Goal: Task Accomplishment & Management: Use online tool/utility

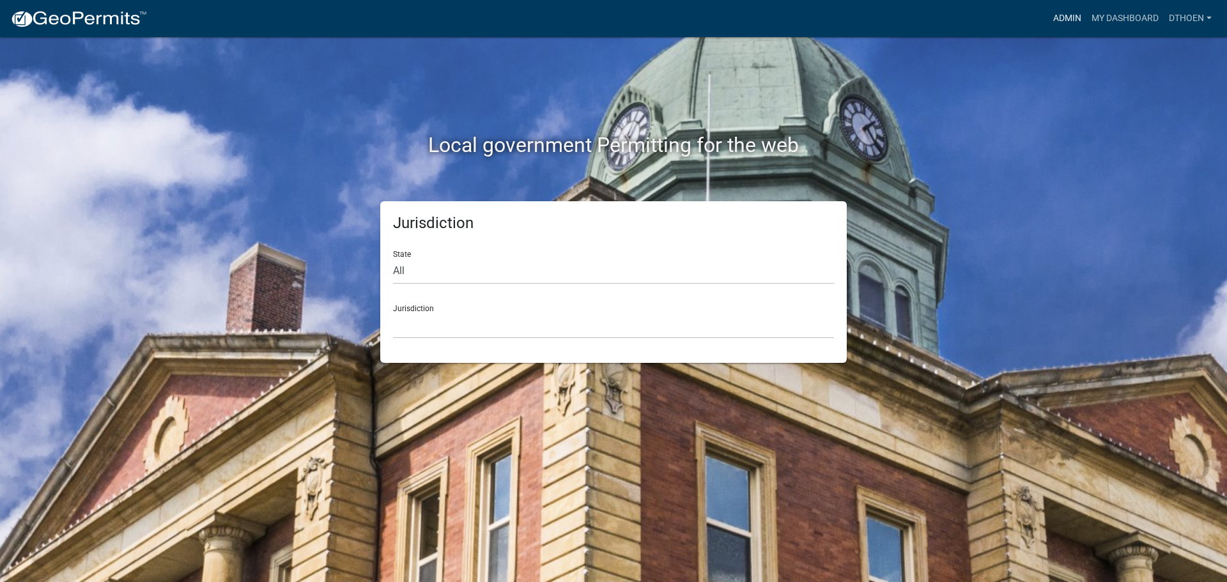
drag, startPoint x: 1061, startPoint y: 15, endPoint x: 834, endPoint y: 147, distance: 262.3
click at [1061, 15] on link "Admin" at bounding box center [1067, 18] width 38 height 24
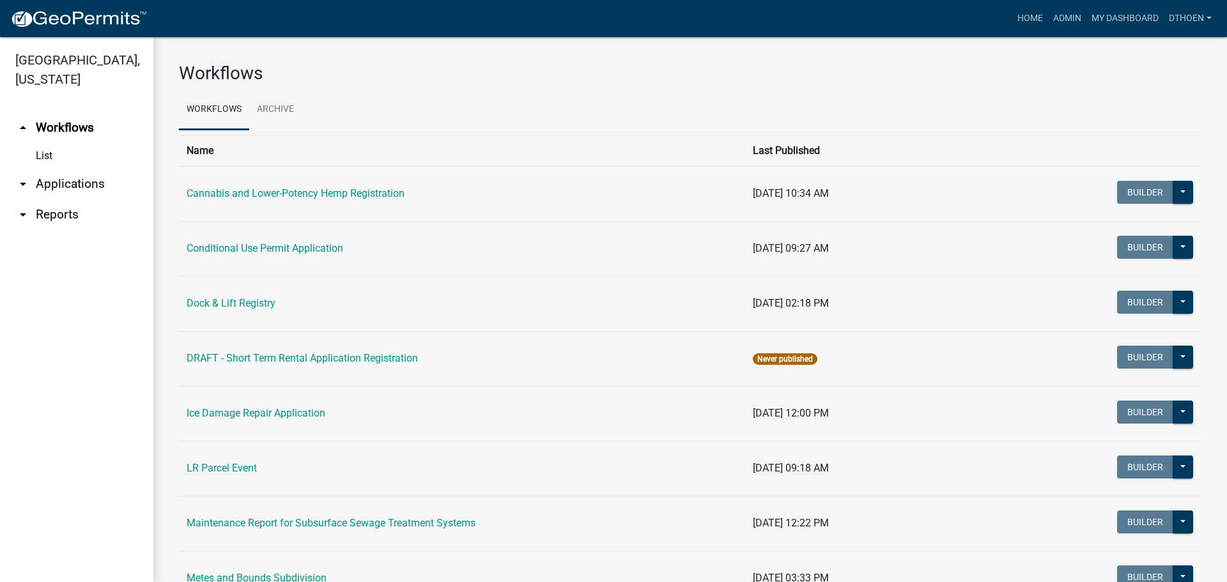
click at [56, 178] on link "arrow_drop_down Applications" at bounding box center [76, 184] width 153 height 31
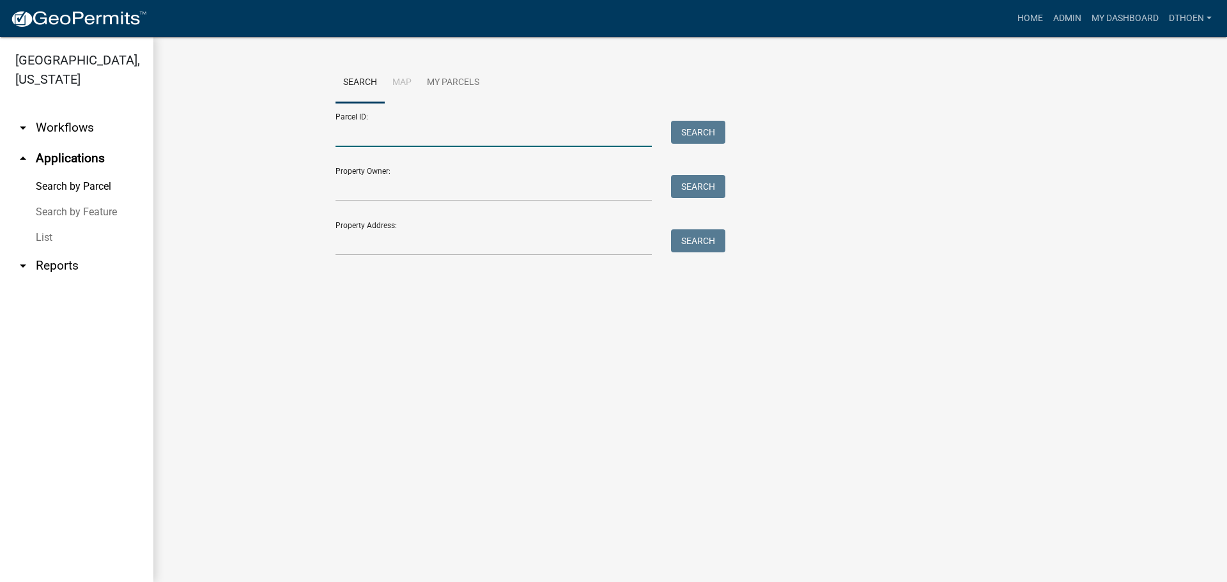
click at [534, 143] on input "Parcel ID:" at bounding box center [494, 134] width 316 height 26
paste input "14000990619000"
click at [700, 143] on button "Search" at bounding box center [698, 132] width 54 height 23
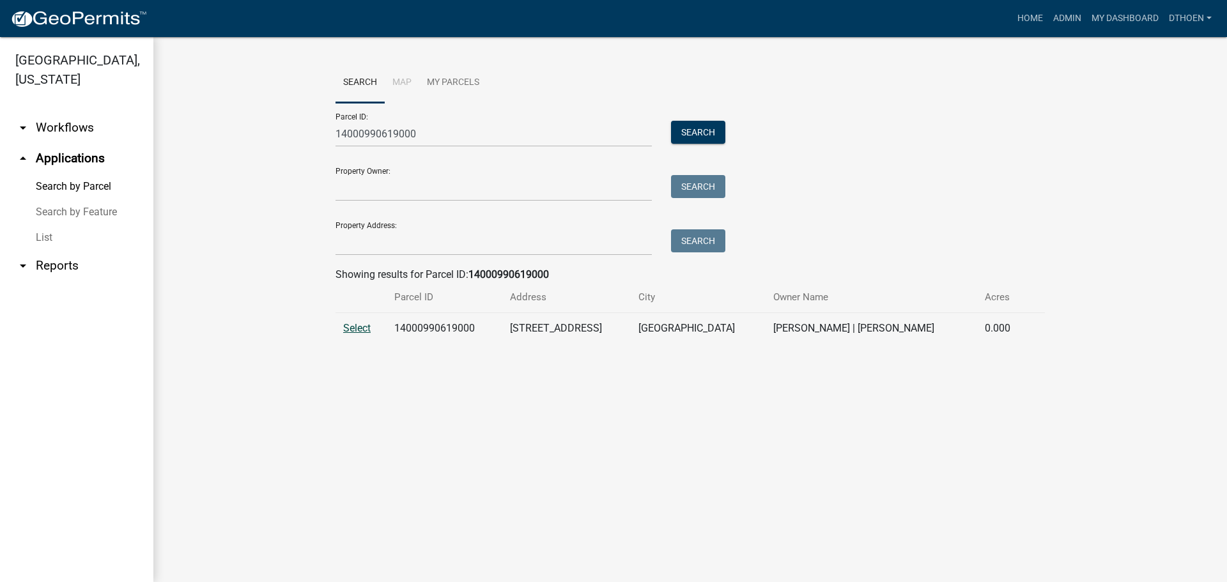
click at [345, 330] on span "Select" at bounding box center [356, 328] width 27 height 12
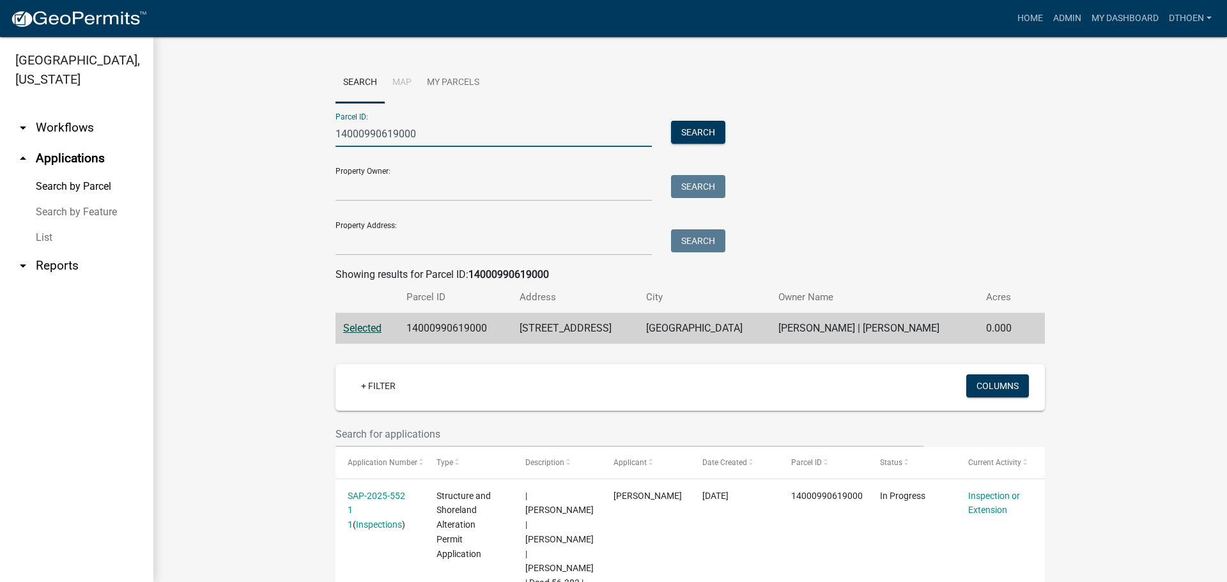
drag, startPoint x: 440, startPoint y: 139, endPoint x: 287, endPoint y: 141, distance: 153.4
click at [287, 141] on wm-workflow-application-search-view "Search Map My Parcels Parcel ID: 14000990619000 Search Property Owner: Search P…" at bounding box center [690, 364] width 1023 height 603
paste input "28"
click at [683, 139] on button "Search" at bounding box center [698, 132] width 54 height 23
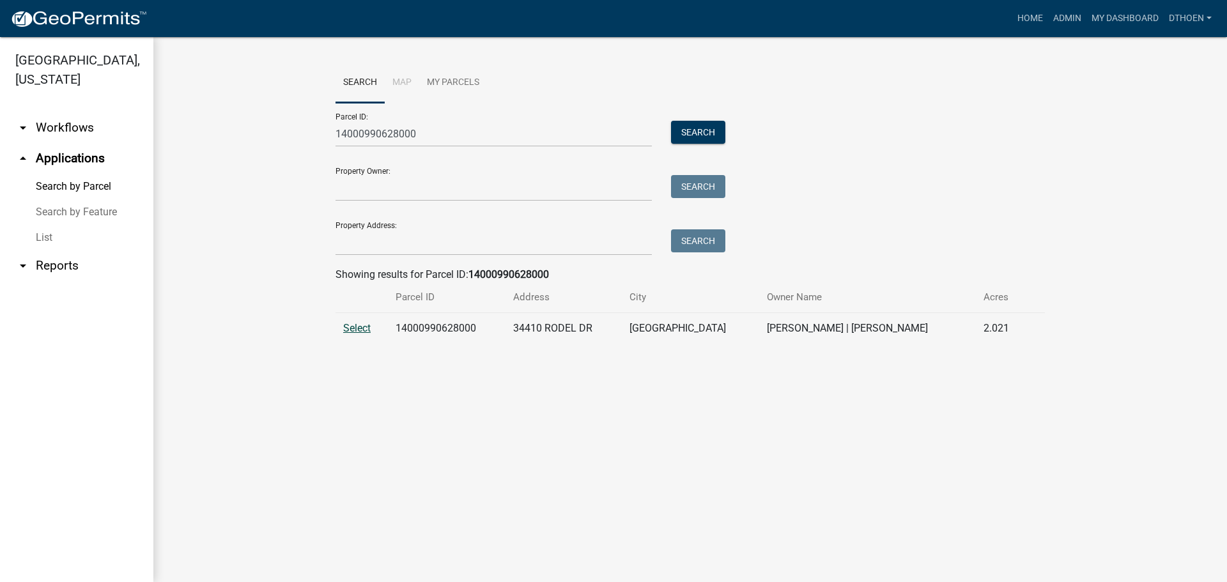
click at [364, 329] on span "Select" at bounding box center [356, 328] width 27 height 12
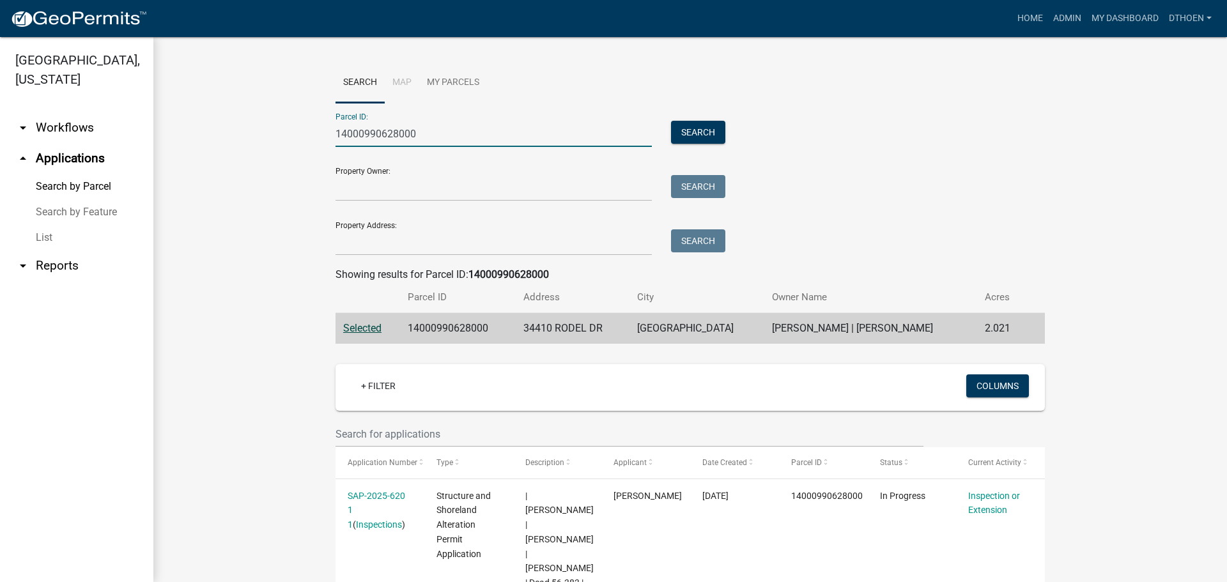
drag, startPoint x: 445, startPoint y: 134, endPoint x: 317, endPoint y: 127, distance: 128.0
click at [299, 134] on wm-workflow-application-search-view "Search Map My Parcels Parcel ID: 14000990628000 Search Property Owner: Search P…" at bounding box center [690, 364] width 1023 height 603
paste input "23000160112"
click at [684, 130] on button "Search" at bounding box center [698, 132] width 54 height 23
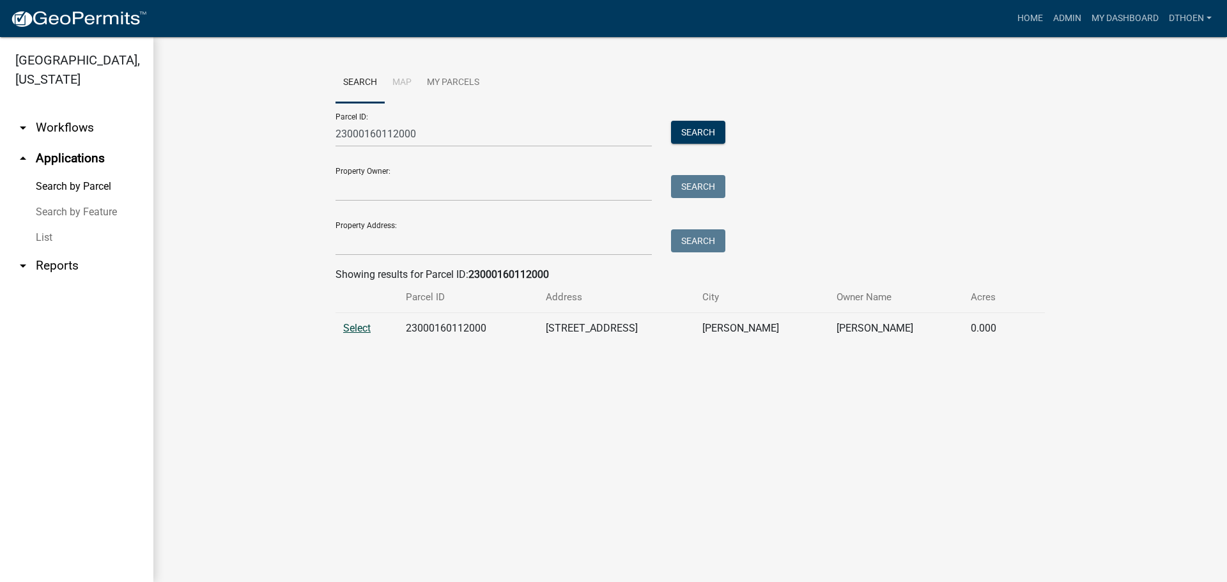
click at [361, 328] on span "Select" at bounding box center [356, 328] width 27 height 12
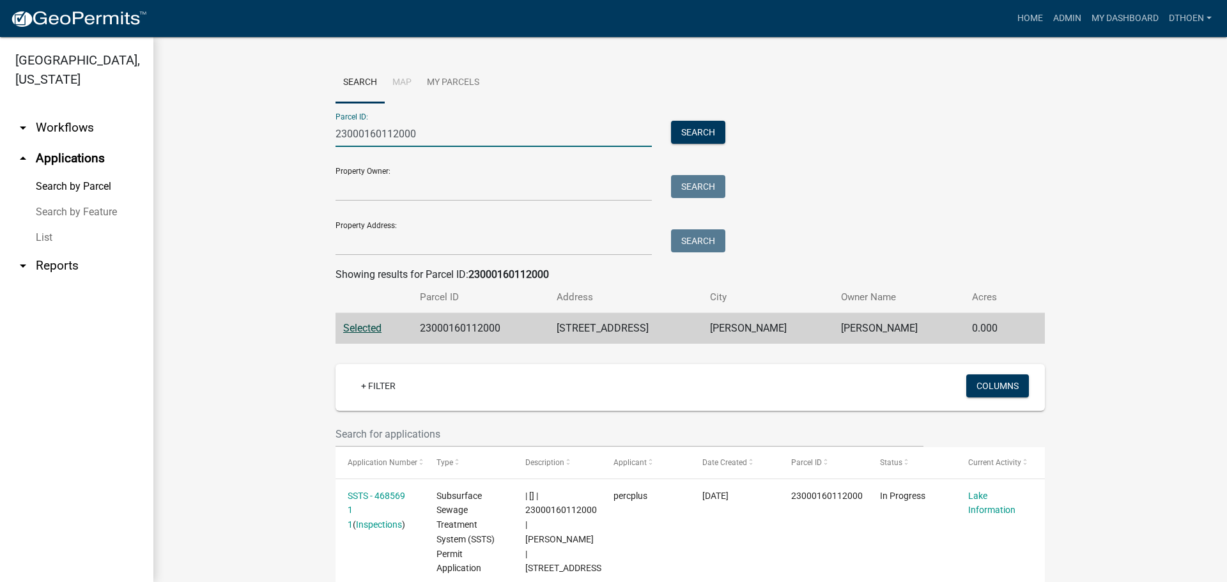
drag, startPoint x: 467, startPoint y: 138, endPoint x: 336, endPoint y: 138, distance: 130.4
click at [336, 138] on input "23000160112000" at bounding box center [494, 134] width 316 height 26
click at [394, 134] on input "23000160112000" at bounding box center [494, 134] width 316 height 26
drag, startPoint x: 437, startPoint y: 133, endPoint x: 328, endPoint y: 124, distance: 109.7
click at [302, 130] on wm-workflow-application-search-view "Search Map My Parcels Parcel ID: 23000160112000 Search Property Owner: Search P…" at bounding box center [690, 539] width 1023 height 953
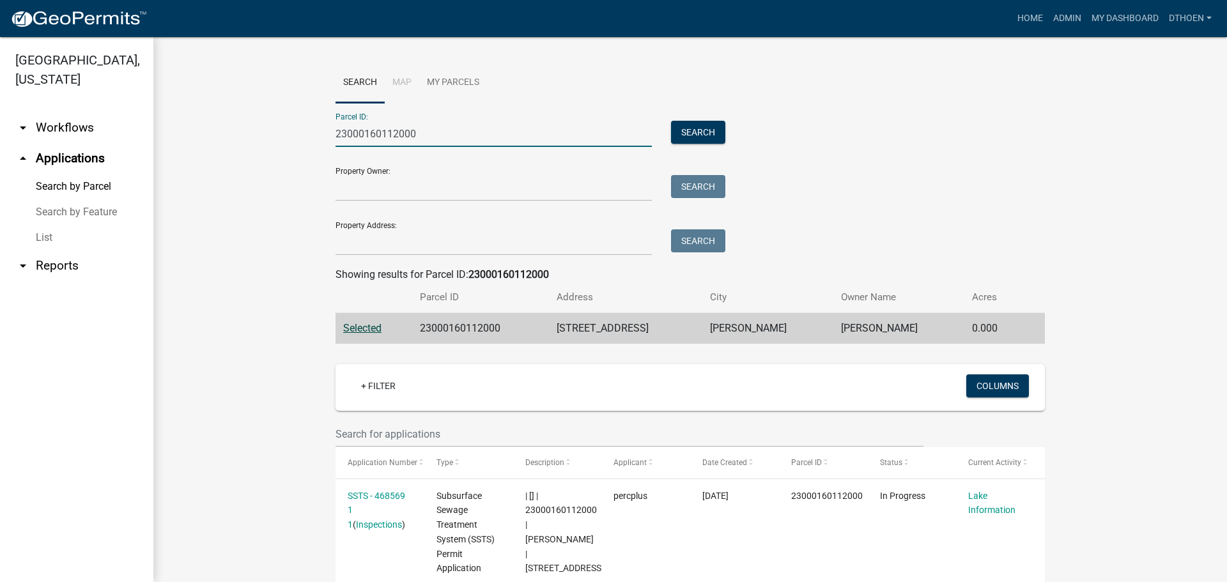
paste input "3100027018"
click at [700, 139] on button "Search" at bounding box center [698, 132] width 54 height 23
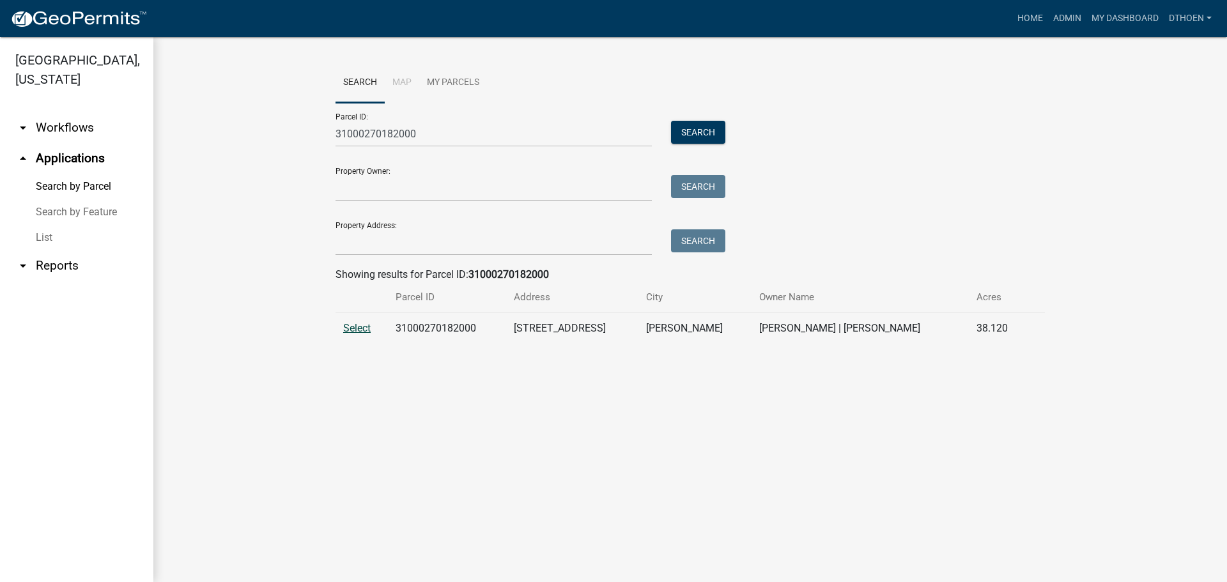
click at [356, 327] on span "Select" at bounding box center [356, 328] width 27 height 12
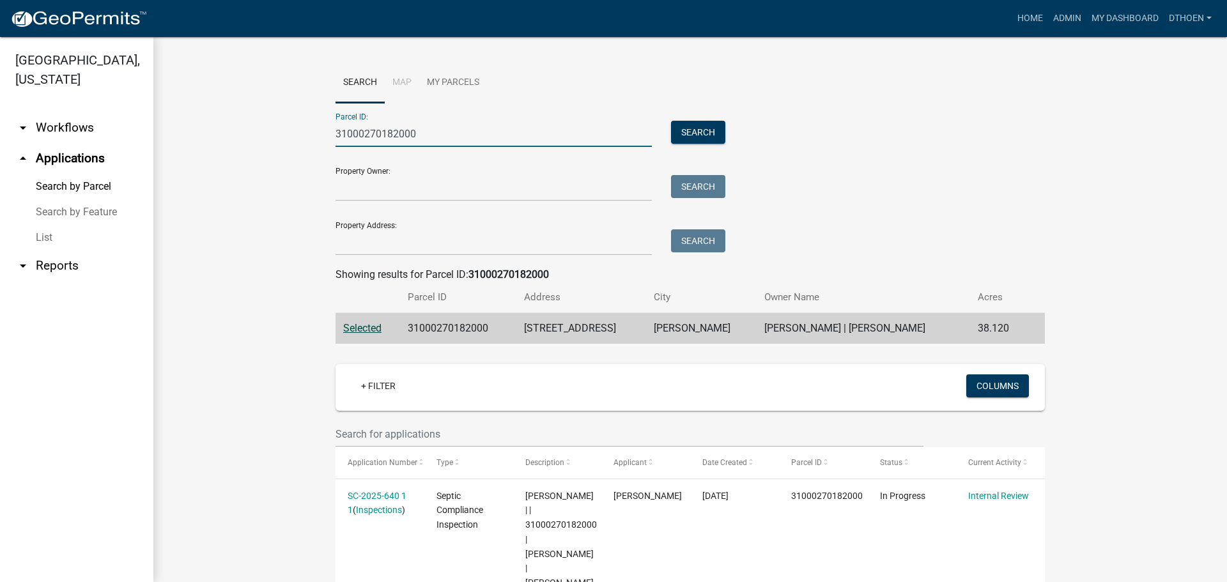
drag, startPoint x: 431, startPoint y: 131, endPoint x: 322, endPoint y: 127, distance: 108.7
click at [320, 127] on wm-workflow-application-search-view "Search Map My Parcels Parcel ID: 31000270182000 Search Property Owner: Search P…" at bounding box center [690, 484] width 1023 height 843
paste input "5000010001004"
click at [683, 130] on button "Search" at bounding box center [698, 132] width 54 height 23
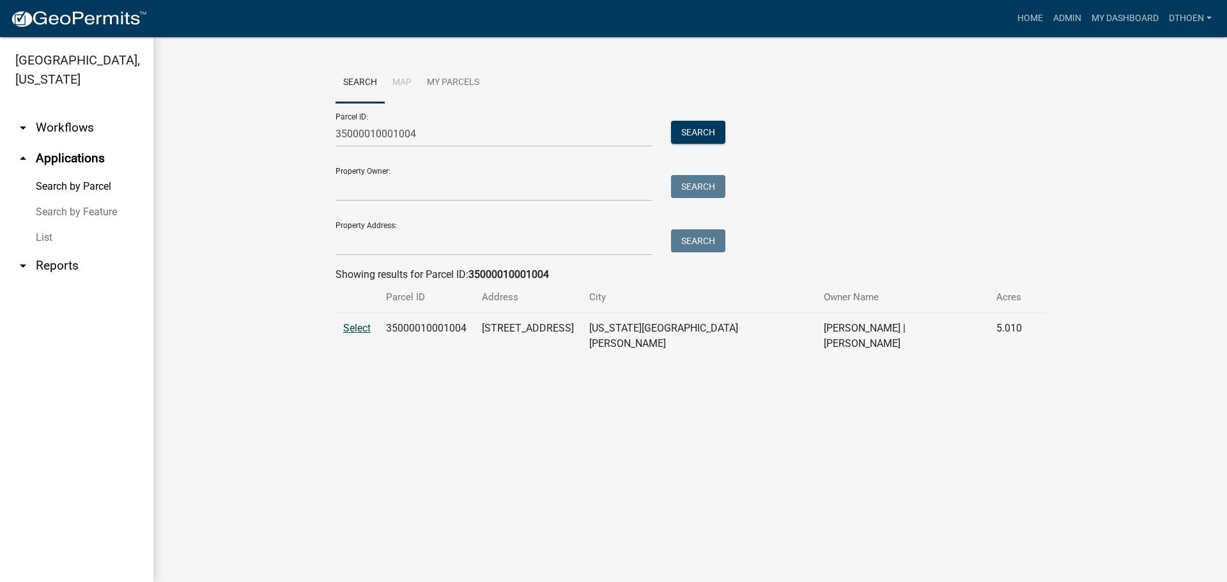
click at [351, 325] on span "Select" at bounding box center [356, 328] width 27 height 12
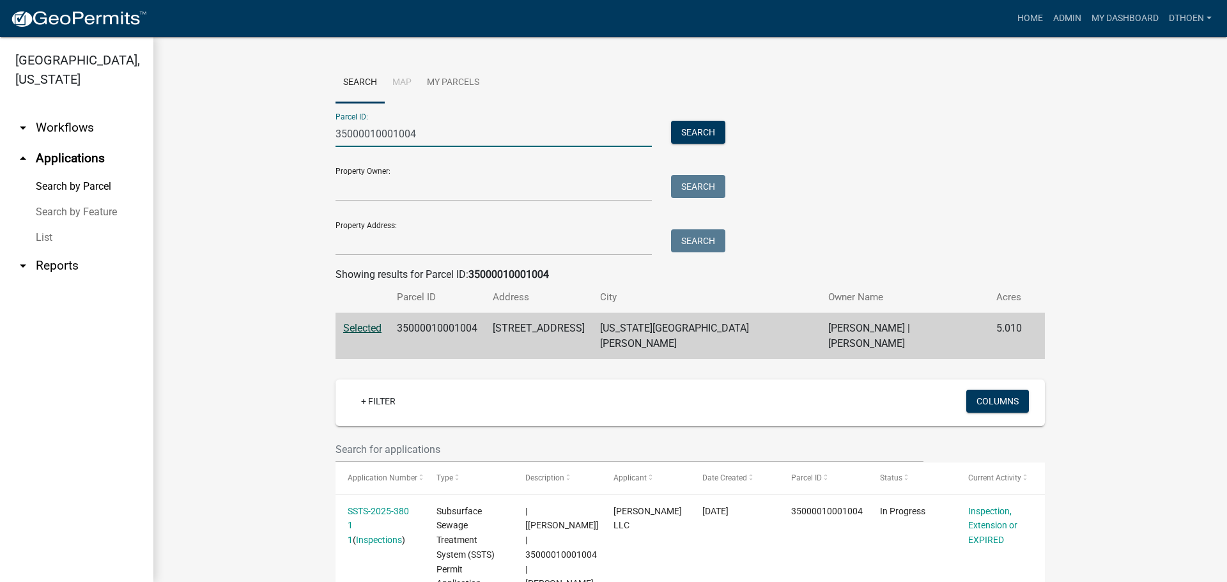
drag, startPoint x: 424, startPoint y: 132, endPoint x: 343, endPoint y: 127, distance: 81.4
click at [318, 137] on wm-workflow-application-search-view "Search Map My Parcels Parcel ID: 35000010001004 Search Property Owner: Search P…" at bounding box center [690, 425] width 1023 height 724
paste input "230204002"
click at [695, 130] on button "Search" at bounding box center [698, 132] width 54 height 23
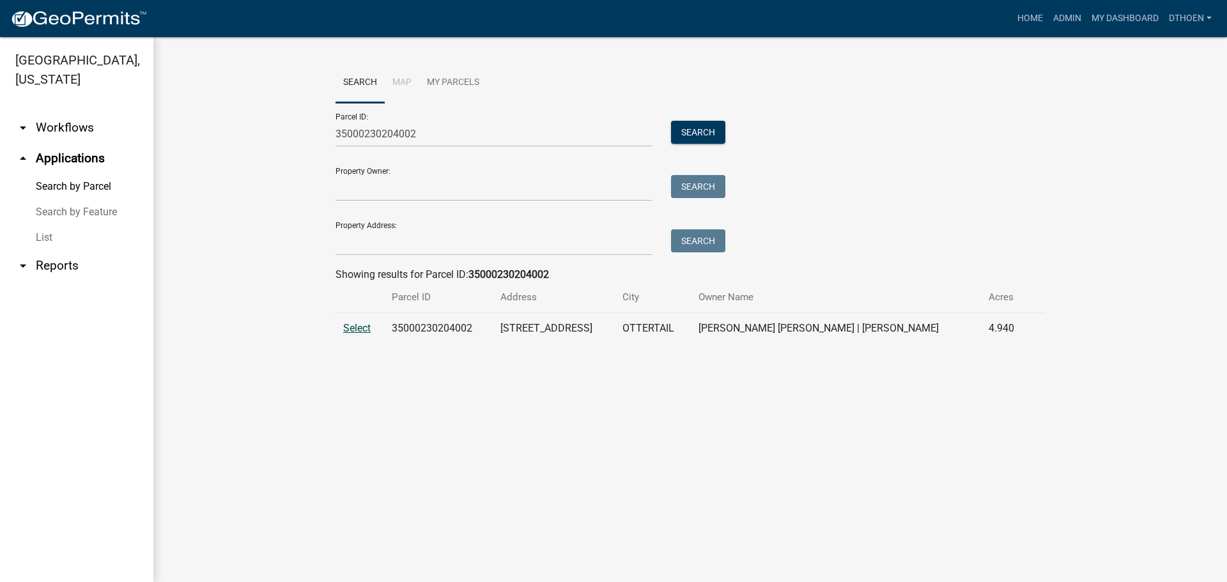
click at [356, 333] on span "Select" at bounding box center [356, 328] width 27 height 12
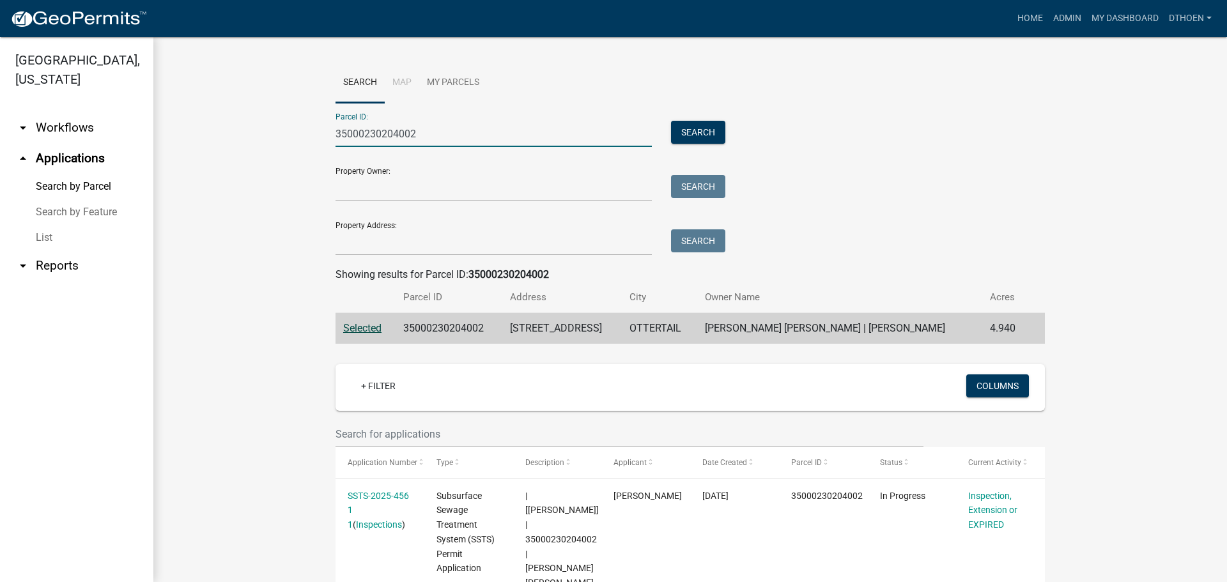
drag, startPoint x: 458, startPoint y: 130, endPoint x: 295, endPoint y: 127, distance: 163.6
click at [226, 128] on wm-workflow-application-search-view "Search Map My Parcels Parcel ID: 35000230204002 Search Property Owner: Search P…" at bounding box center [690, 461] width 1023 height 796
paste input "50218013"
click at [682, 128] on button "Search" at bounding box center [698, 132] width 54 height 23
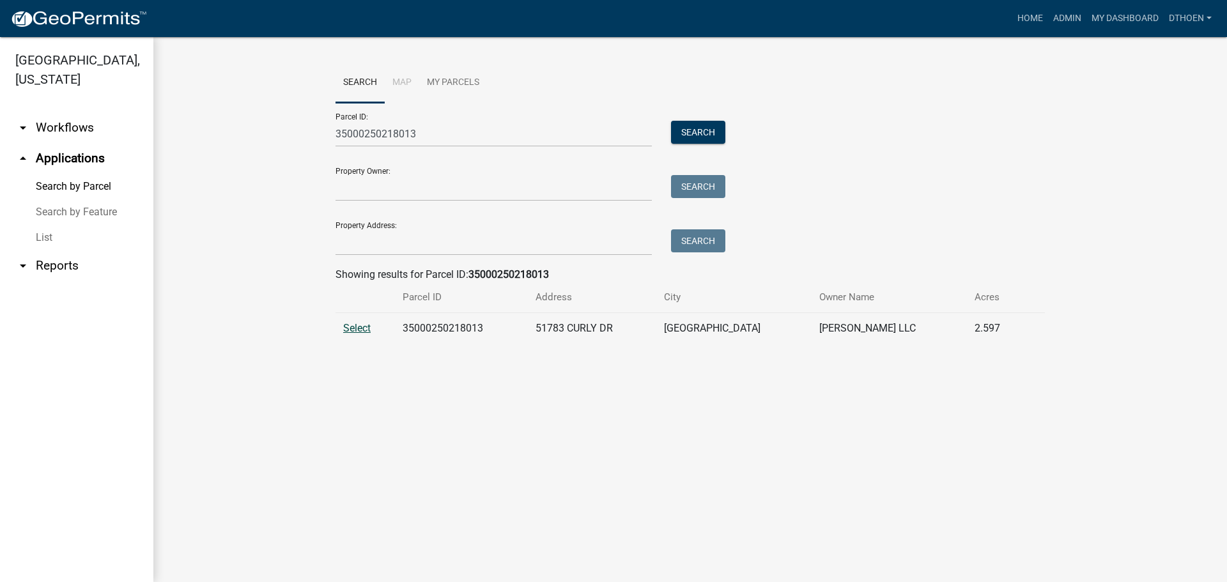
click at [357, 333] on span "Select" at bounding box center [356, 328] width 27 height 12
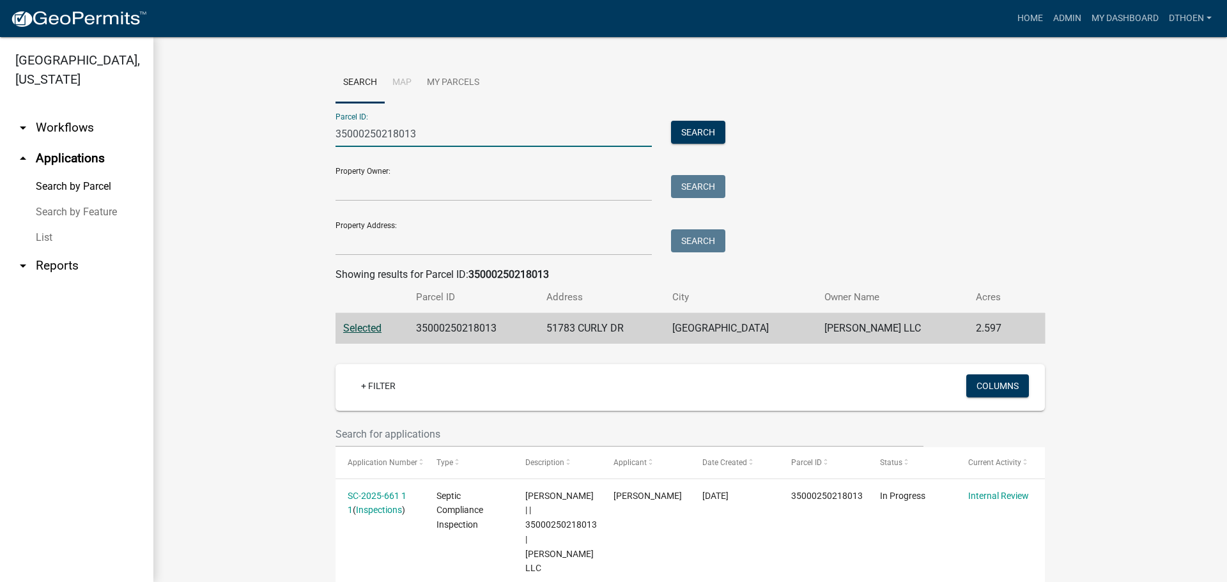
drag, startPoint x: 428, startPoint y: 127, endPoint x: 306, endPoint y: 130, distance: 122.1
click at [306, 130] on wm-workflow-application-search-view "Search Map My Parcels Parcel ID: 35000250218013 Search Property Owner: Search P…" at bounding box center [690, 410] width 1023 height 694
paste input "990299000"
drag, startPoint x: 708, startPoint y: 131, endPoint x: 707, endPoint y: 150, distance: 18.5
click at [708, 132] on button "Search" at bounding box center [698, 132] width 54 height 23
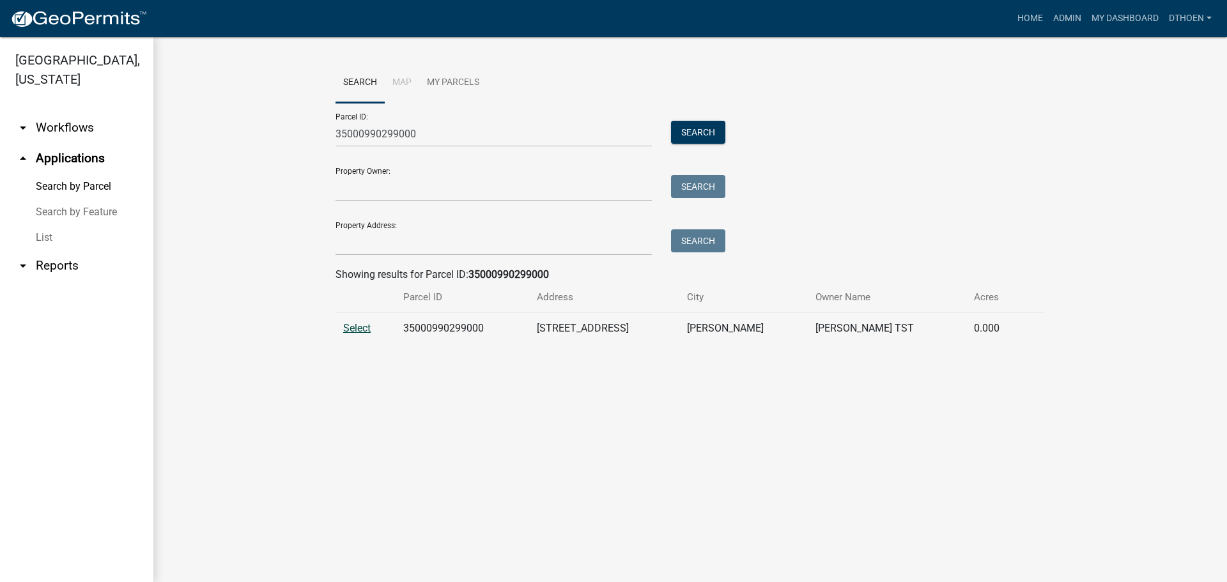
click at [355, 323] on span "Select" at bounding box center [356, 328] width 27 height 12
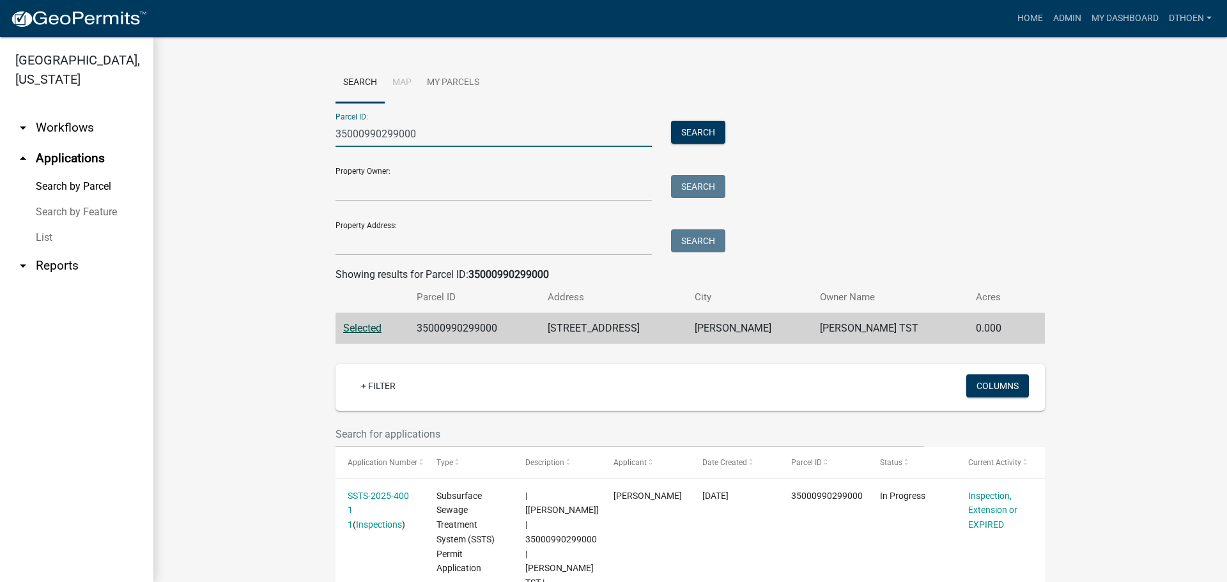
drag, startPoint x: 426, startPoint y: 130, endPoint x: 334, endPoint y: 129, distance: 92.7
paste input "683"
click at [695, 133] on button "Search" at bounding box center [698, 132] width 54 height 23
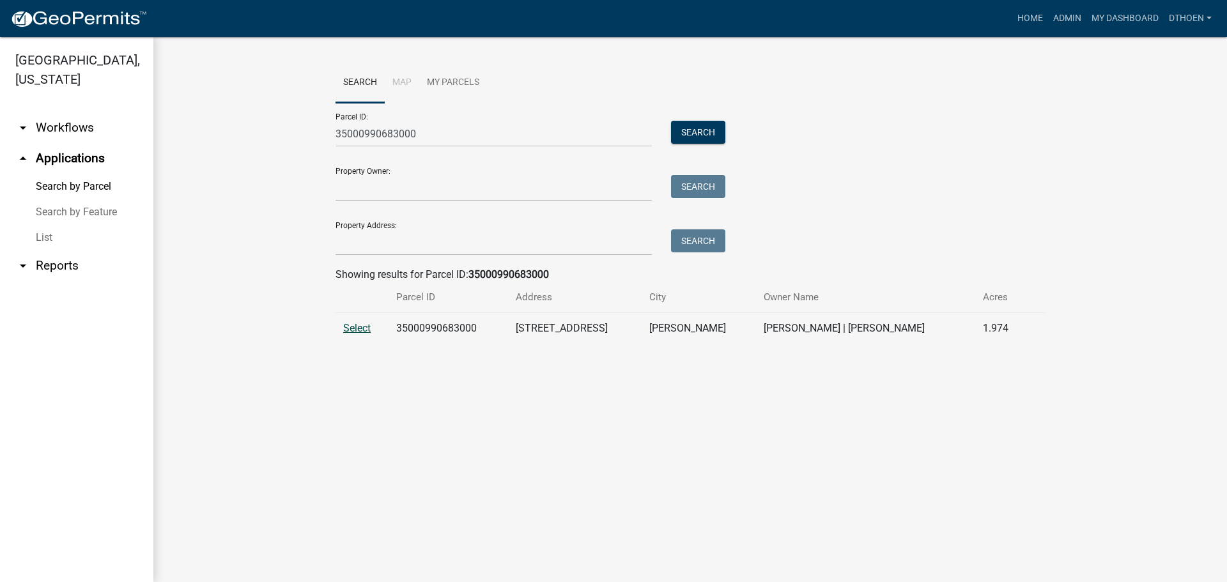
click at [364, 332] on span "Select" at bounding box center [356, 328] width 27 height 12
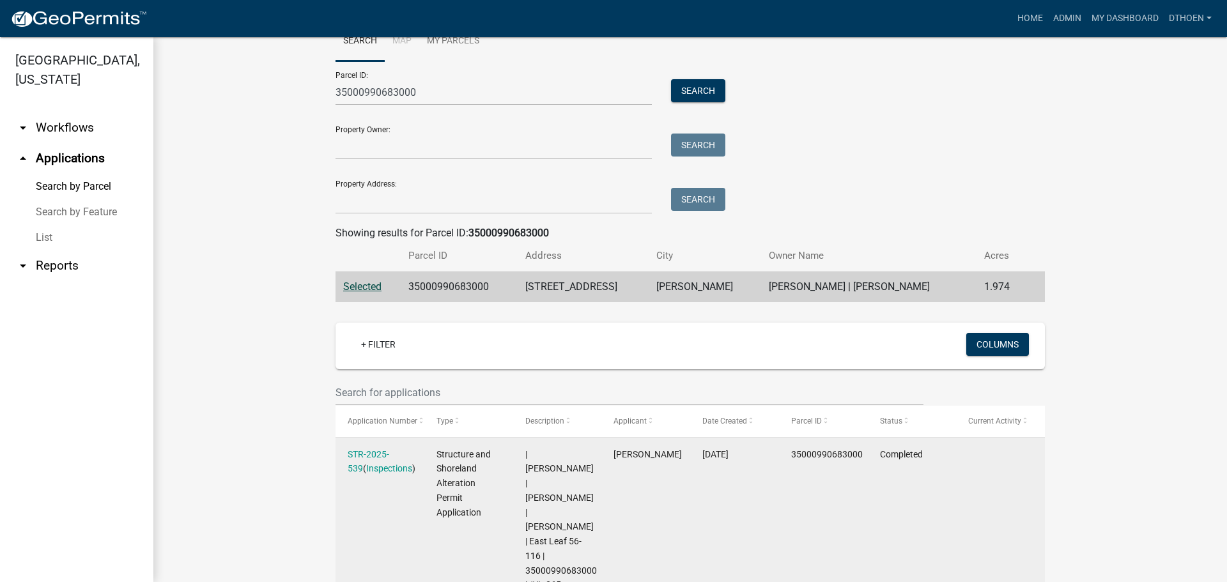
scroll to position [64, 0]
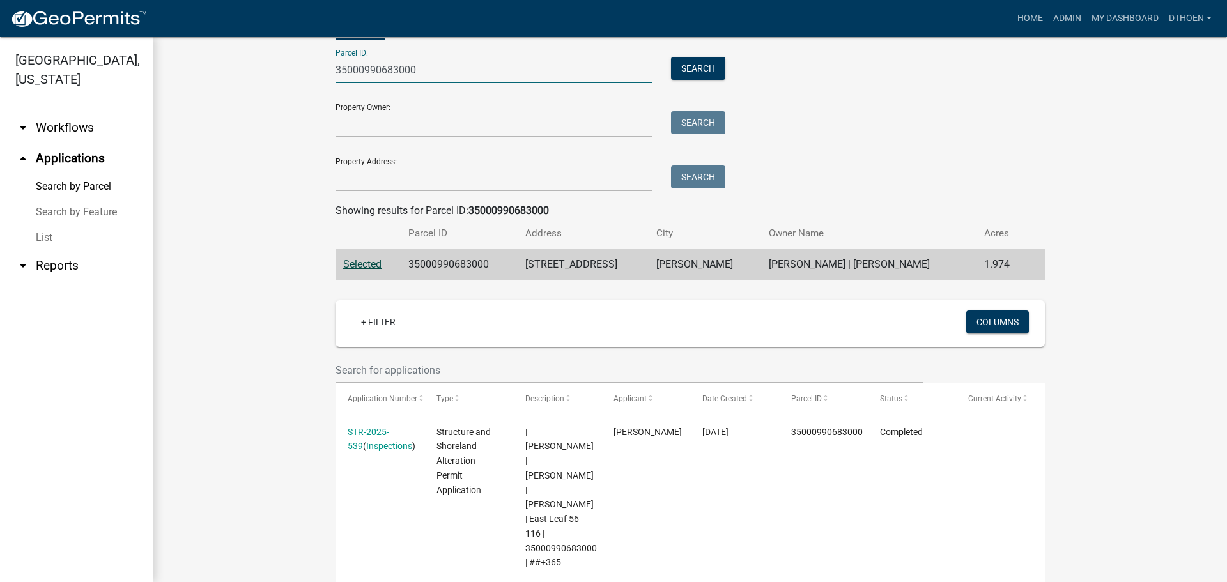
drag, startPoint x: 379, startPoint y: 79, endPoint x: 277, endPoint y: 79, distance: 101.6
click at [277, 79] on wm-workflow-application-search-view "Search Map My Parcels Parcel ID: 35000990683000 Search Property Owner: Search P…" at bounding box center [690, 307] width 1023 height 617
paste input "7500050003"
type input "75000500033000"
drag, startPoint x: 705, startPoint y: 67, endPoint x: 614, endPoint y: 140, distance: 116.4
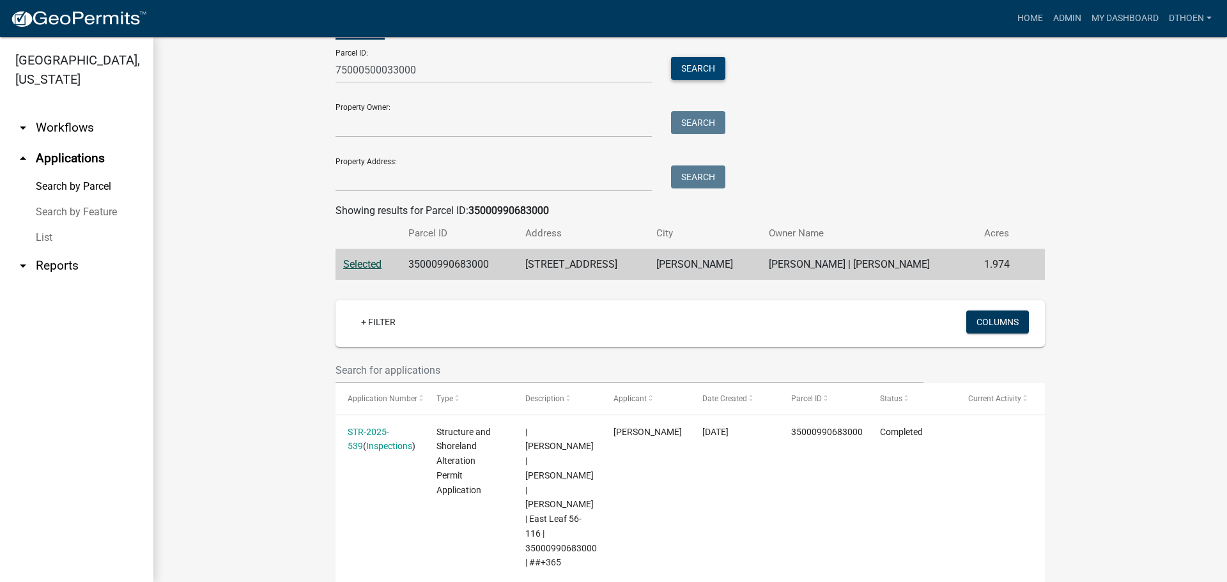
click at [705, 67] on button "Search" at bounding box center [698, 68] width 54 height 23
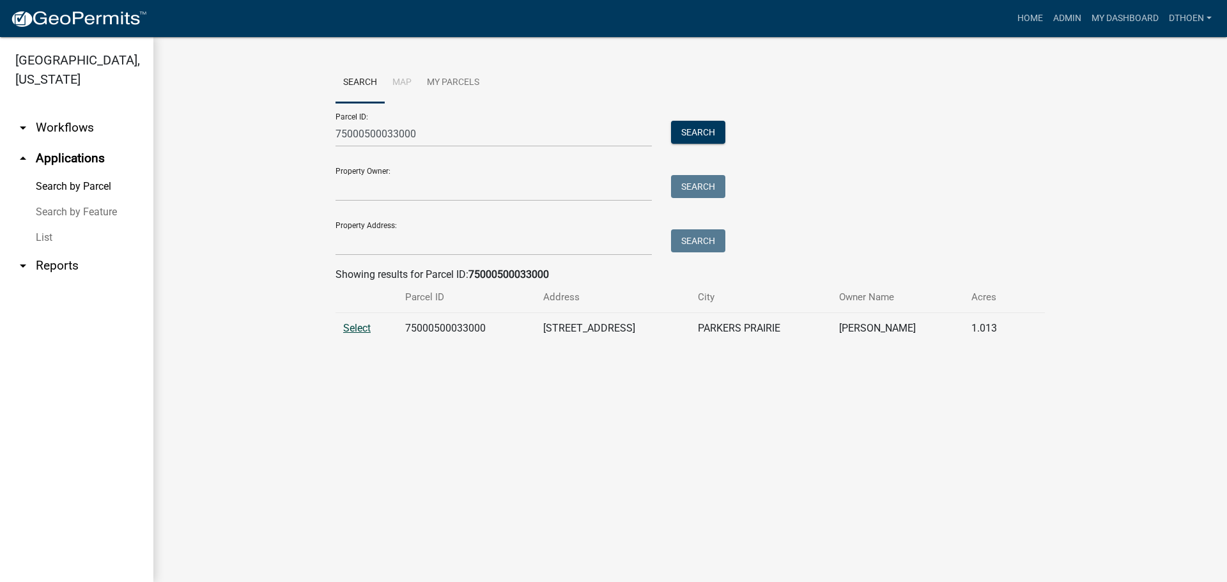
drag, startPoint x: 350, startPoint y: 318, endPoint x: 348, endPoint y: 327, distance: 9.2
click at [350, 320] on td "Select" at bounding box center [367, 328] width 62 height 31
click at [348, 327] on span "Select" at bounding box center [356, 328] width 27 height 12
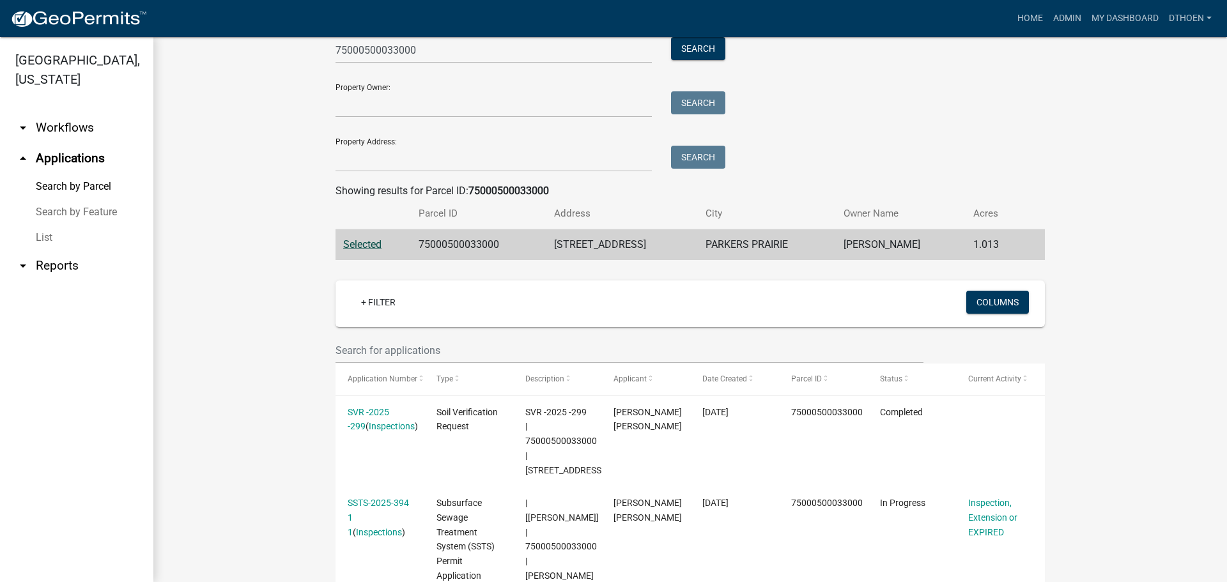
scroll to position [320, 0]
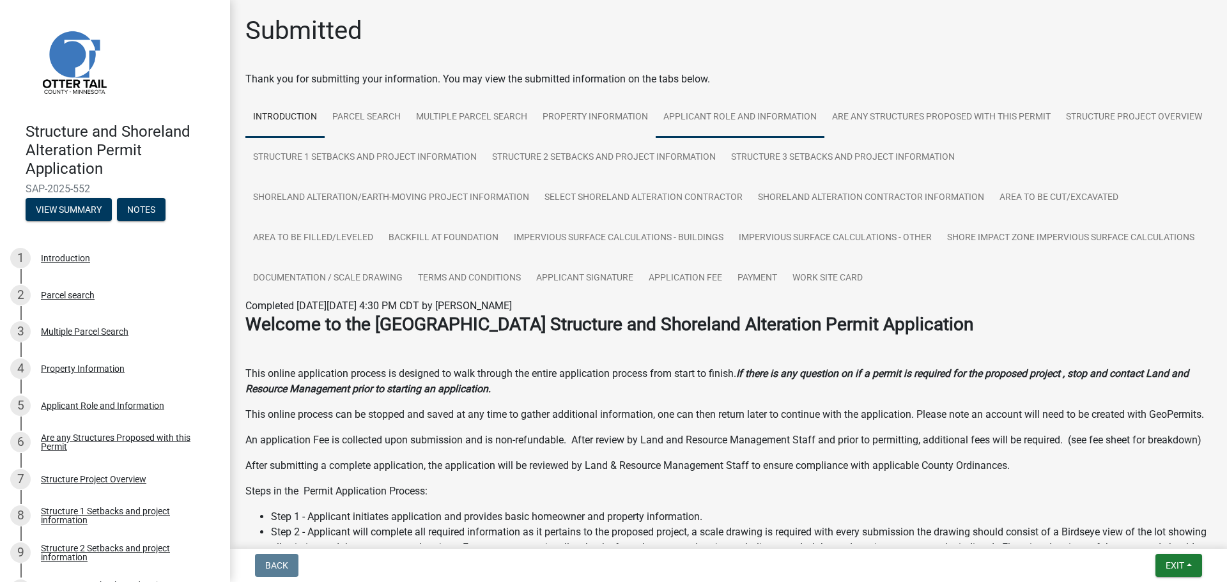
click at [764, 120] on link "Applicant Role and Information" at bounding box center [740, 117] width 169 height 41
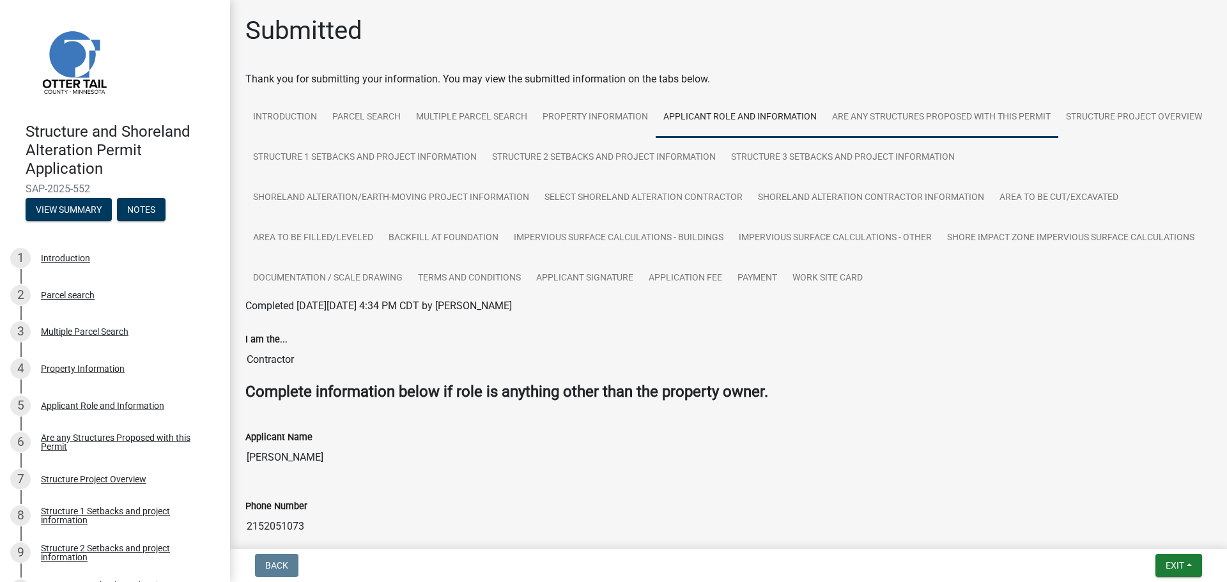
click at [955, 120] on link "Are any Structures Proposed with this Permit" at bounding box center [941, 117] width 234 height 41
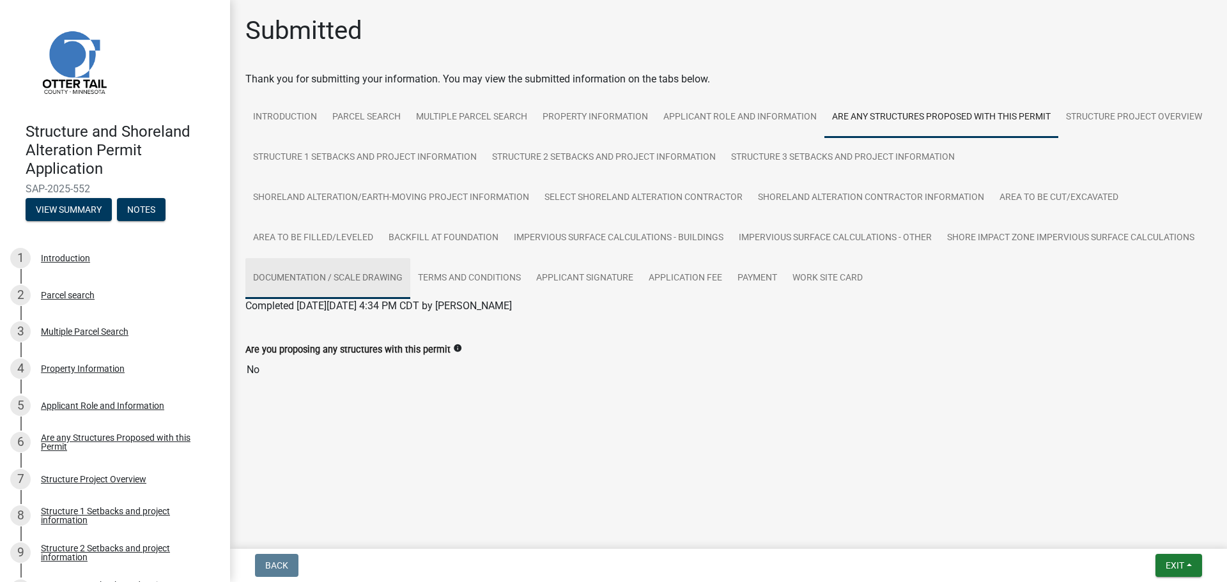
click at [343, 285] on link "Documentation / Scale Drawing" at bounding box center [327, 278] width 165 height 41
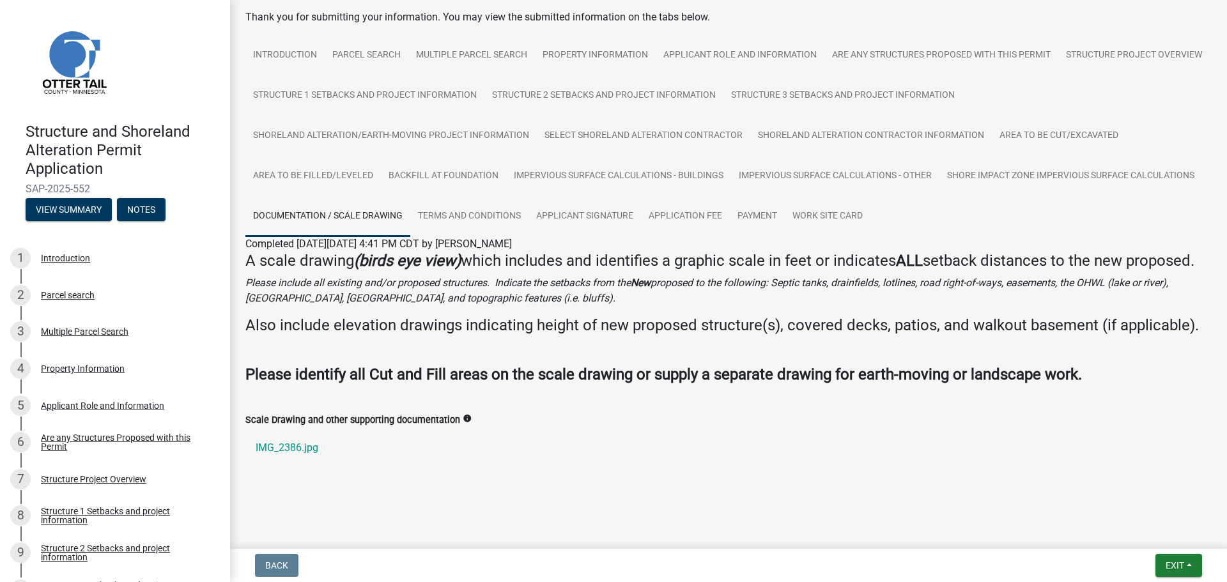
scroll to position [81, 0]
click at [847, 173] on link "Impervious Surface Calculations - Other" at bounding box center [835, 176] width 208 height 41
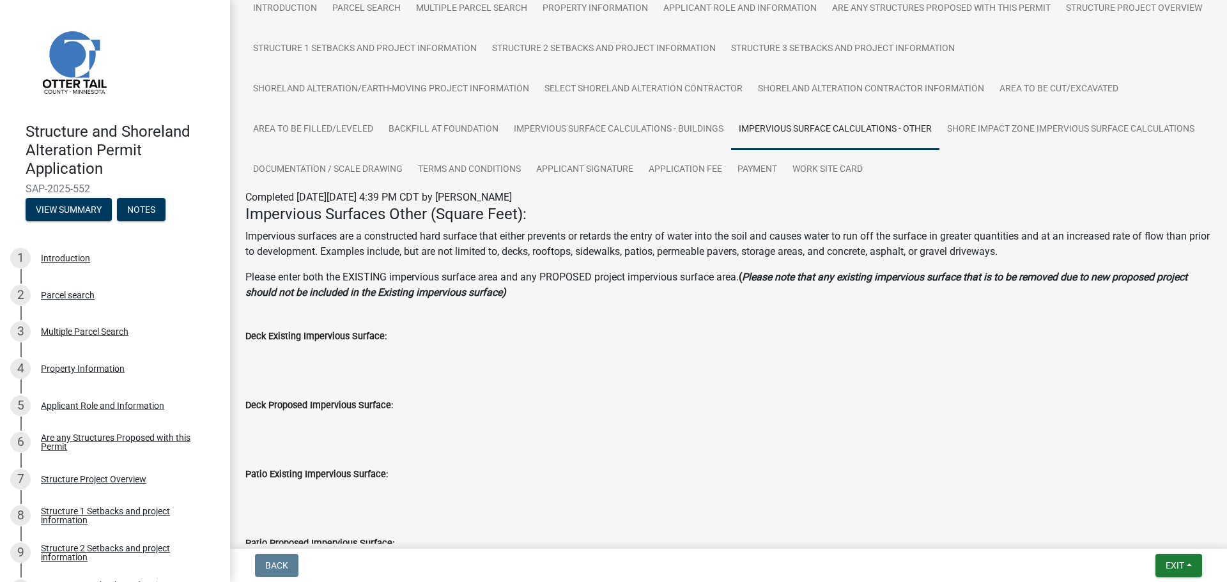
scroll to position [0, 0]
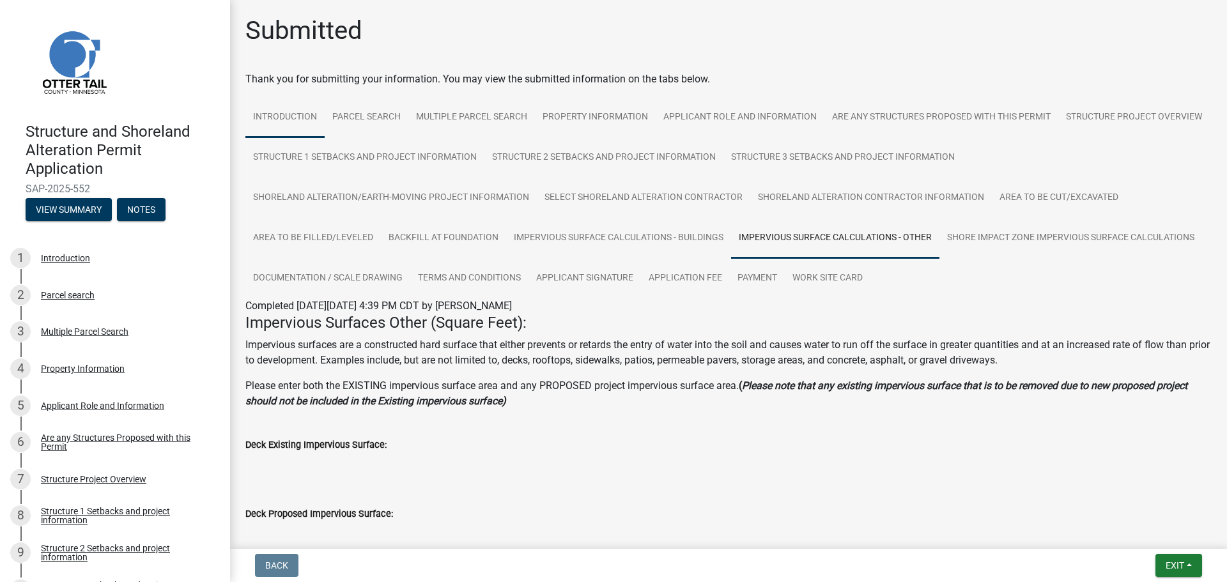
click at [268, 117] on link "Introduction" at bounding box center [284, 117] width 79 height 41
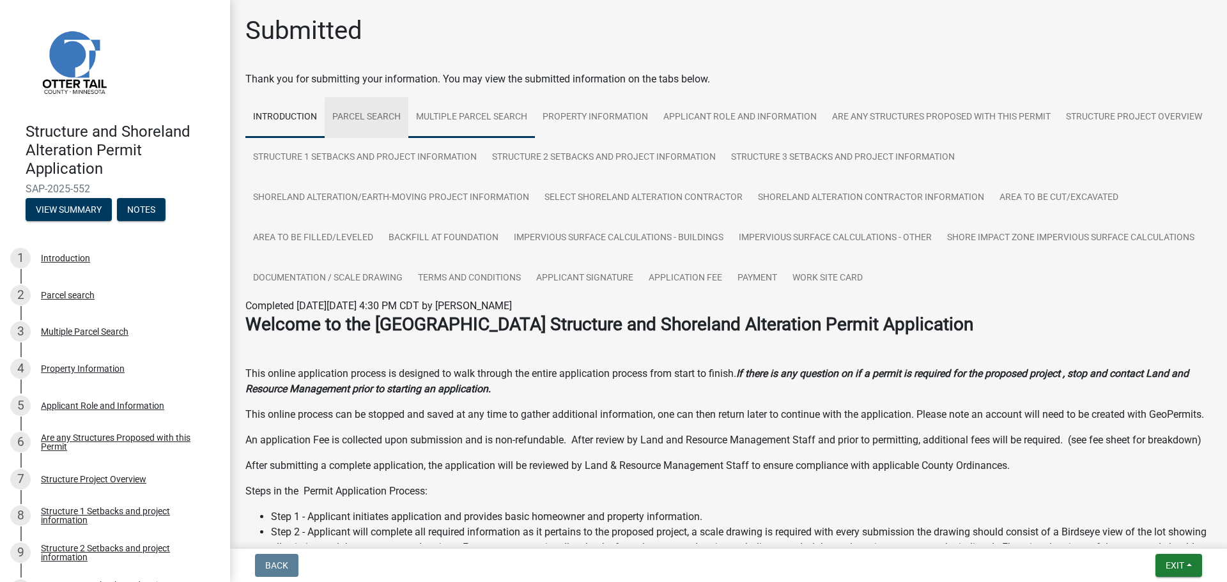
click at [472, 119] on link "Multiple Parcel Search" at bounding box center [471, 117] width 127 height 41
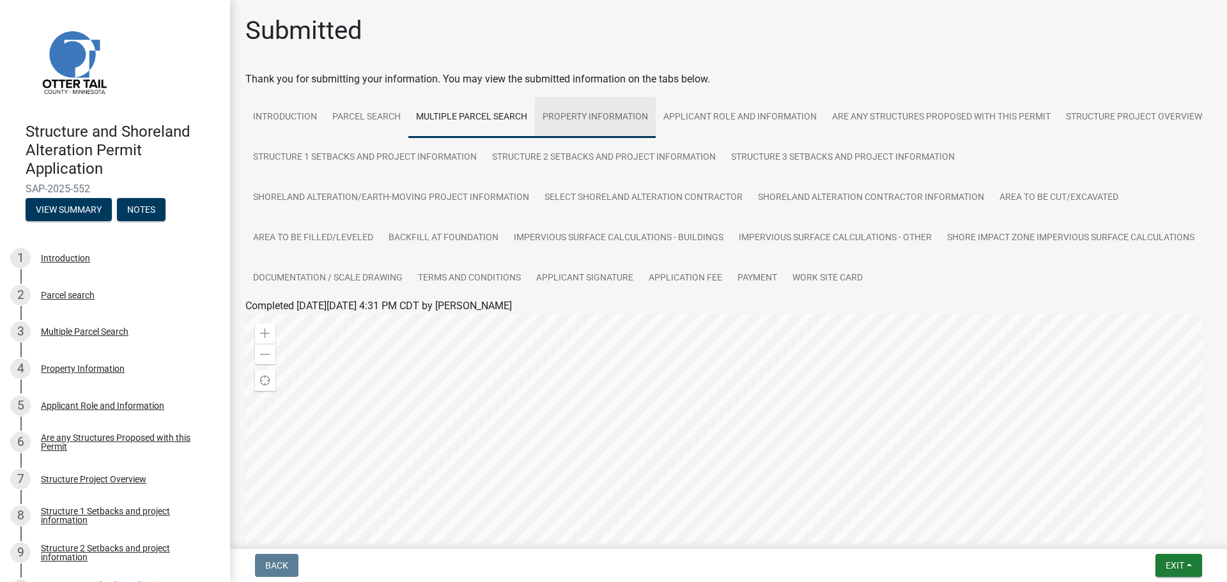
click at [626, 123] on link "Property Information" at bounding box center [595, 117] width 121 height 41
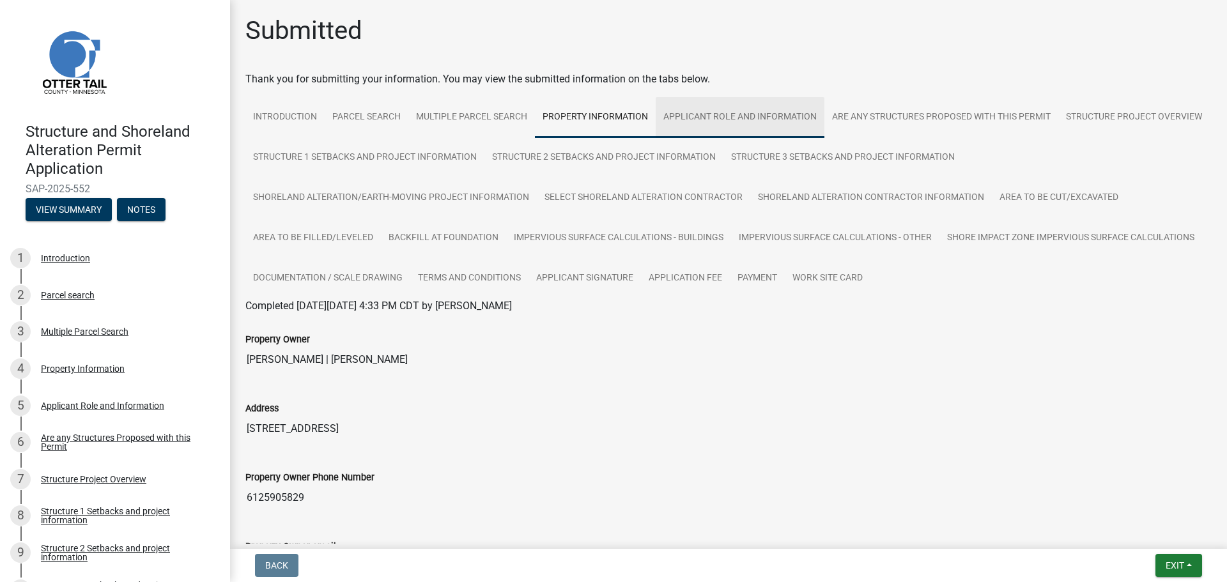
click at [757, 127] on link "Applicant Role and Information" at bounding box center [740, 117] width 169 height 41
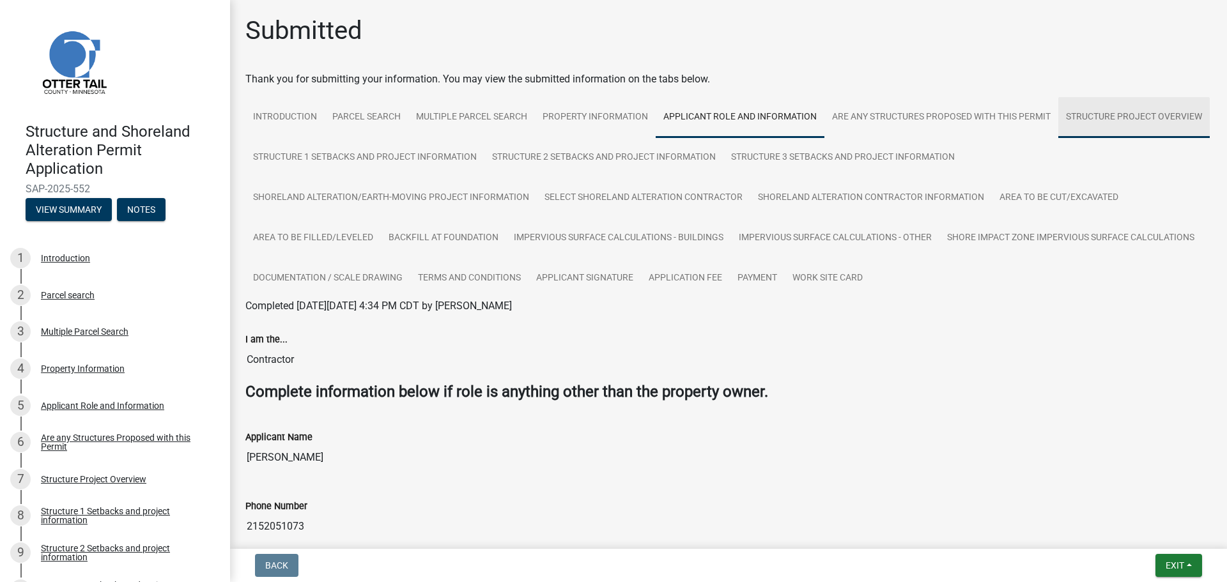
click at [1058, 138] on link "Structure Project Overview" at bounding box center [1133, 117] width 151 height 41
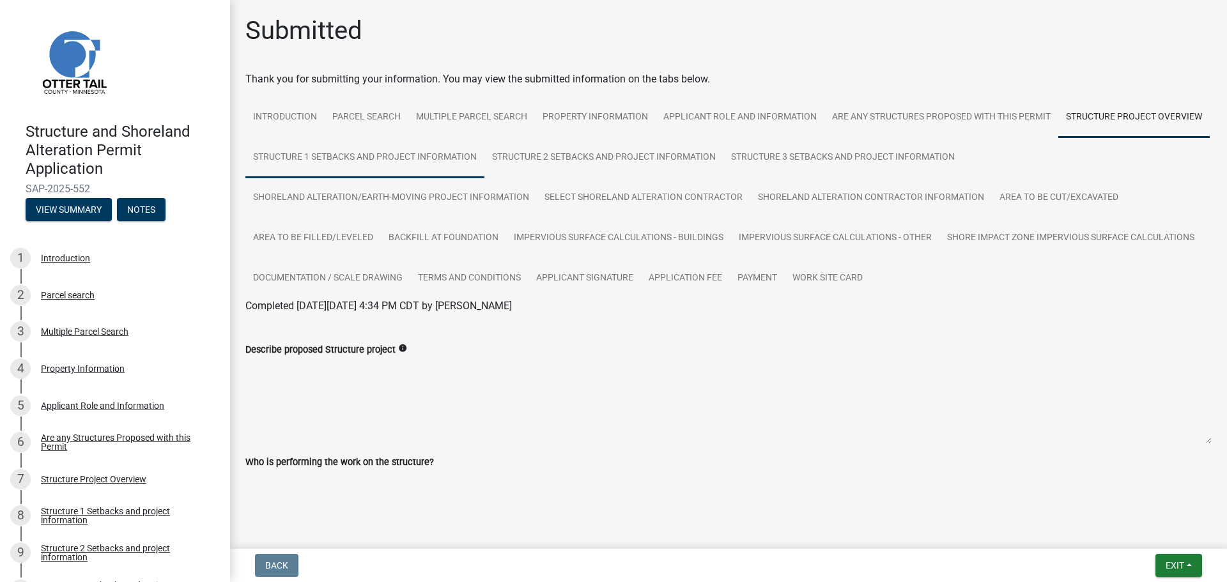
click at [484, 157] on link "Structure 1 Setbacks and project information" at bounding box center [364, 157] width 239 height 41
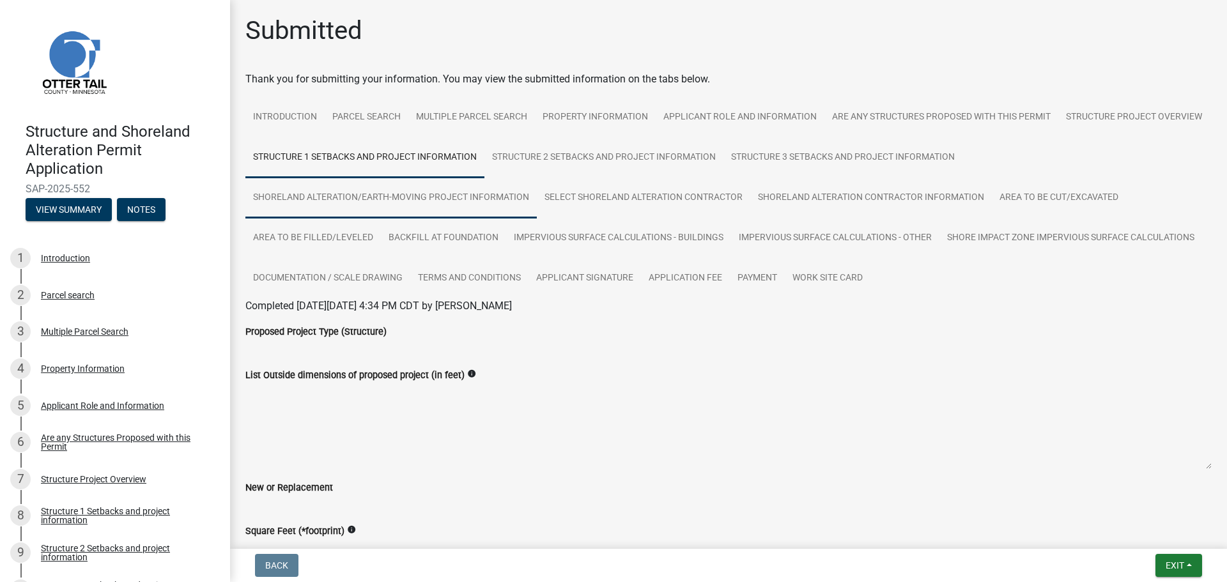
click at [399, 185] on link "Shoreland Alteration/Earth-Moving Project Information" at bounding box center [390, 198] width 291 height 41
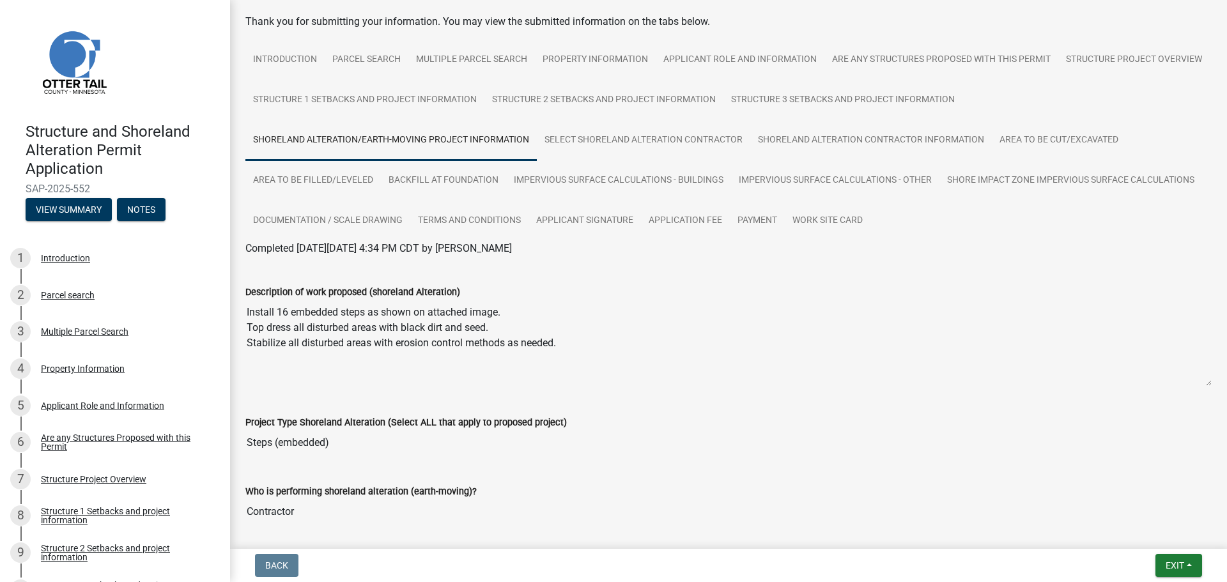
scroll to position [114, 0]
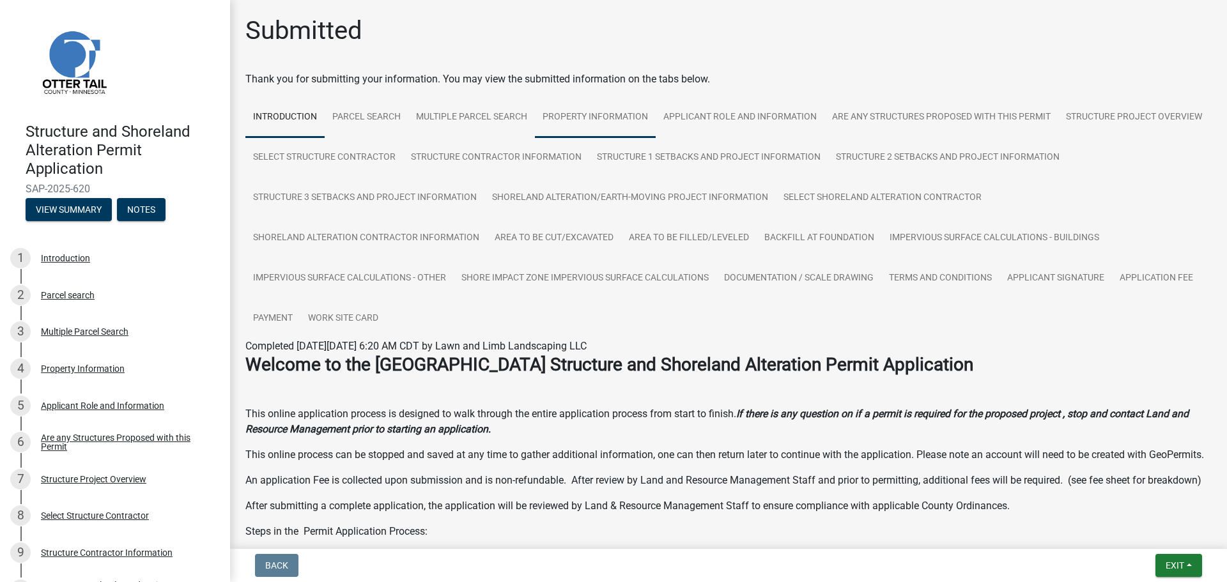
click at [633, 120] on link "Property Information" at bounding box center [595, 117] width 121 height 41
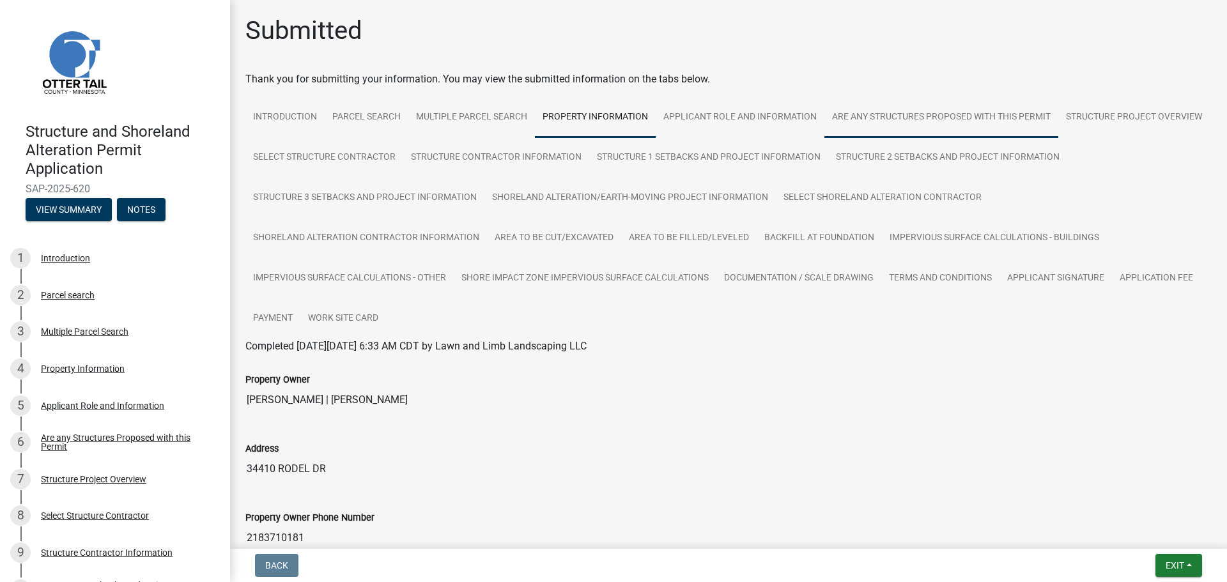
click at [837, 116] on link "Are any Structures Proposed with this Permit" at bounding box center [941, 117] width 234 height 41
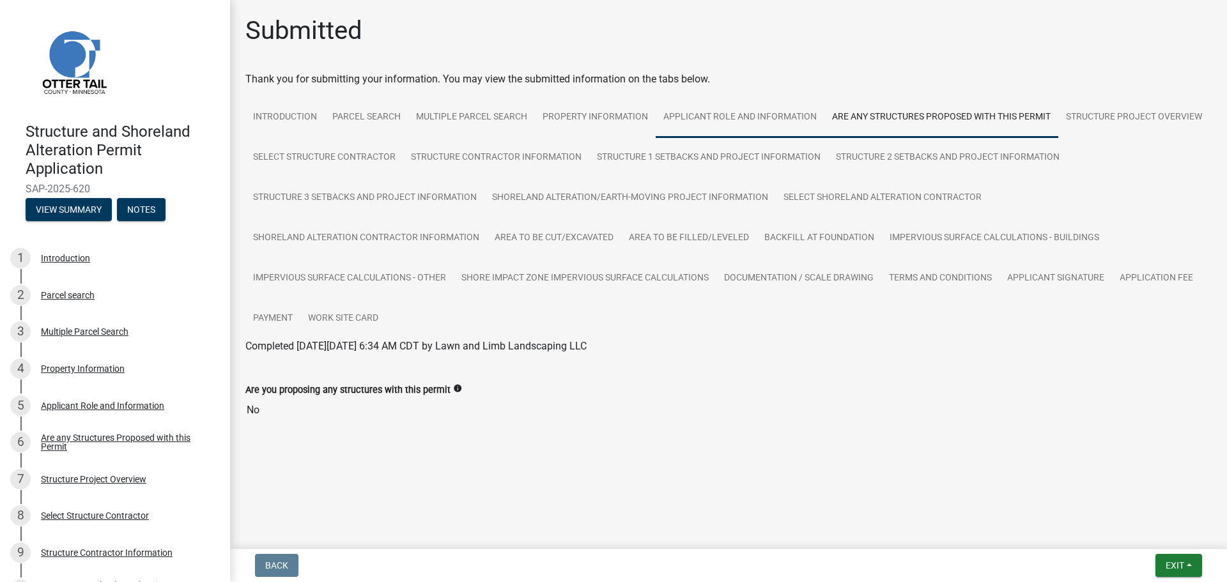
click at [800, 118] on link "Applicant Role and Information" at bounding box center [740, 117] width 169 height 41
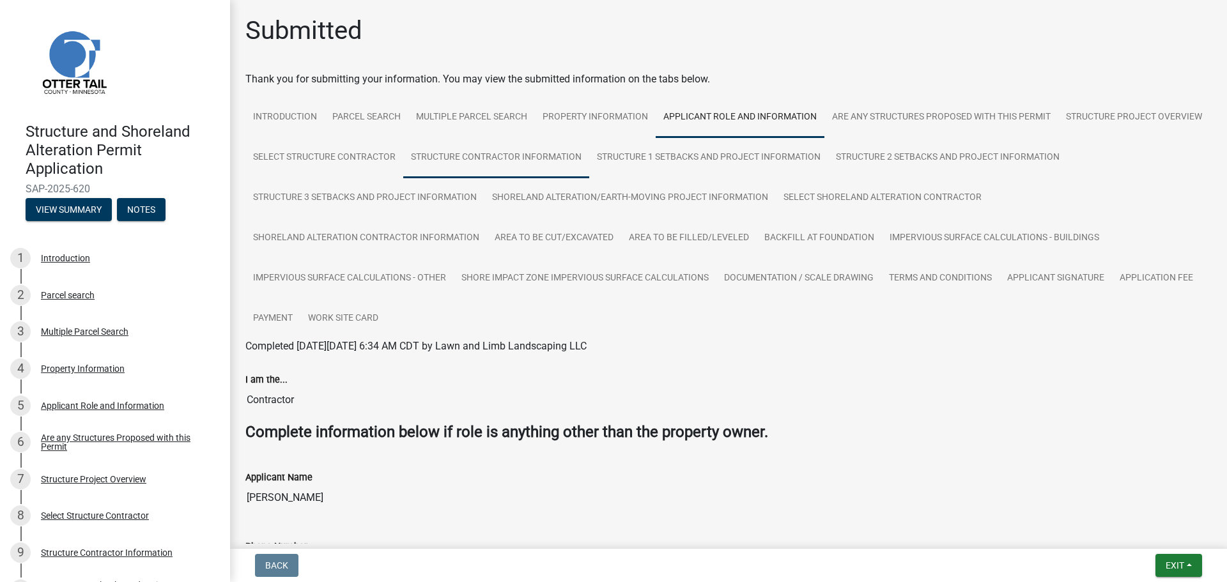
click at [589, 155] on link "Structure Contractor Information" at bounding box center [496, 157] width 186 height 41
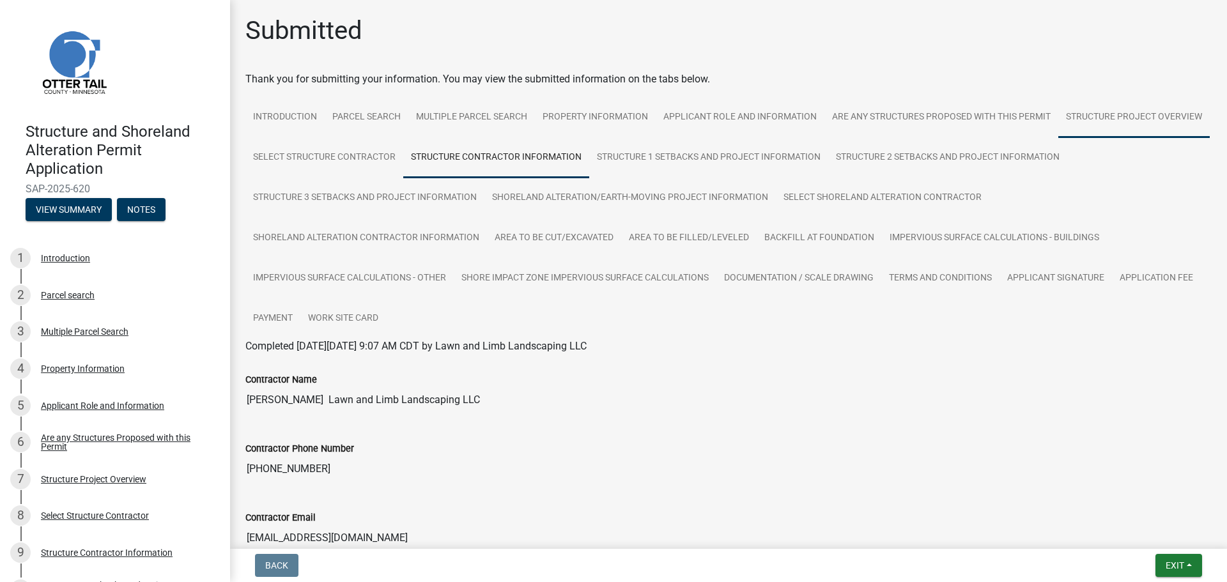
click at [1058, 138] on link "Structure Project Overview" at bounding box center [1133, 117] width 151 height 41
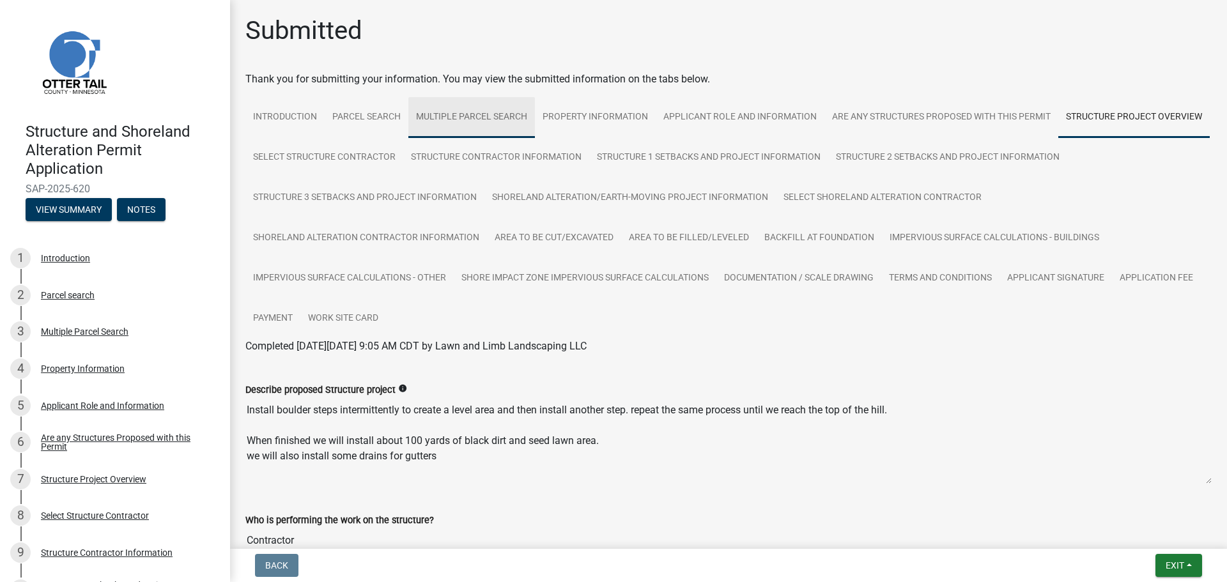
click at [501, 134] on link "Multiple Parcel Search" at bounding box center [471, 117] width 127 height 41
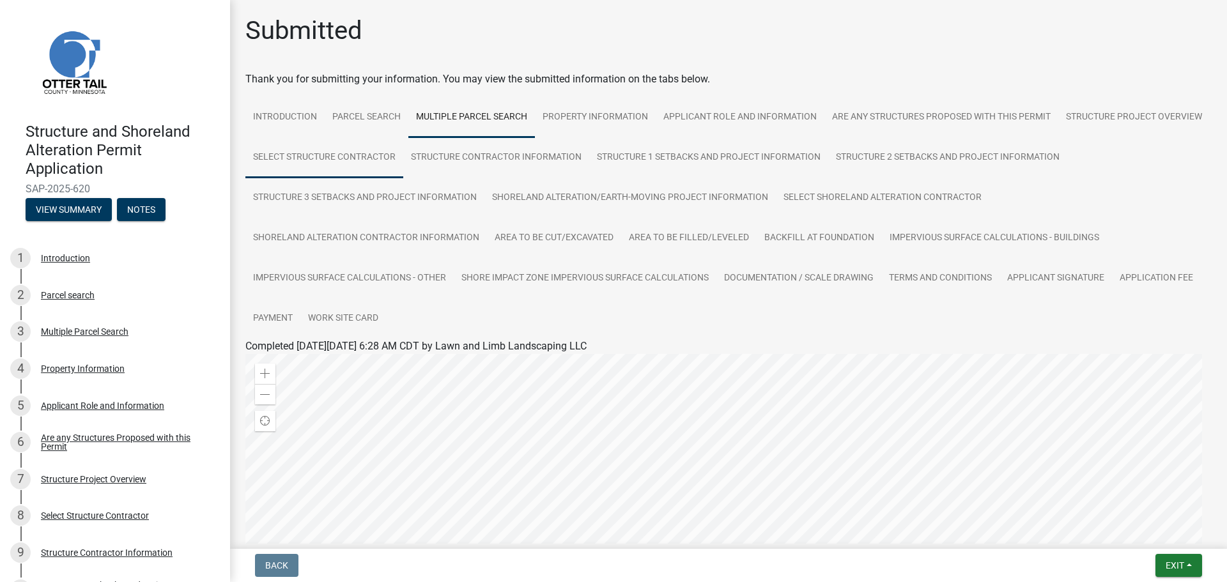
click at [403, 172] on link "Select Structure Contractor" at bounding box center [324, 157] width 158 height 41
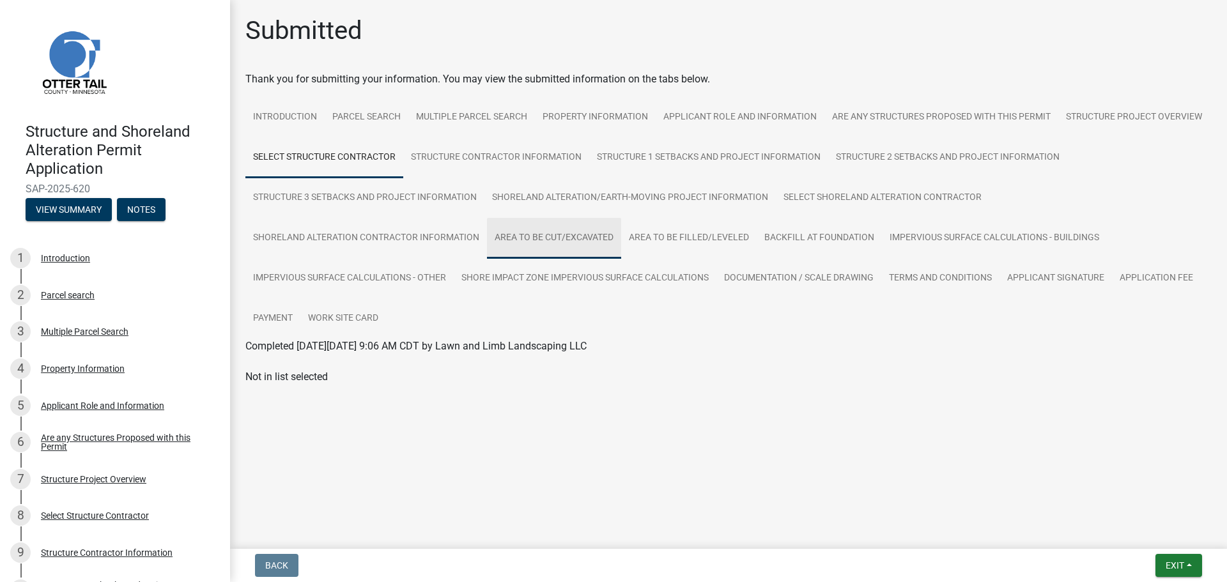
click at [574, 222] on link "Area to be Cut/Excavated" at bounding box center [554, 238] width 134 height 41
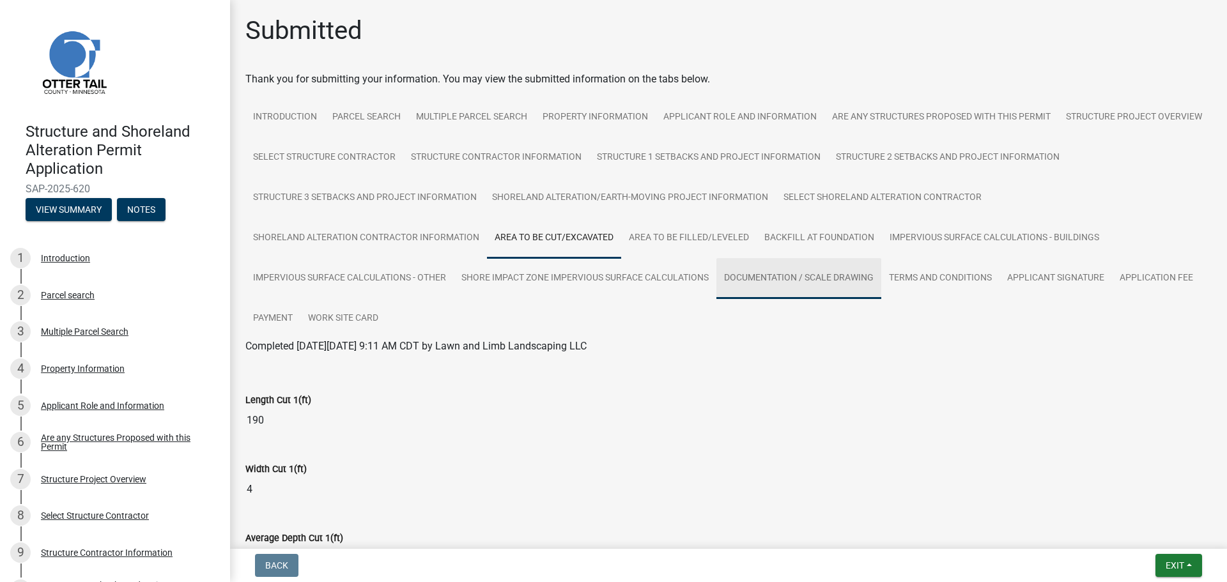
click at [881, 289] on link "Documentation / Scale Drawing" at bounding box center [798, 278] width 165 height 41
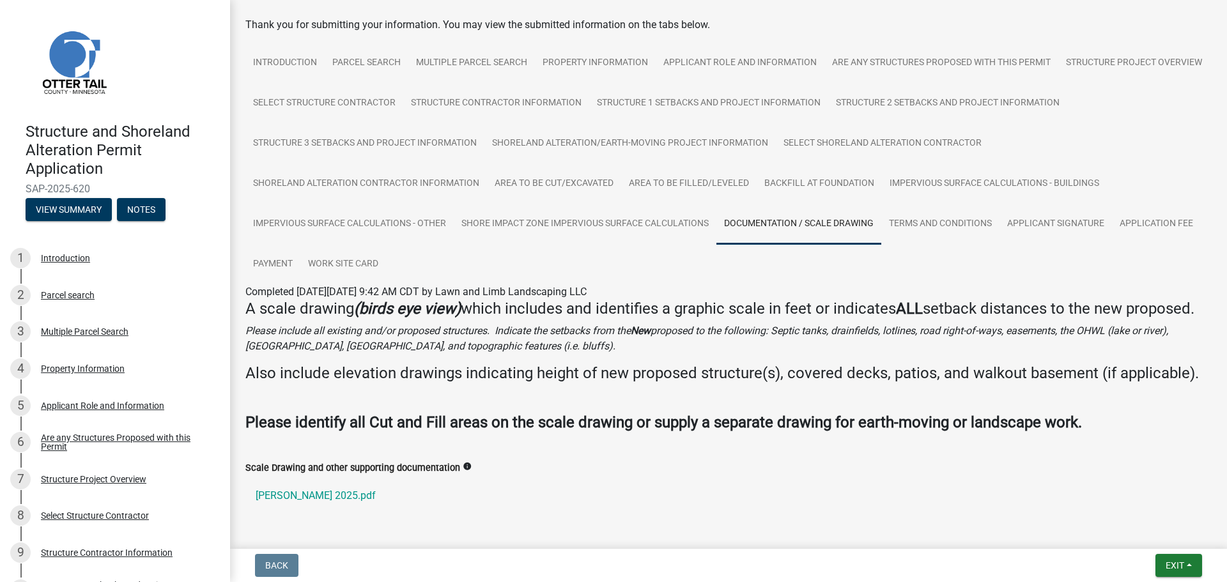
scroll to position [121, 0]
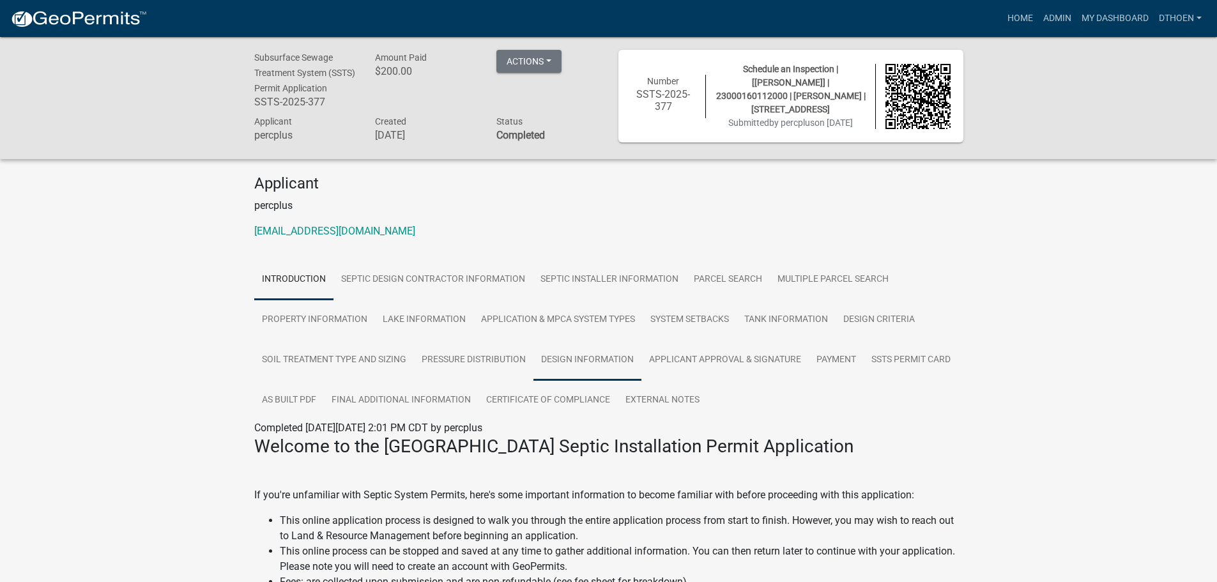
click at [560, 371] on link "Design Information" at bounding box center [588, 360] width 108 height 41
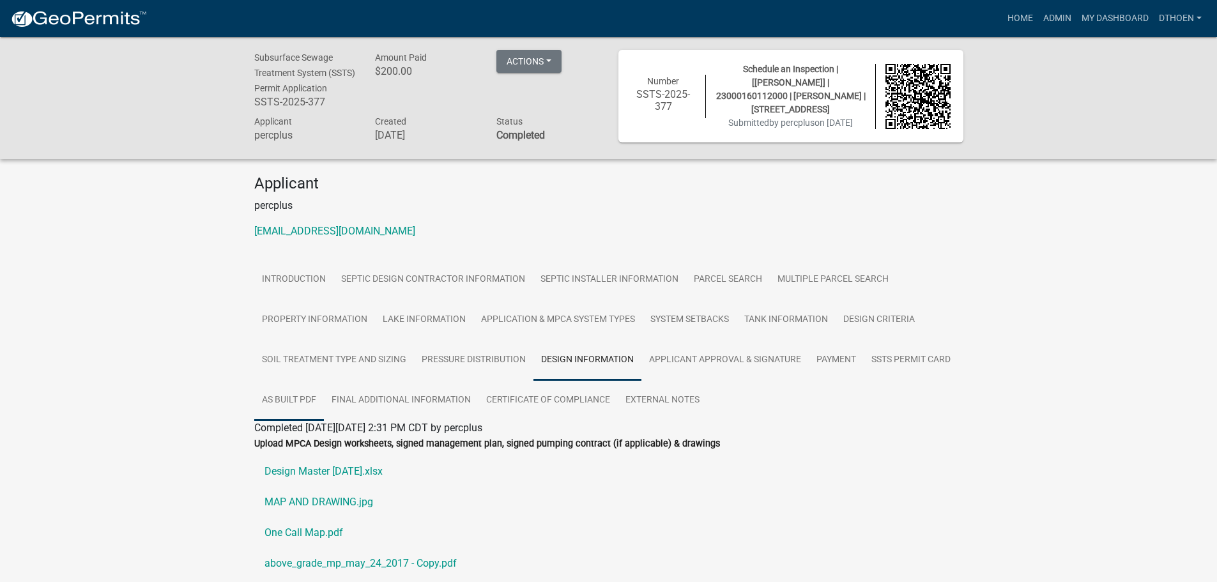
click at [286, 419] on link "As built pdf" at bounding box center [289, 400] width 70 height 41
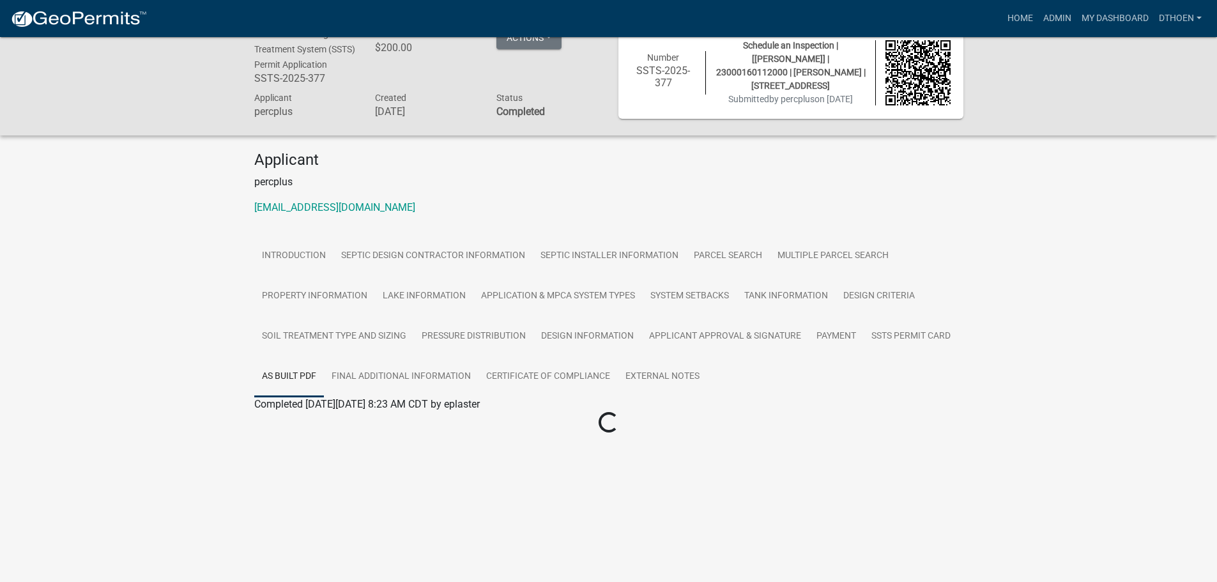
scroll to position [37, 0]
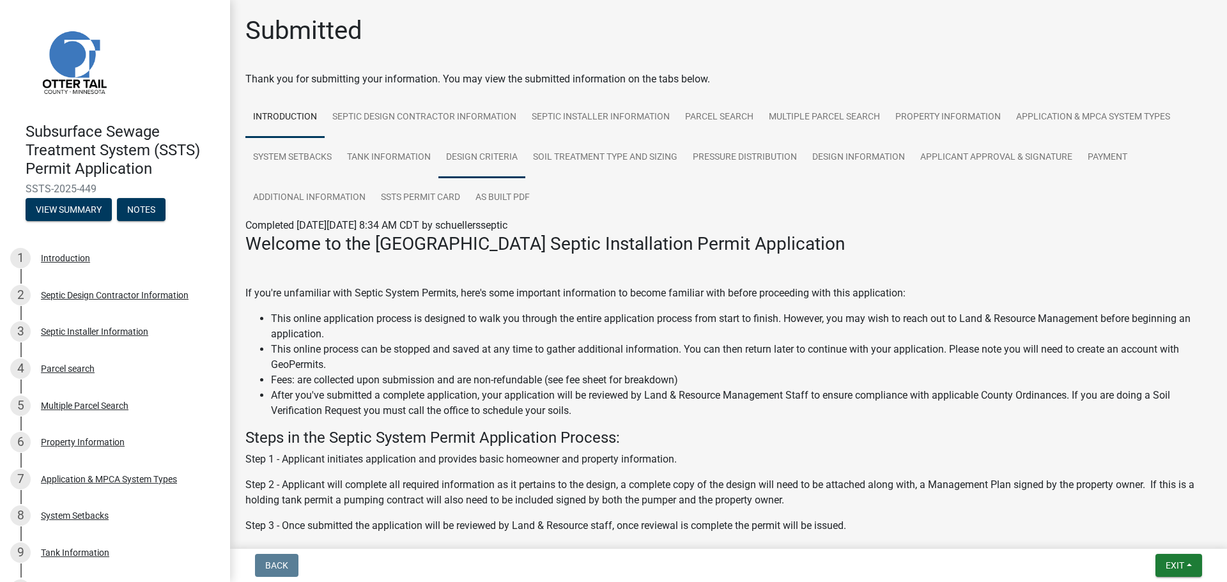
drag, startPoint x: 468, startPoint y: 155, endPoint x: 475, endPoint y: 173, distance: 20.1
click at [468, 155] on link "Design Criteria" at bounding box center [481, 157] width 87 height 41
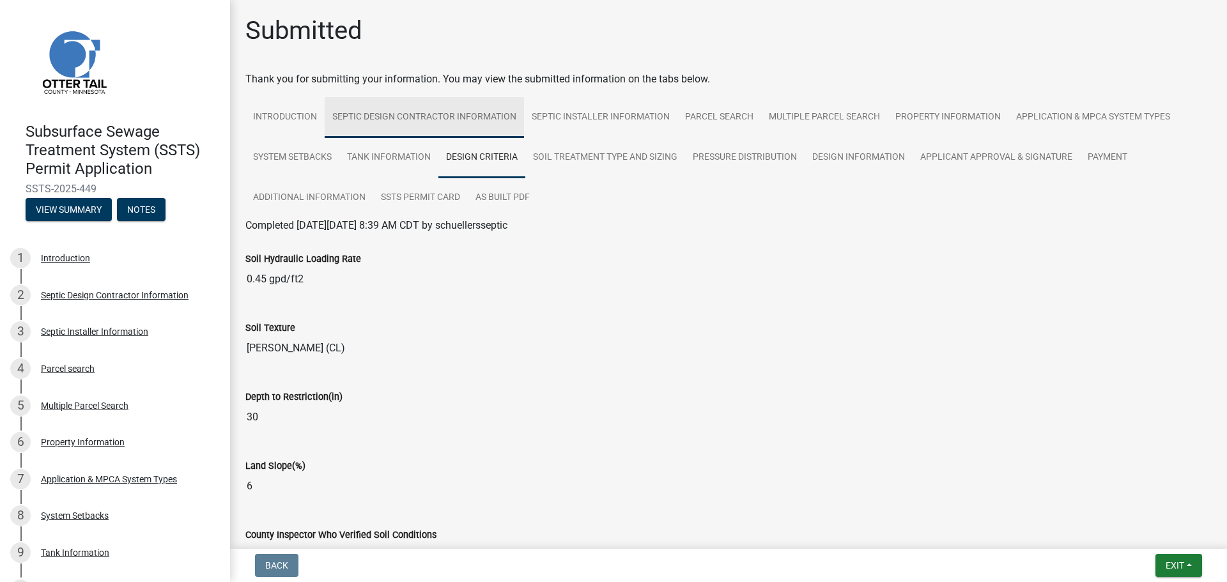
click at [397, 114] on link "Septic Design Contractor Information" at bounding box center [424, 117] width 199 height 41
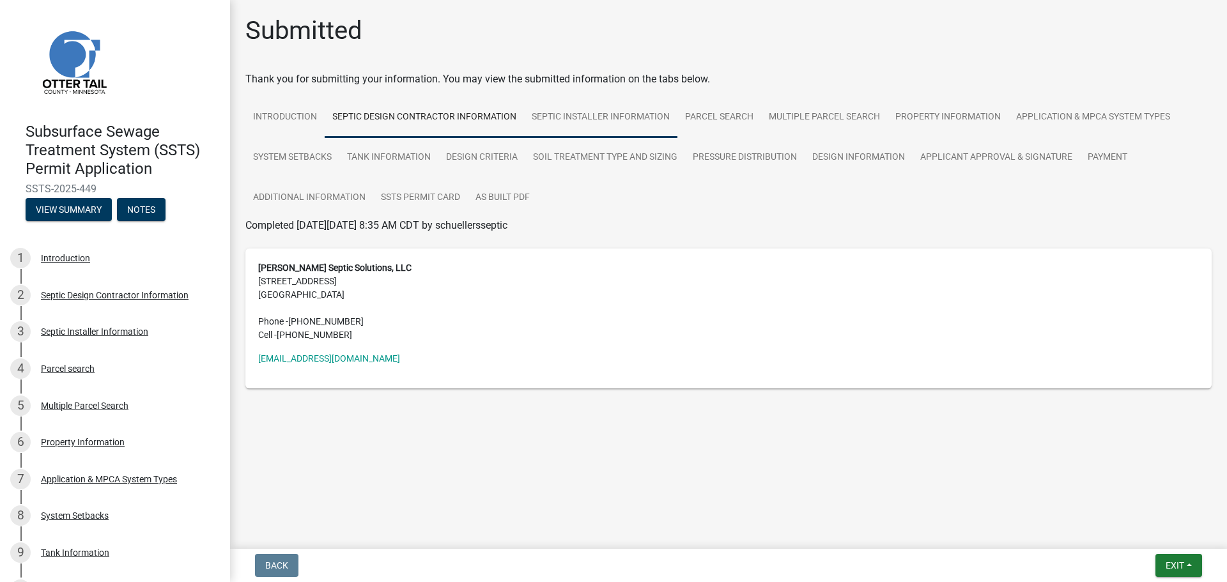
drag, startPoint x: 608, startPoint y: 107, endPoint x: 626, endPoint y: 107, distance: 17.9
click at [610, 107] on link "Septic Installer Information" at bounding box center [600, 117] width 153 height 41
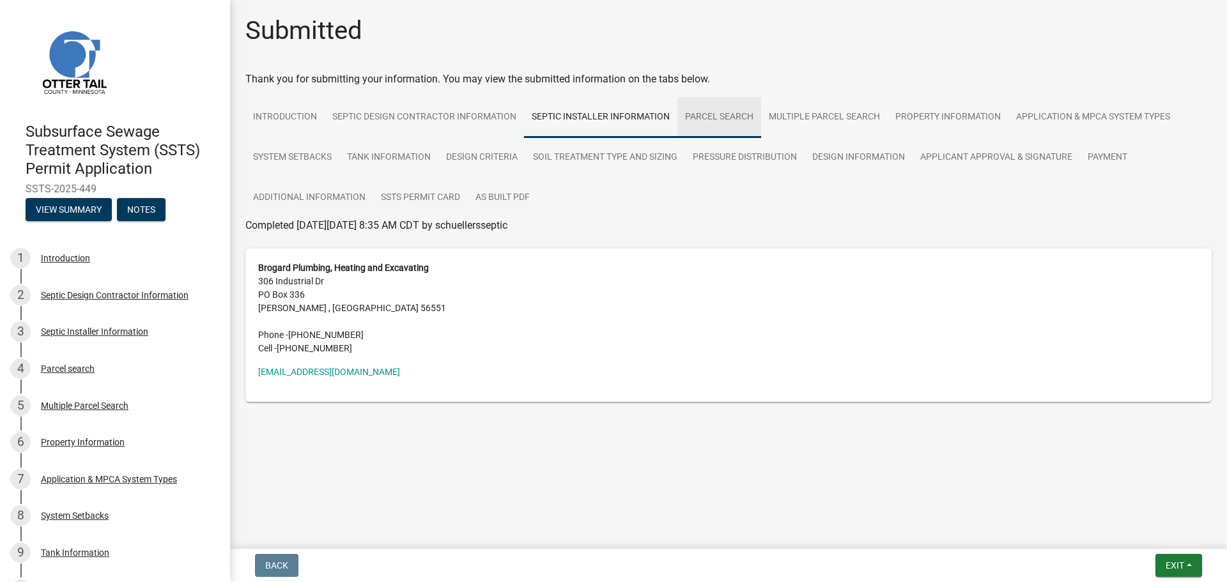
click at [745, 128] on link "Parcel search" at bounding box center [719, 117] width 84 height 41
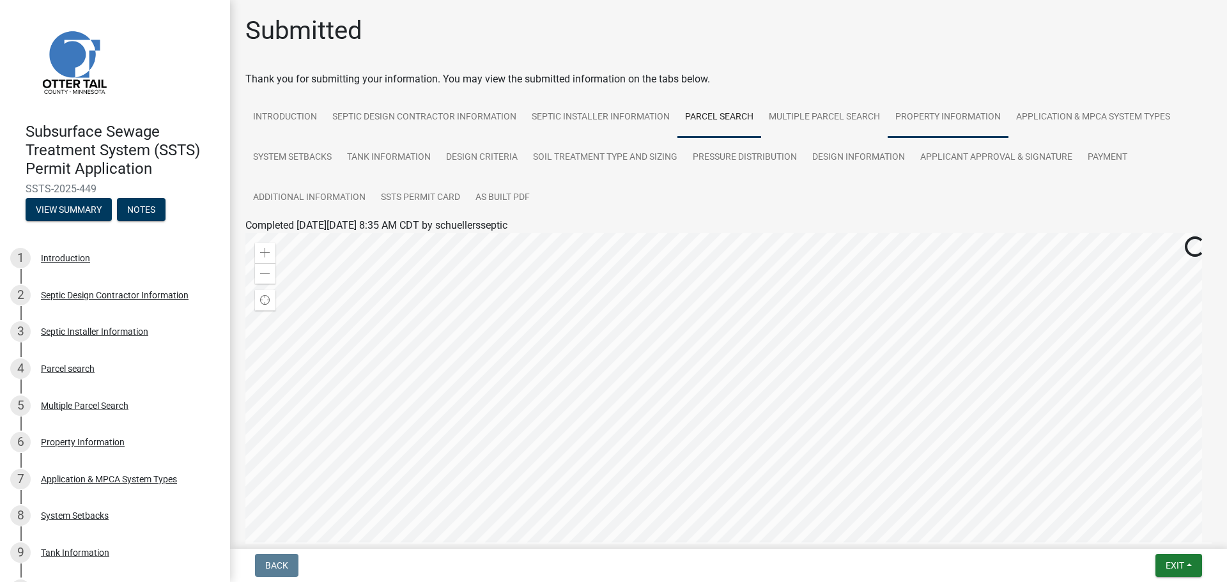
click at [948, 117] on link "Property Information" at bounding box center [948, 117] width 121 height 41
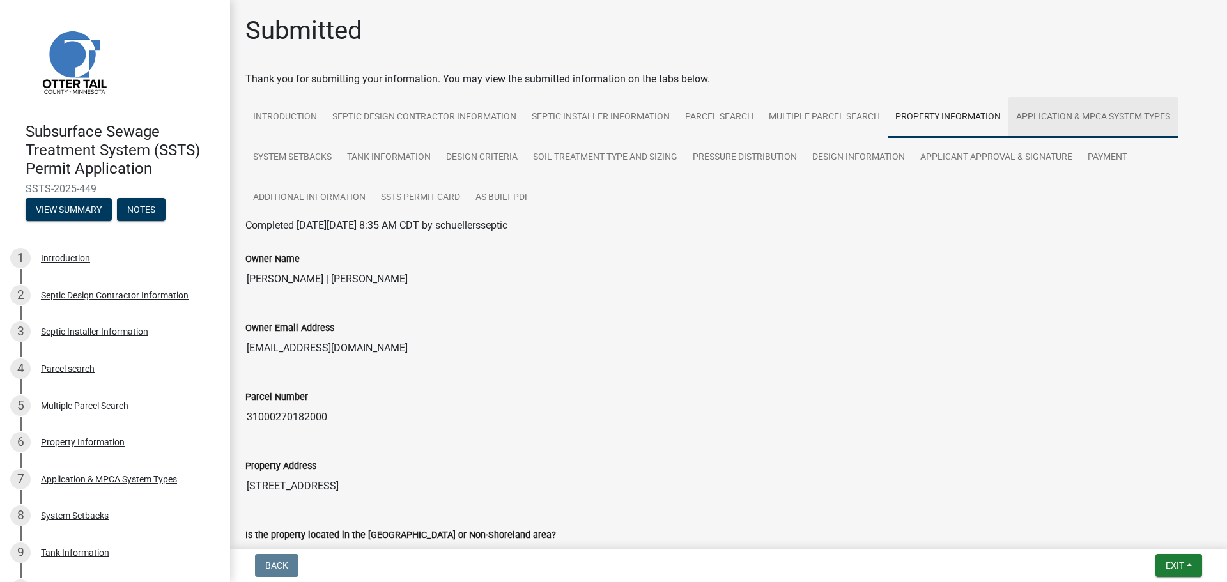
click at [1082, 121] on link "Application & MPCA System Types" at bounding box center [1093, 117] width 169 height 41
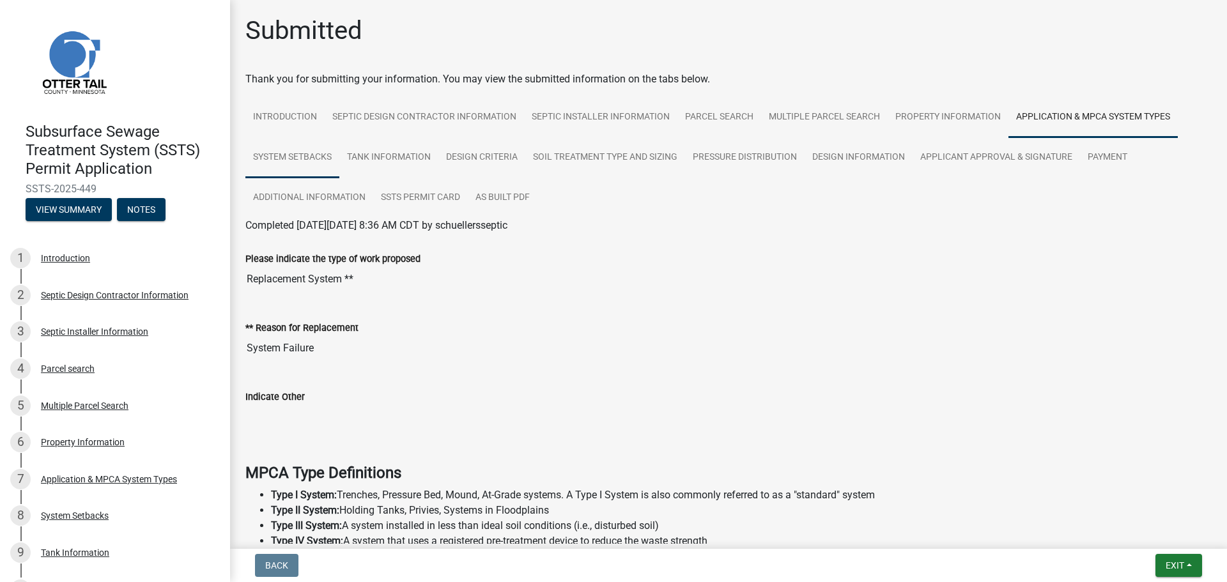
click at [309, 157] on link "System Setbacks" at bounding box center [292, 157] width 94 height 41
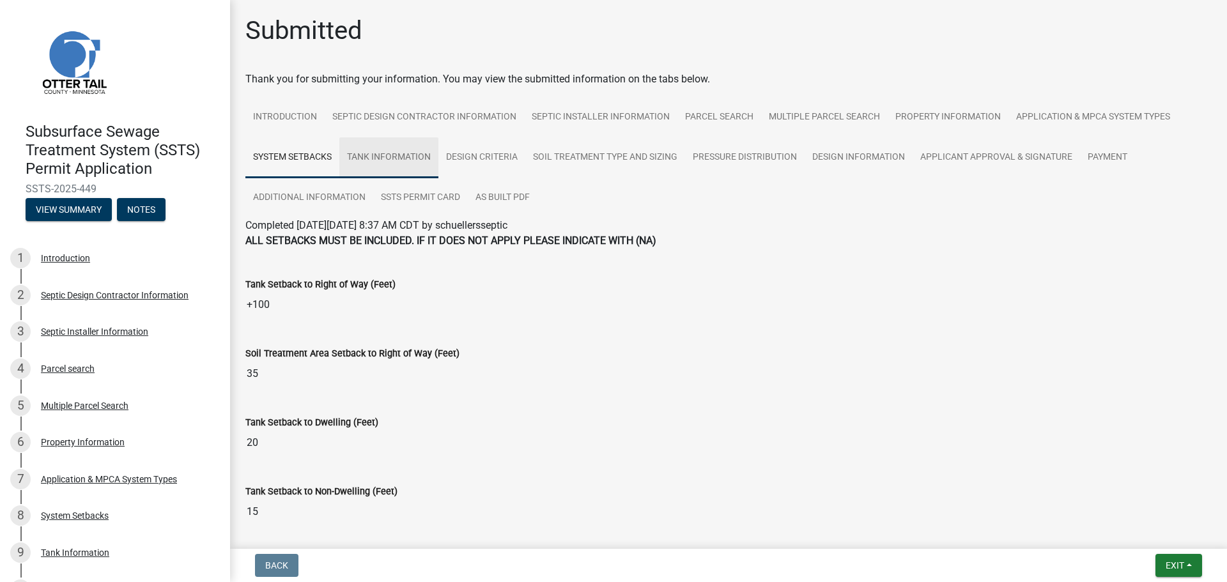
click at [367, 152] on link "Tank Information" at bounding box center [388, 157] width 99 height 41
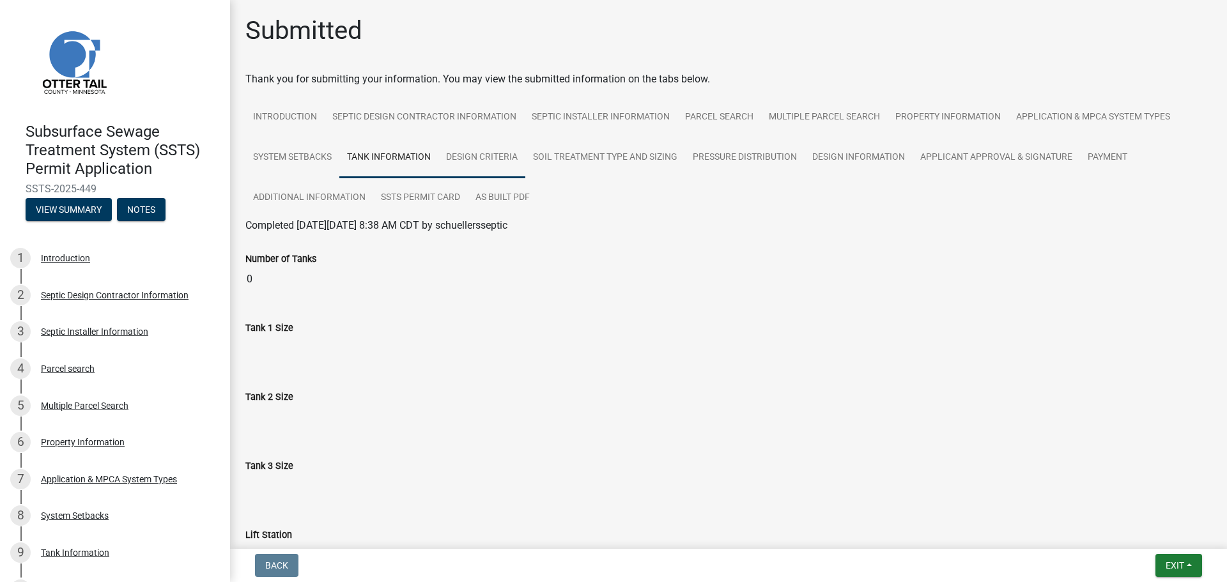
click at [456, 156] on link "Design Criteria" at bounding box center [481, 157] width 87 height 41
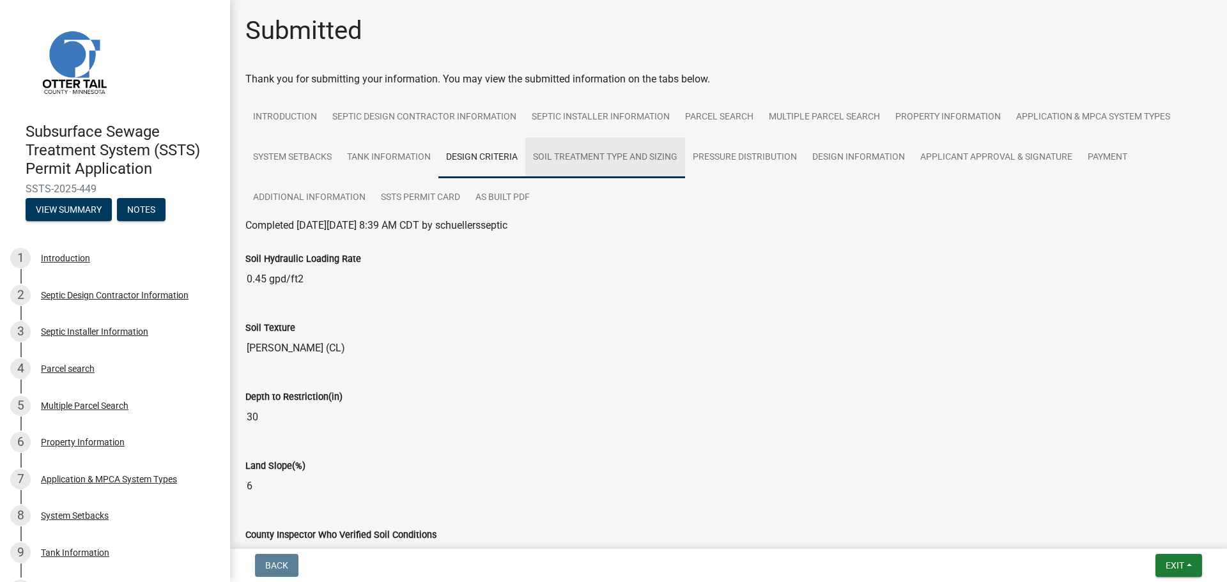
click at [614, 174] on link "Soil Treatment Type and Sizing" at bounding box center [605, 157] width 160 height 41
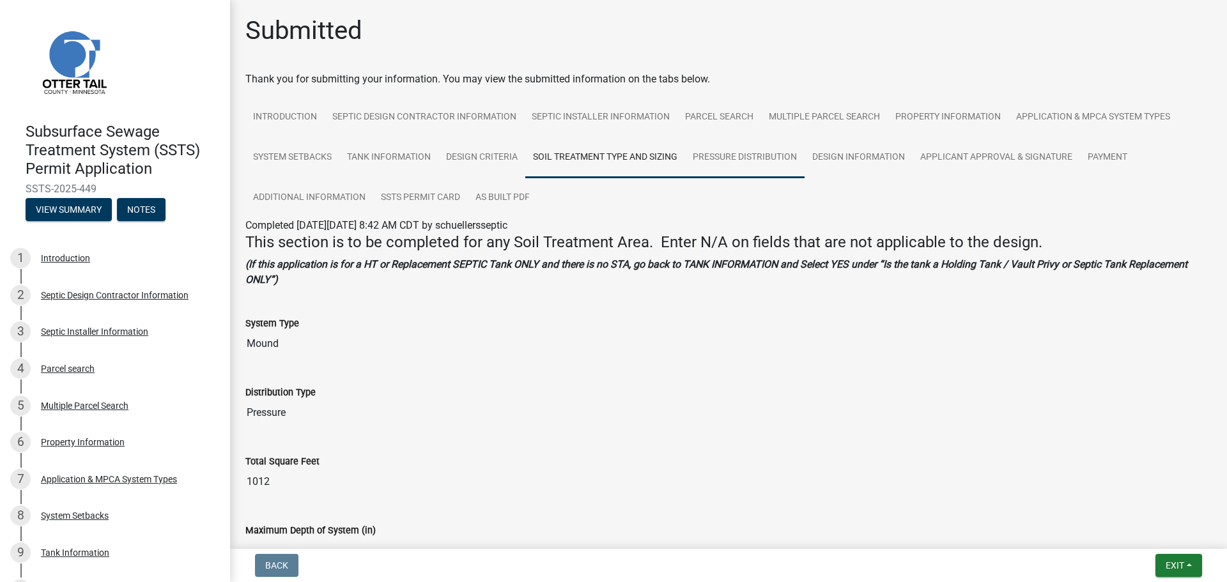
click at [738, 152] on link "Pressure Distribution" at bounding box center [745, 157] width 120 height 41
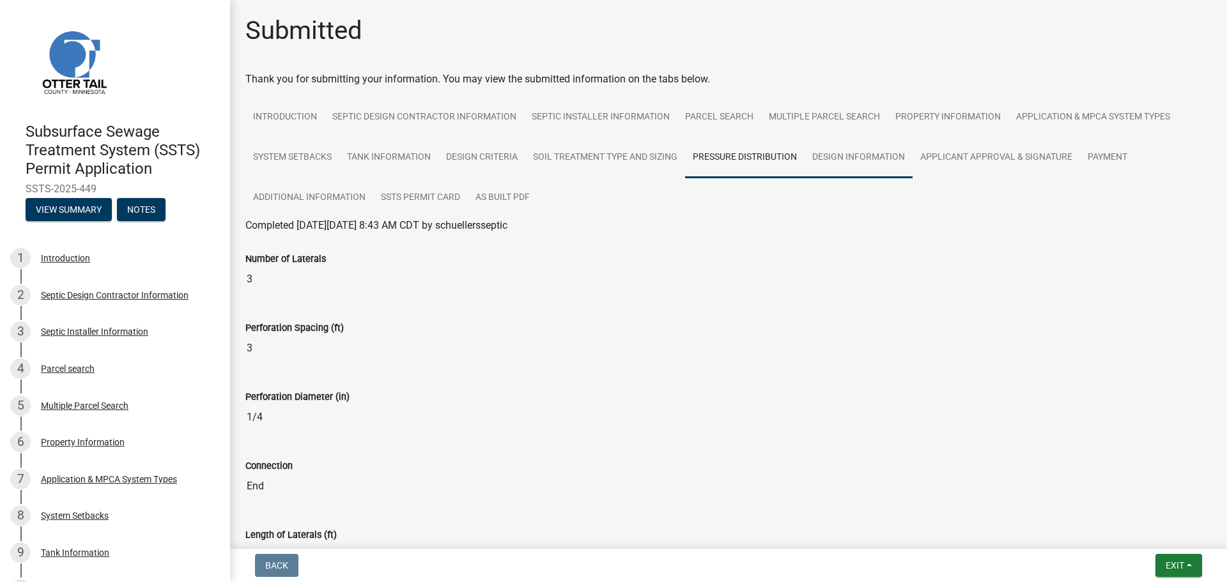
click at [877, 168] on link "Design Information" at bounding box center [859, 157] width 108 height 41
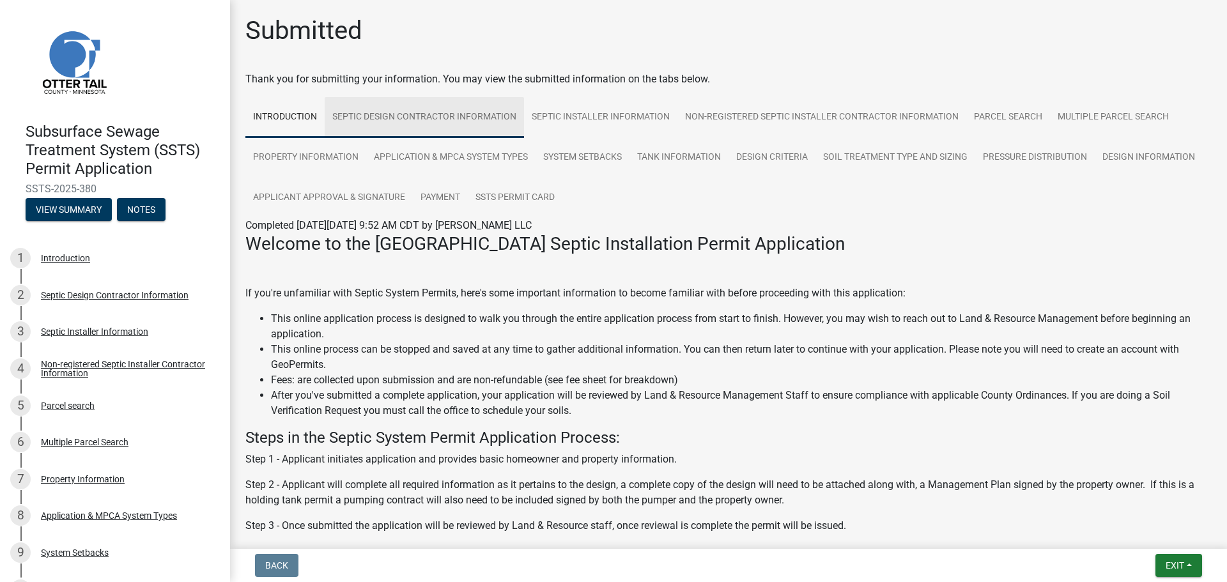
click at [433, 126] on link "Septic Design Contractor Information" at bounding box center [424, 117] width 199 height 41
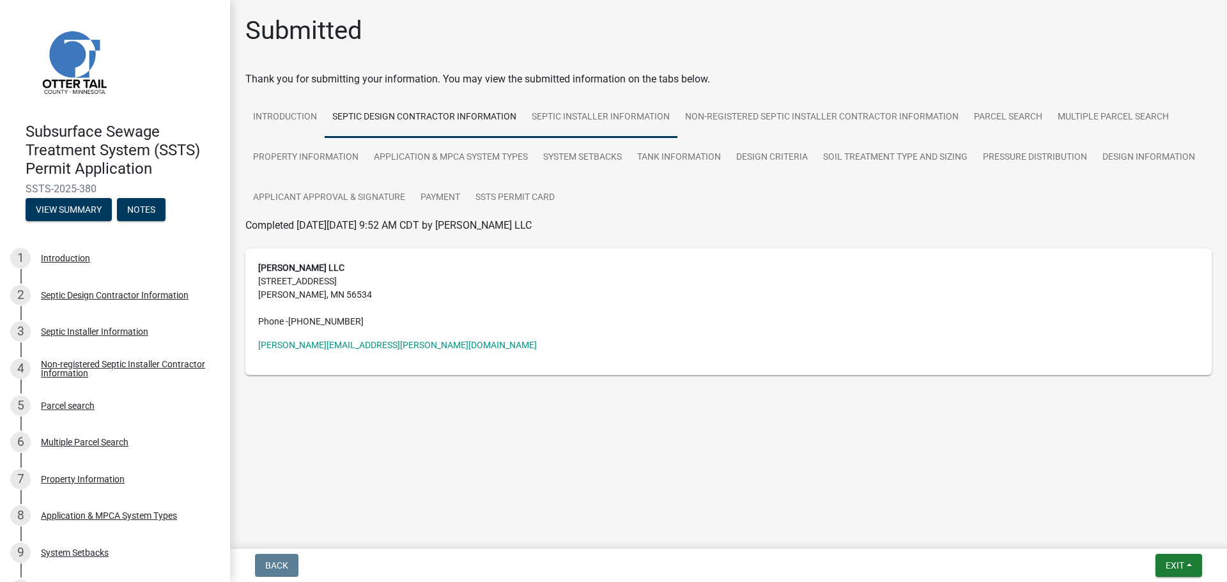
click at [537, 114] on link "Septic Installer Information" at bounding box center [600, 117] width 153 height 41
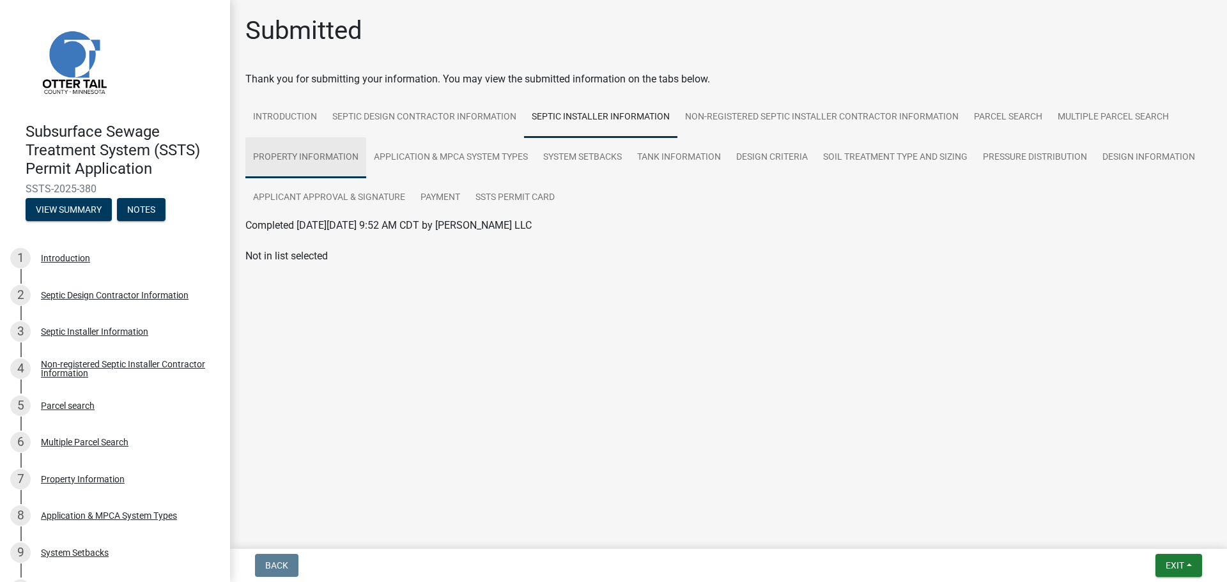
click at [281, 157] on link "Property Information" at bounding box center [305, 157] width 121 height 41
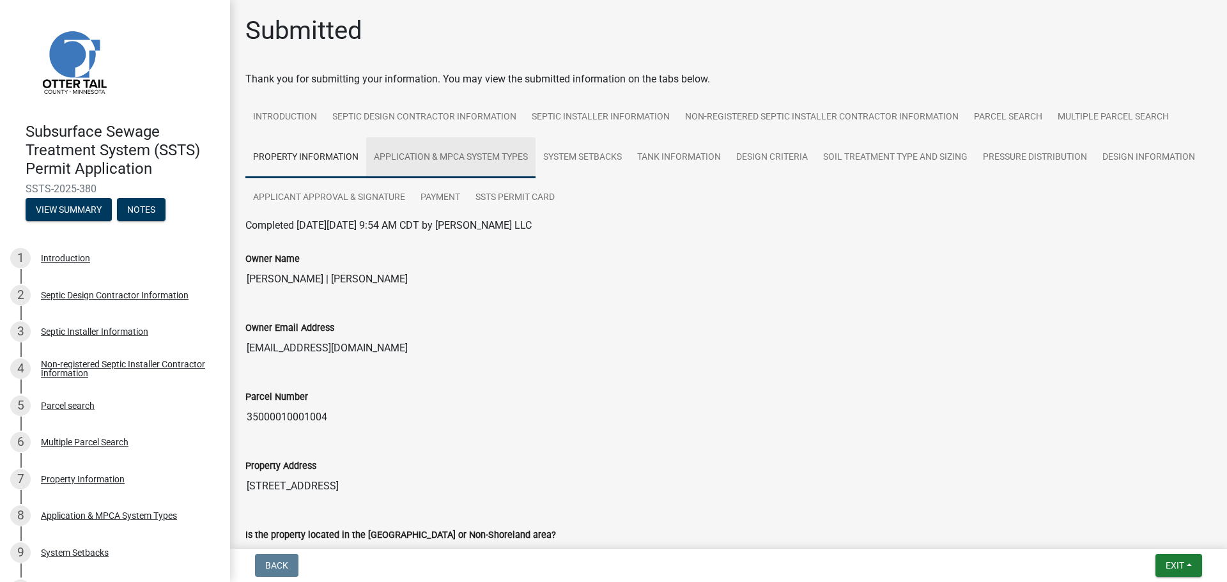
click at [463, 160] on link "Application & MPCA System Types" at bounding box center [450, 157] width 169 height 41
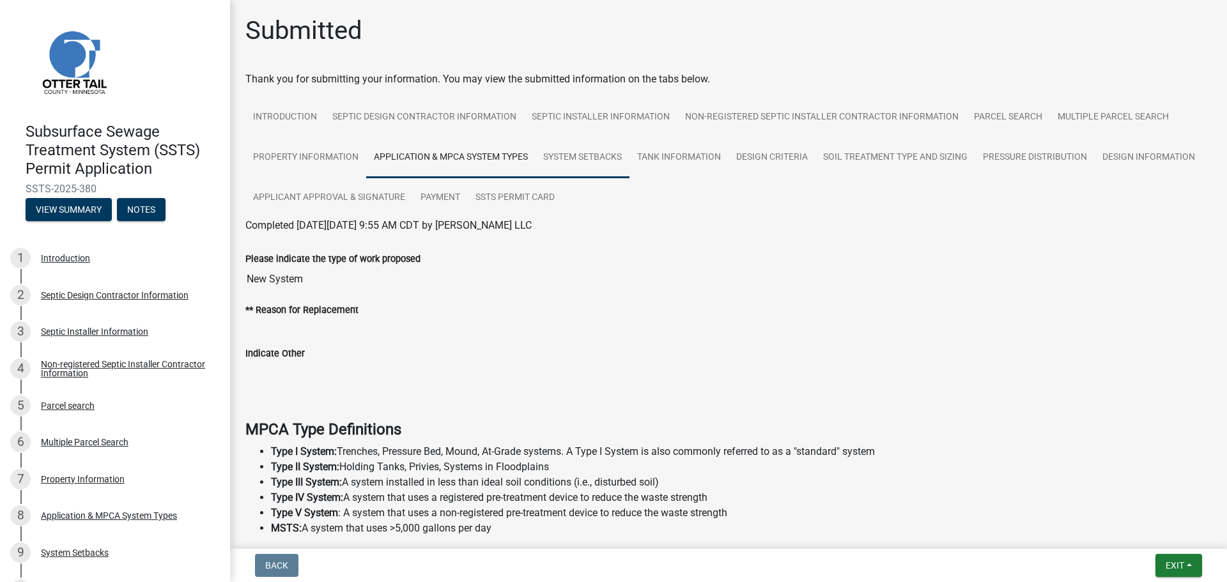
click at [584, 150] on link "System Setbacks" at bounding box center [583, 157] width 94 height 41
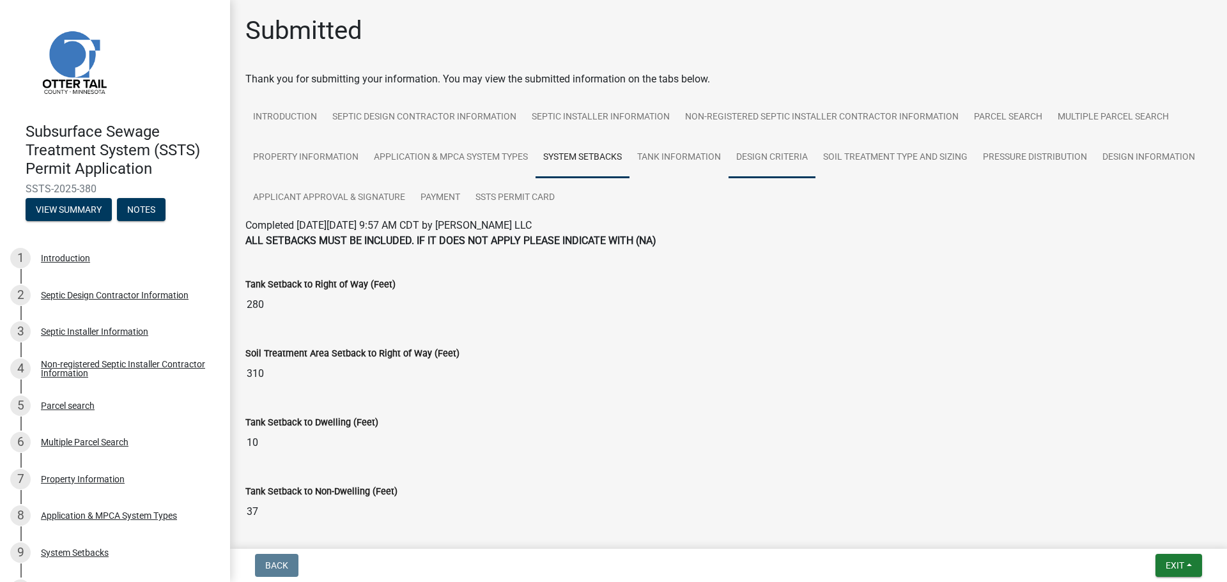
click at [761, 162] on link "Design Criteria" at bounding box center [772, 157] width 87 height 41
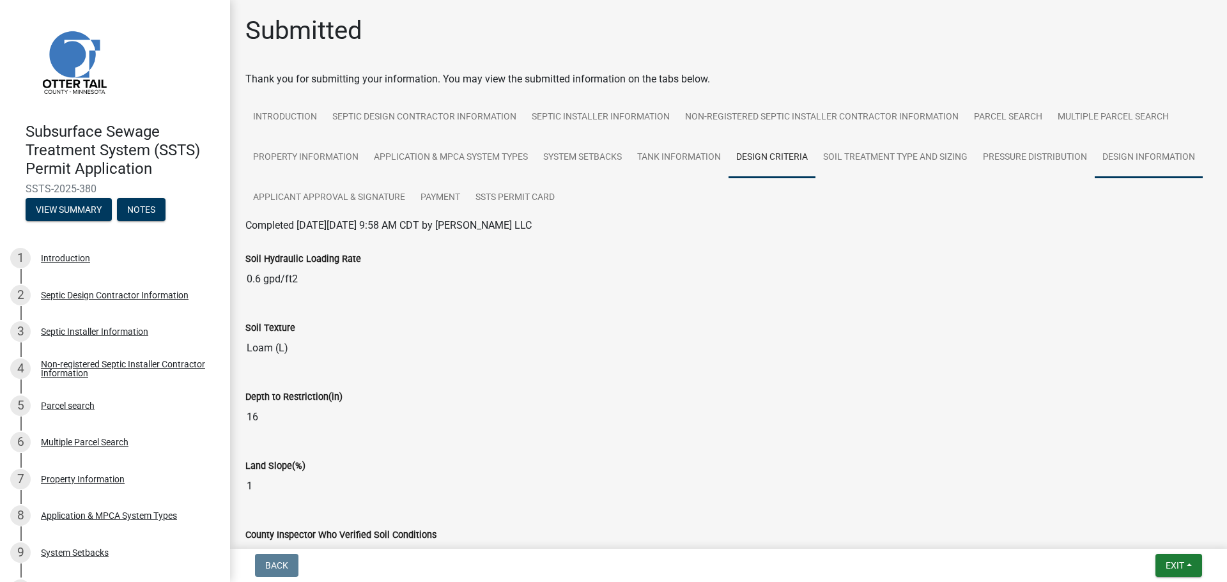
click at [1095, 178] on link "Design Information" at bounding box center [1149, 157] width 108 height 41
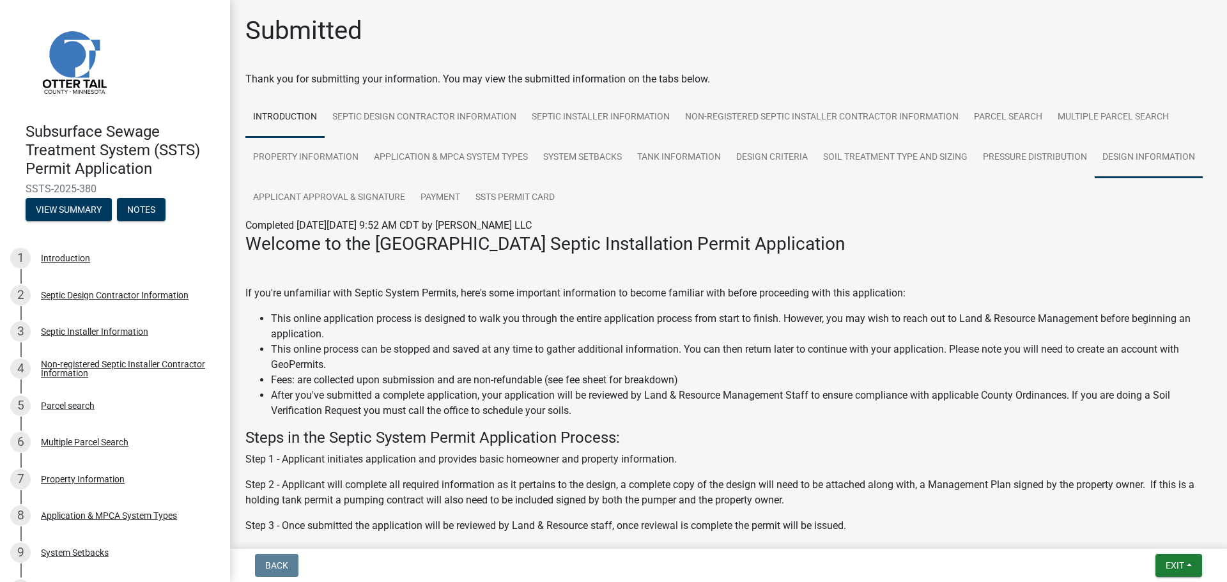
click at [1095, 178] on link "Design Information" at bounding box center [1149, 157] width 108 height 41
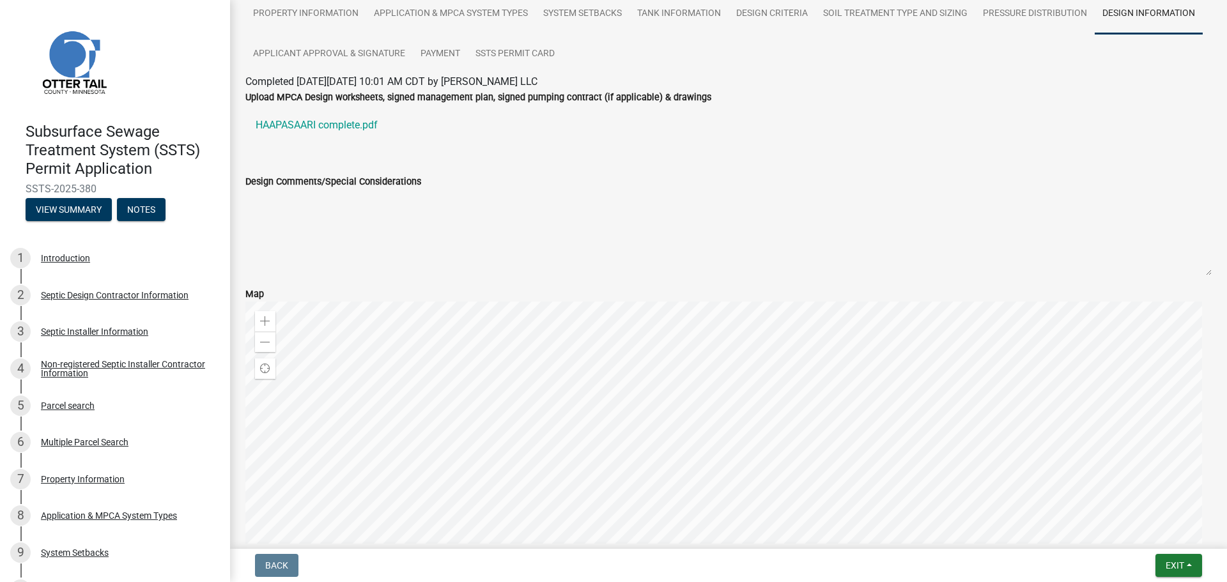
scroll to position [128, 0]
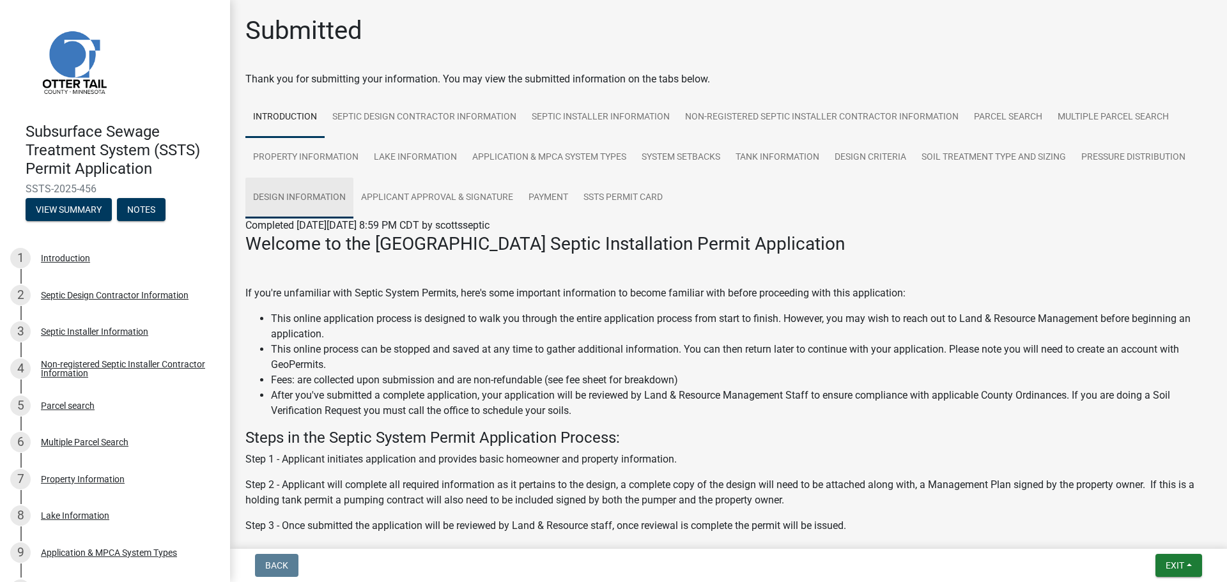
click at [325, 188] on link "Design Information" at bounding box center [299, 198] width 108 height 41
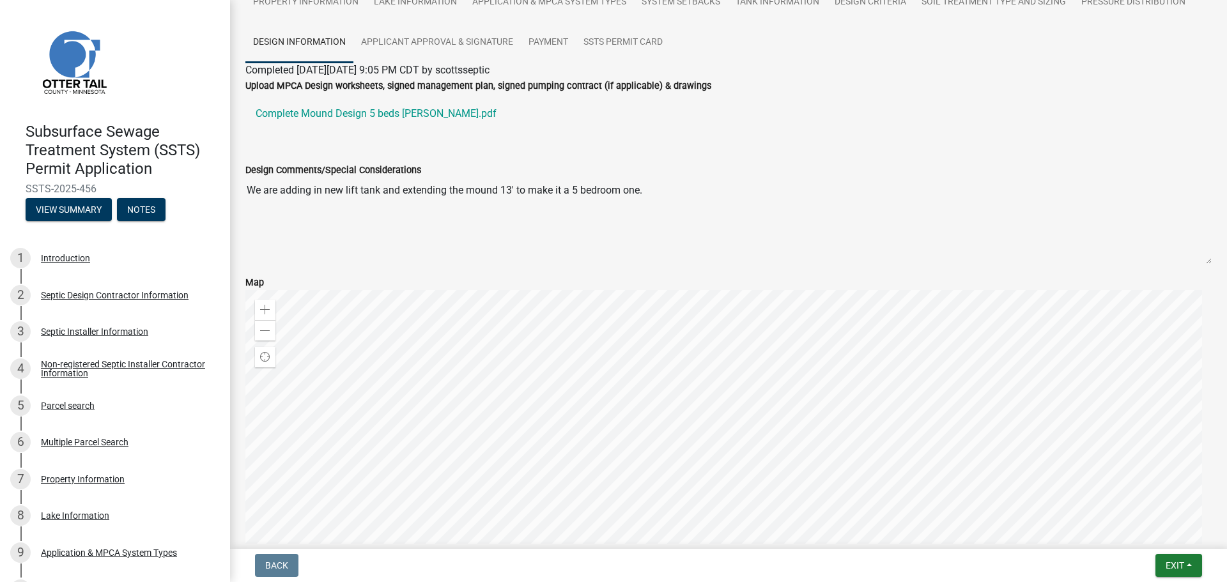
scroll to position [297, 0]
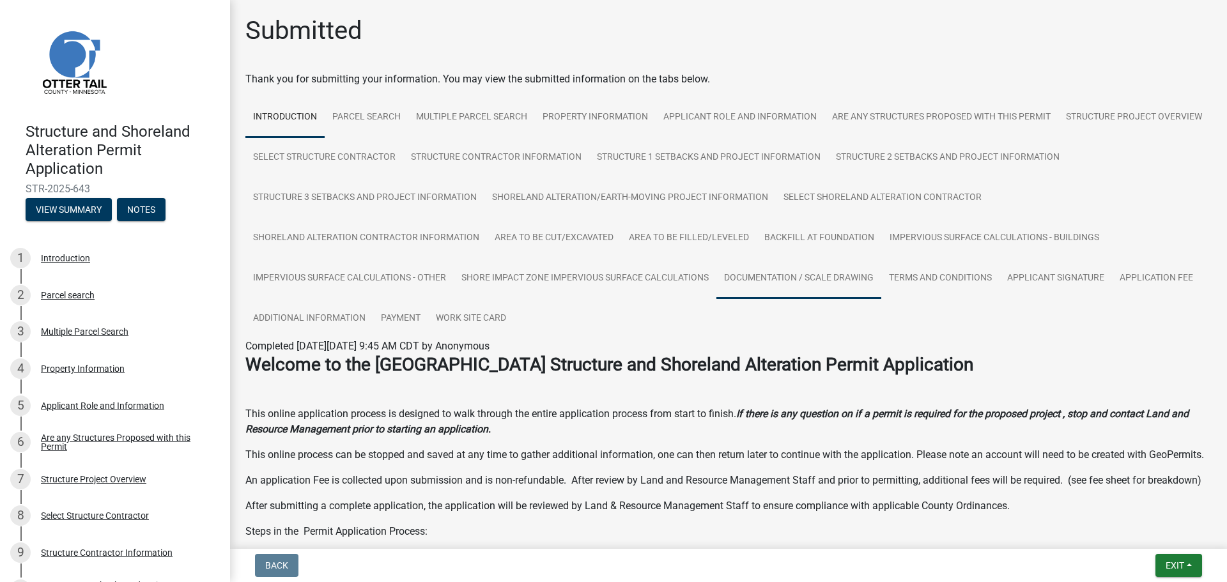
drag, startPoint x: 1030, startPoint y: 281, endPoint x: 1009, endPoint y: 281, distance: 21.1
click at [881, 281] on link "Documentation / Scale Drawing" at bounding box center [798, 278] width 165 height 41
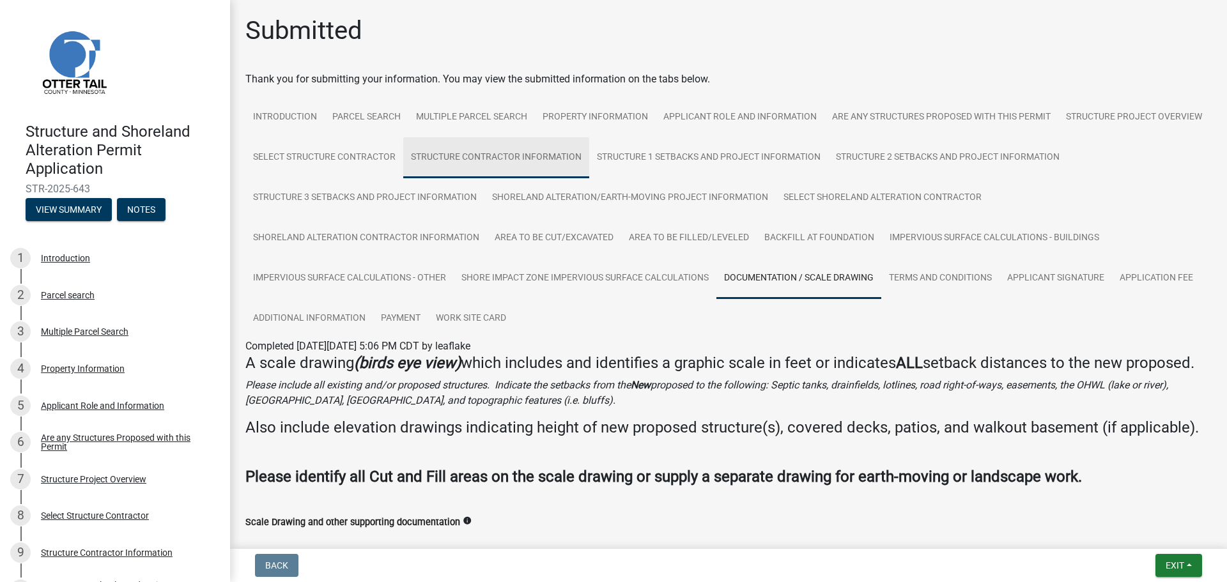
click at [589, 161] on link "Structure Contractor Information" at bounding box center [496, 157] width 186 height 41
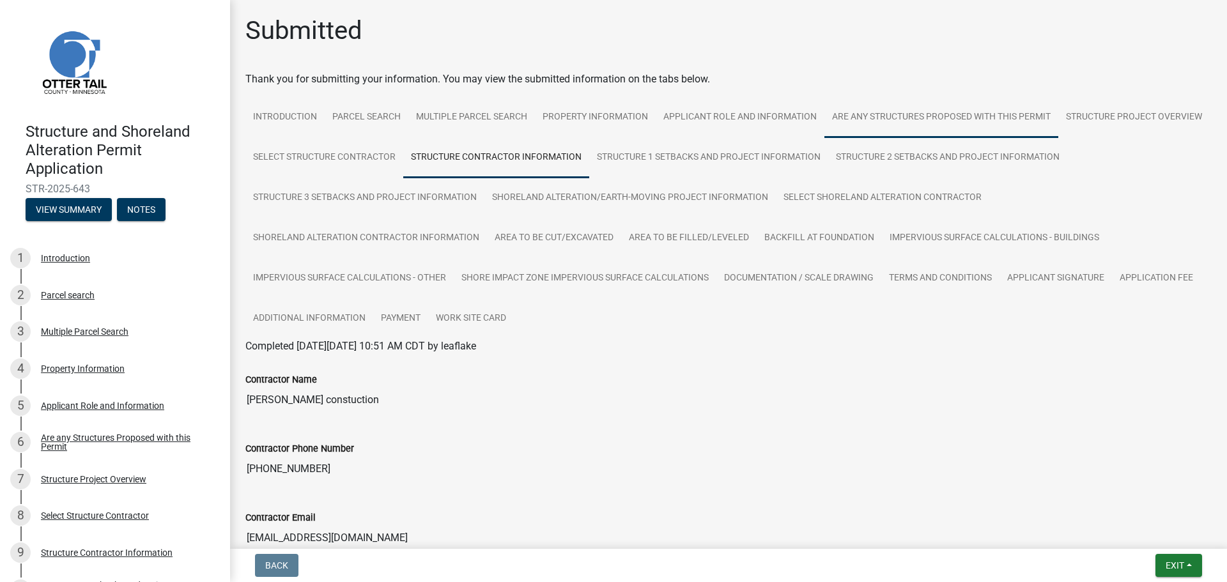
click at [965, 106] on link "Are any Structures Proposed with this Permit" at bounding box center [941, 117] width 234 height 41
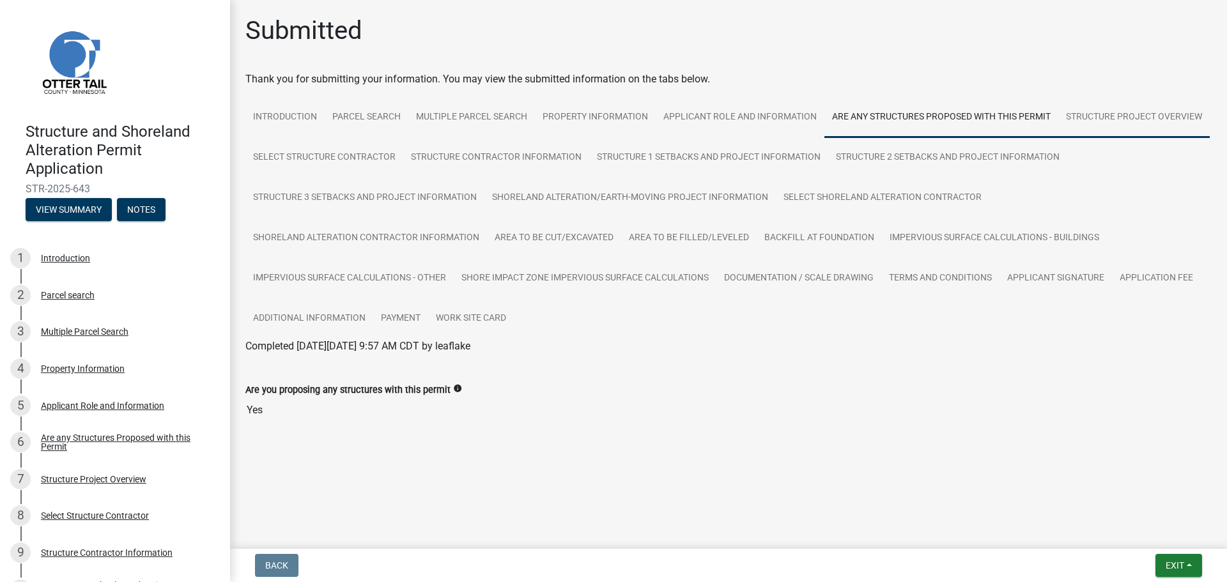
click at [1131, 113] on link "Structure Project Overview" at bounding box center [1133, 117] width 151 height 41
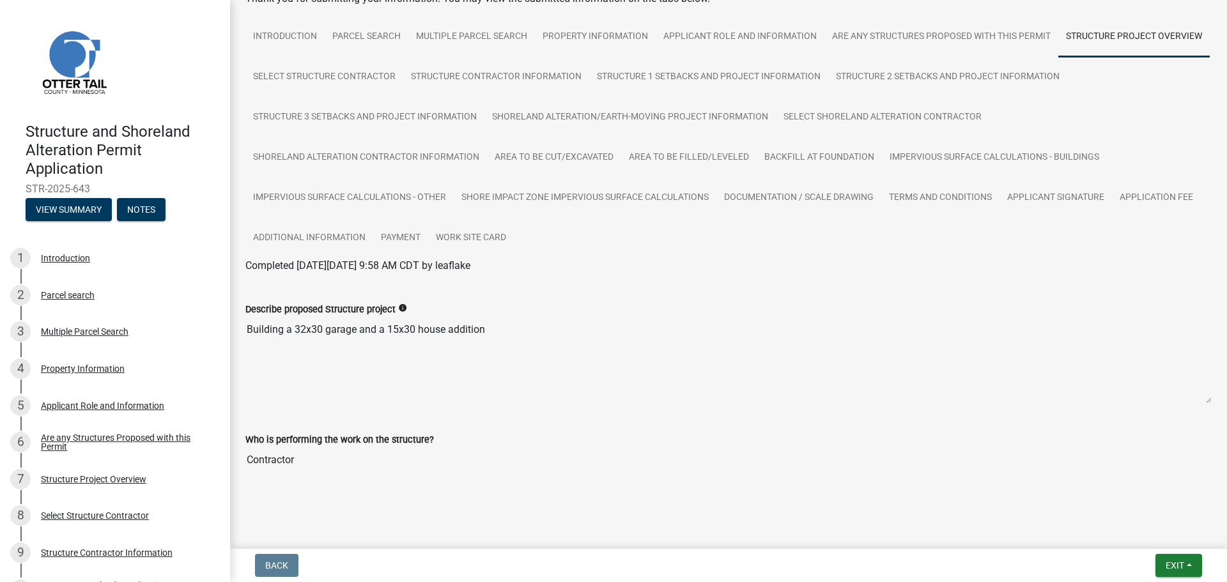
scroll to position [85, 0]
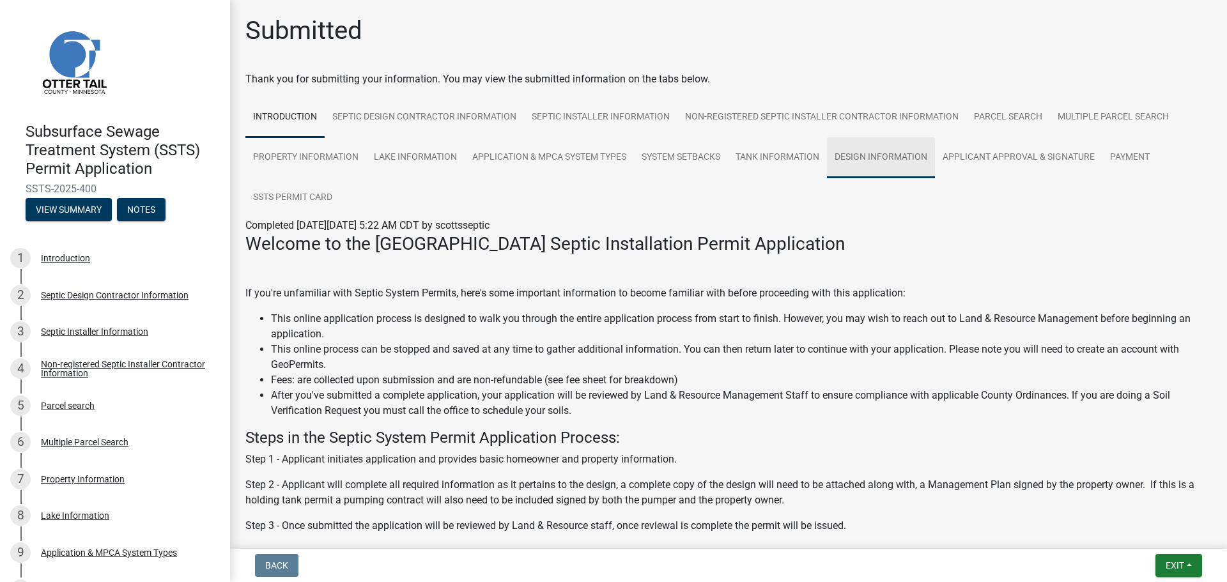
click at [877, 151] on link "Design Information" at bounding box center [881, 157] width 108 height 41
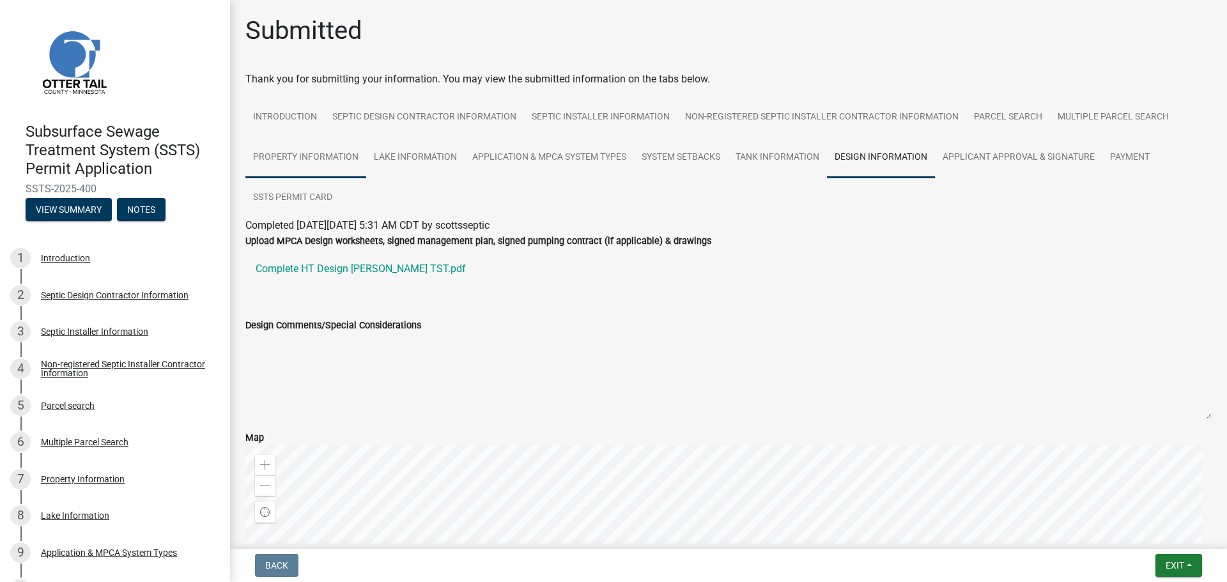
click at [288, 158] on link "Property Information" at bounding box center [305, 157] width 121 height 41
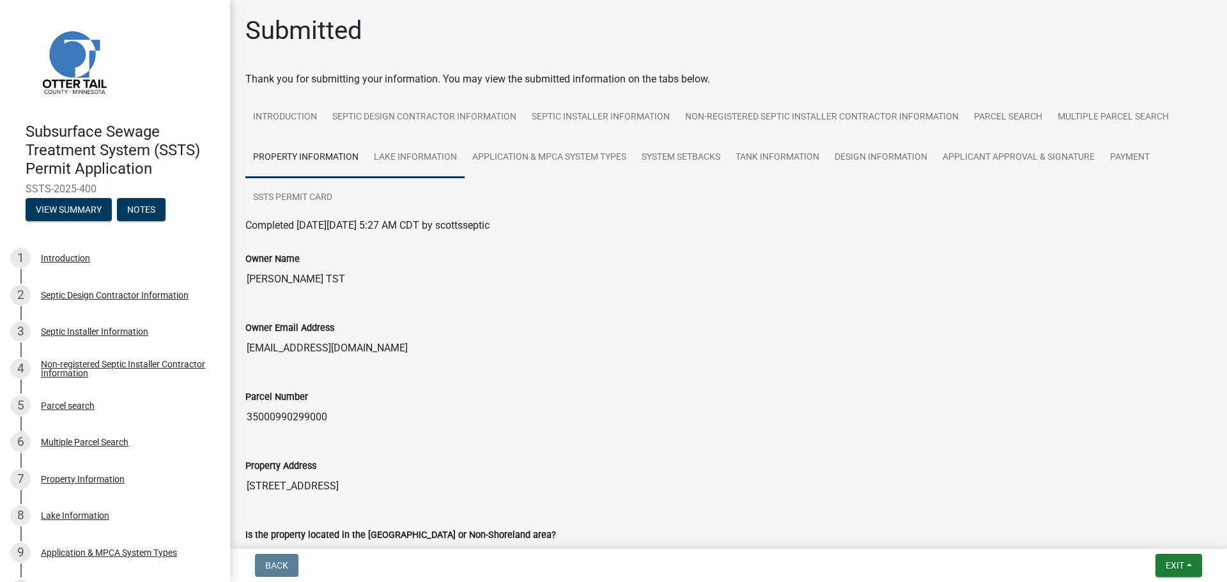
click at [430, 164] on link "Lake Information" at bounding box center [415, 157] width 98 height 41
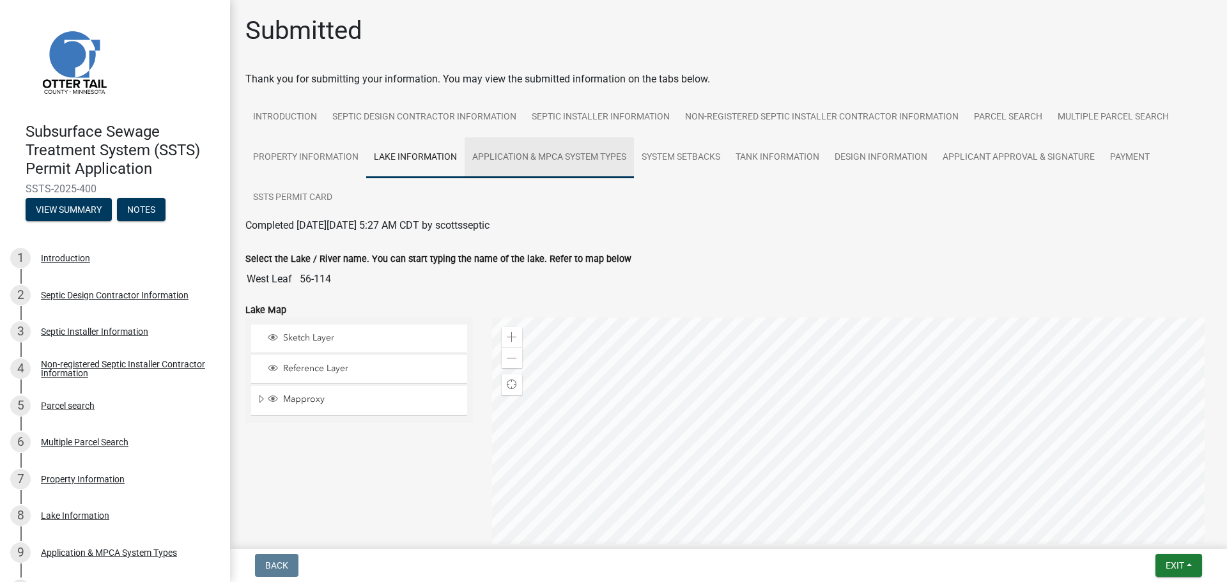
click at [551, 164] on link "Application & MPCA System Types" at bounding box center [549, 157] width 169 height 41
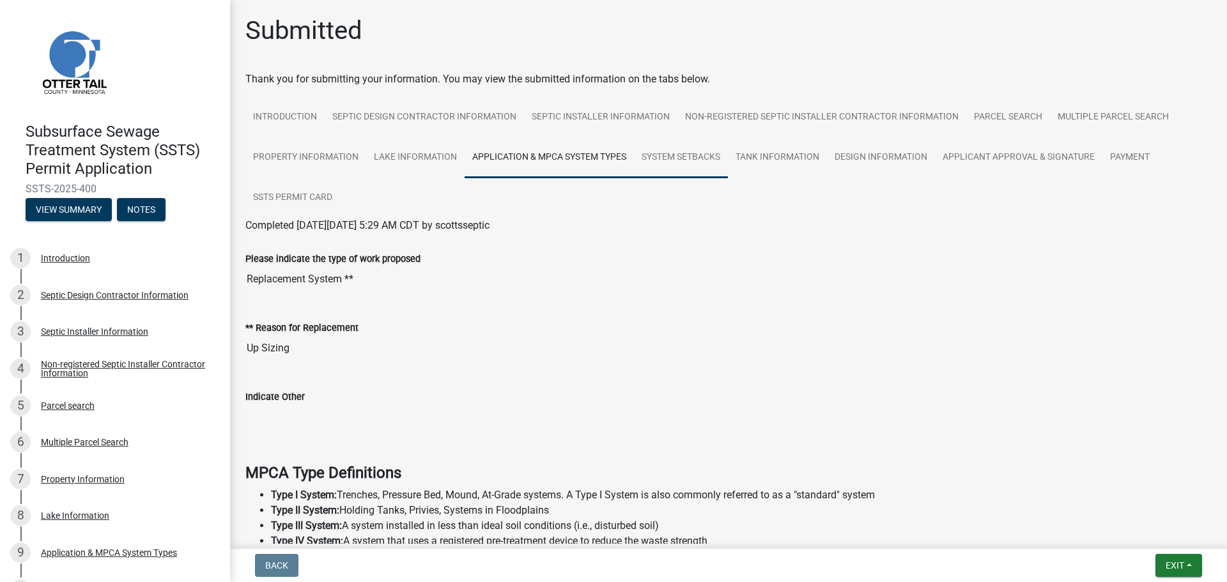
click at [672, 167] on link "System Setbacks" at bounding box center [681, 157] width 94 height 41
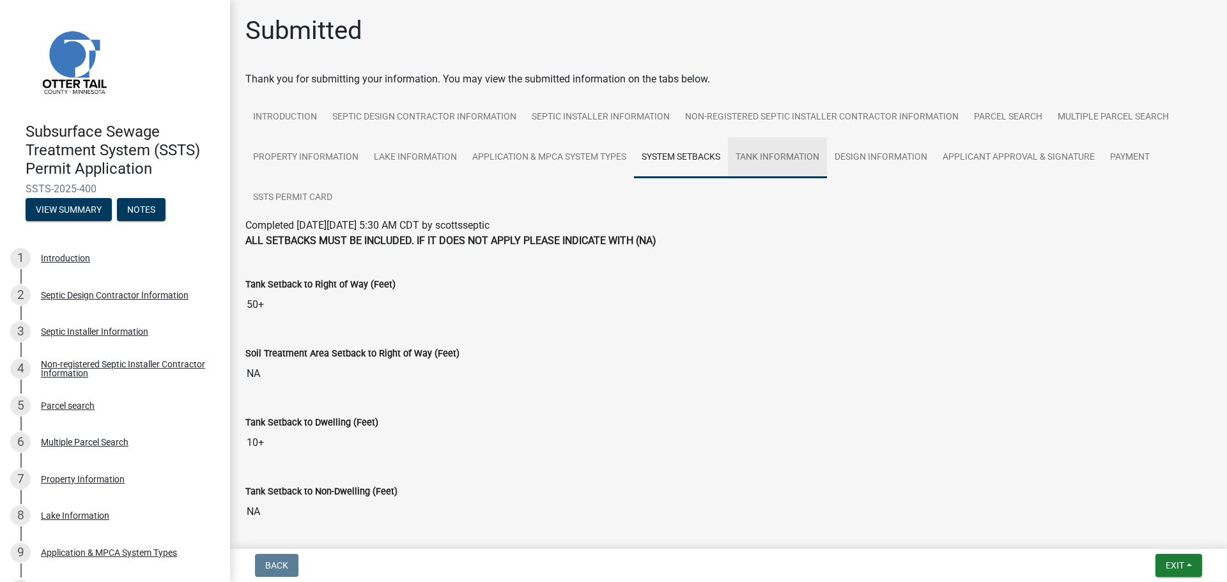
click at [798, 165] on link "Tank Information" at bounding box center [777, 157] width 99 height 41
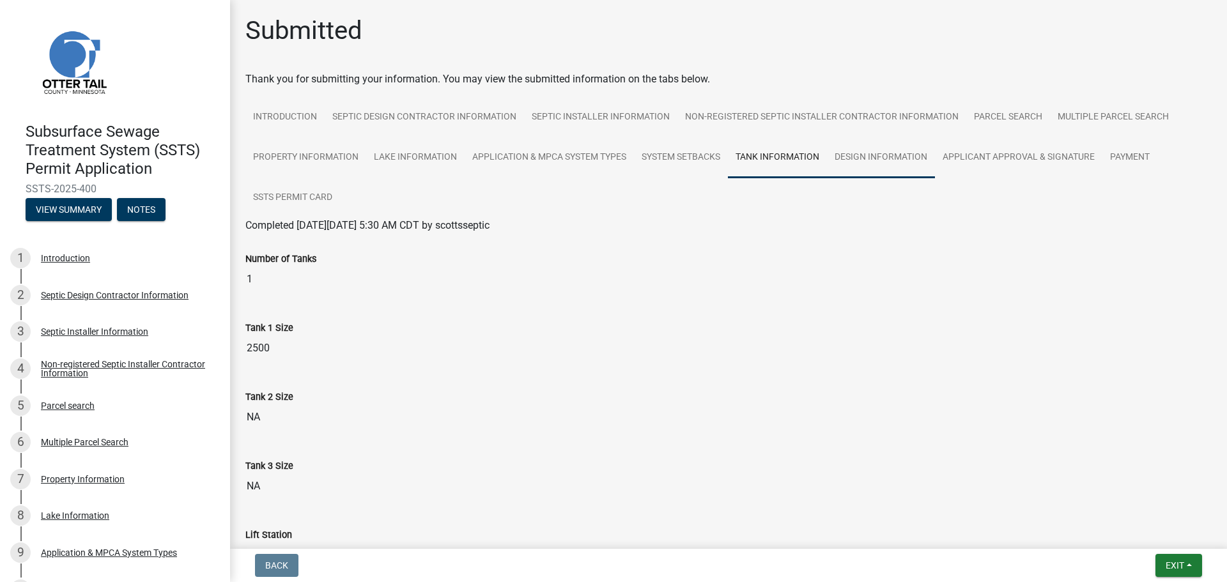
click at [892, 165] on link "Design Information" at bounding box center [881, 157] width 108 height 41
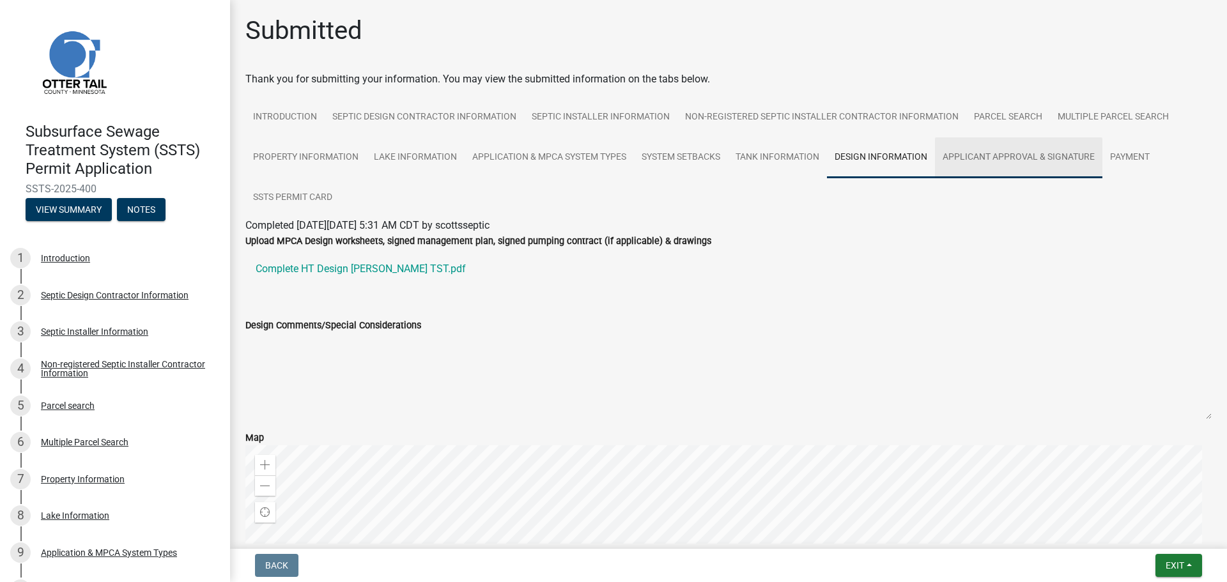
click at [1016, 168] on link "Applicant Approval & Signature" at bounding box center [1018, 157] width 167 height 41
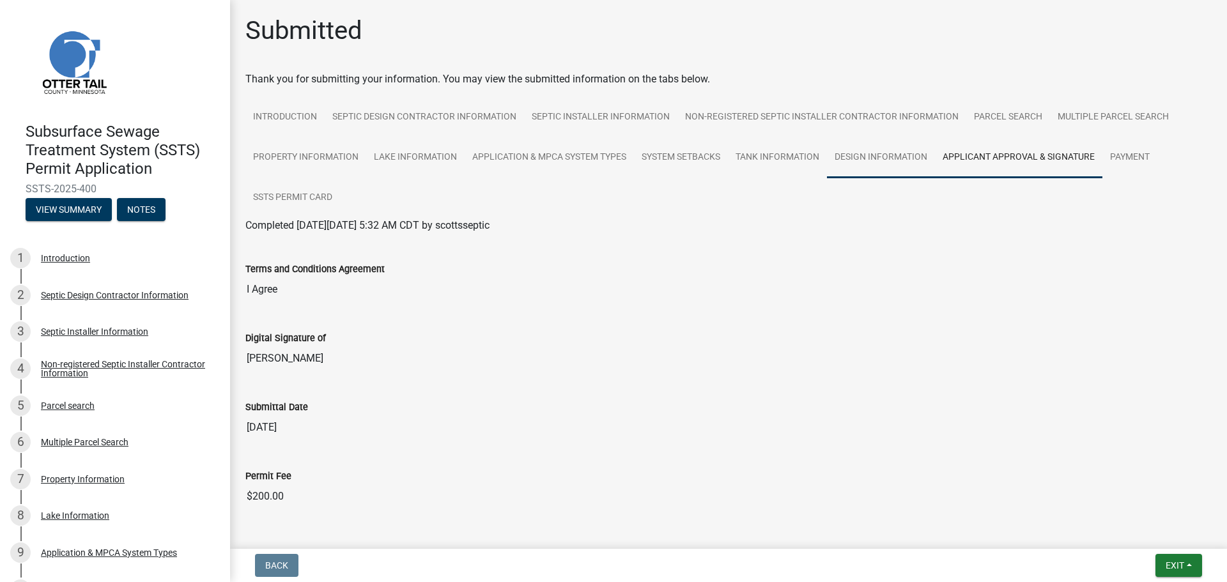
click at [853, 160] on link "Design Information" at bounding box center [881, 157] width 108 height 41
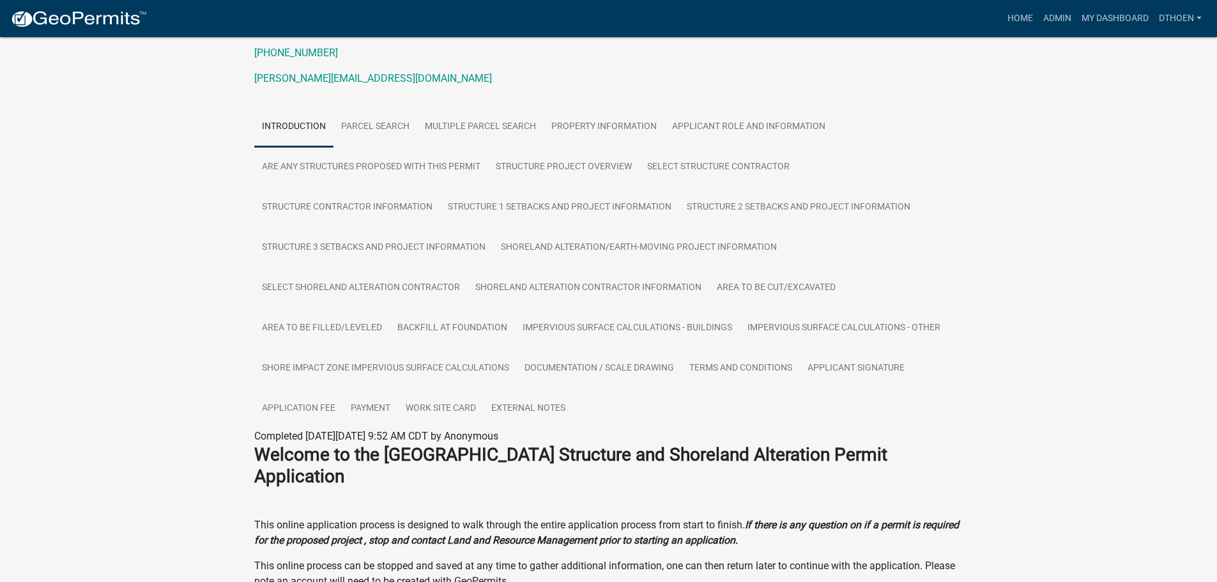
scroll to position [192, 0]
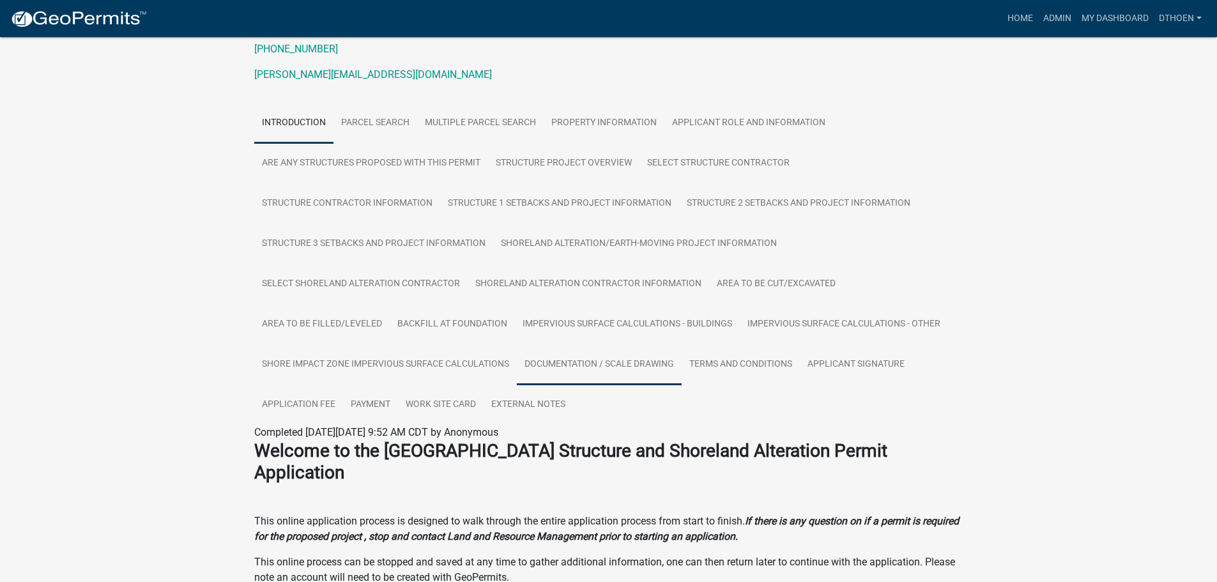
drag, startPoint x: 652, startPoint y: 378, endPoint x: 614, endPoint y: 397, distance: 42.9
click at [653, 378] on link "Documentation / Scale Drawing" at bounding box center [599, 364] width 165 height 41
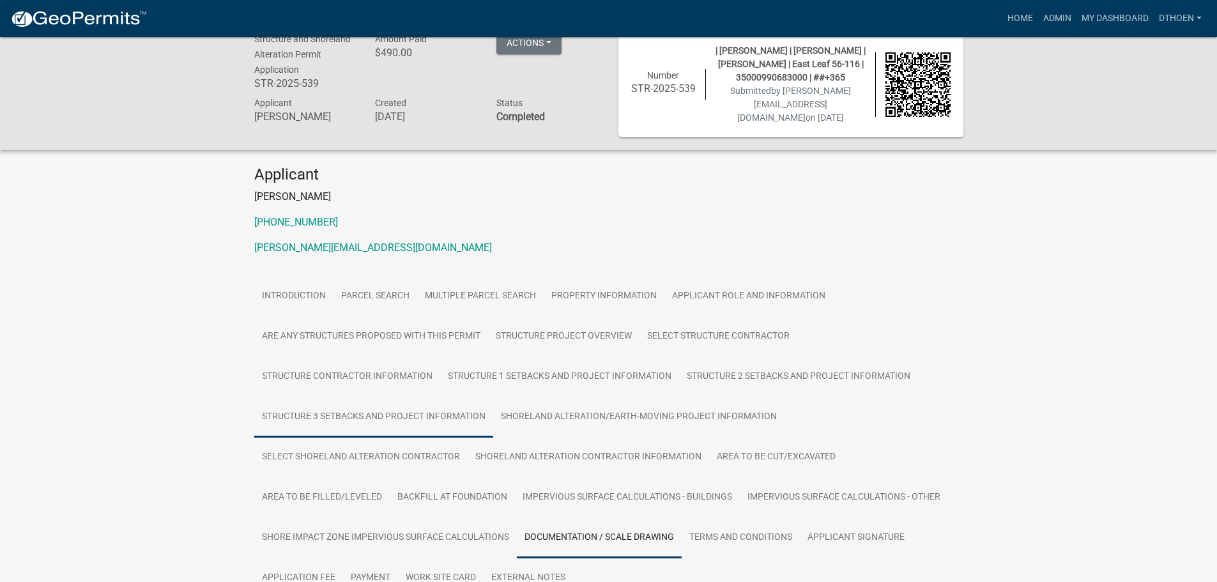
scroll to position [0, 0]
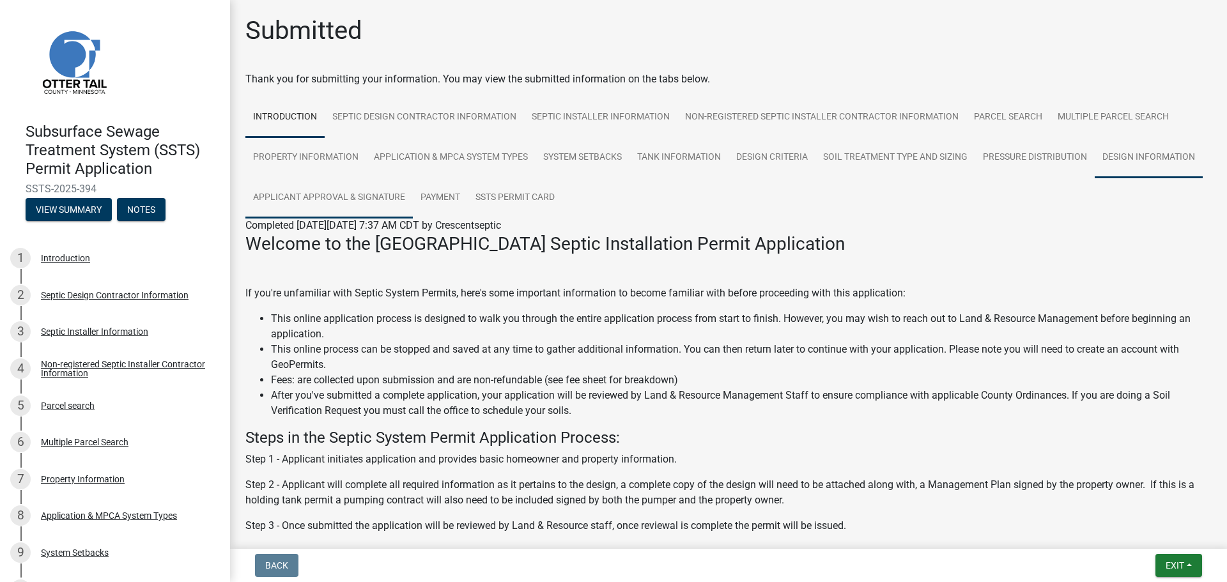
click at [1095, 178] on link "Design Information" at bounding box center [1149, 157] width 108 height 41
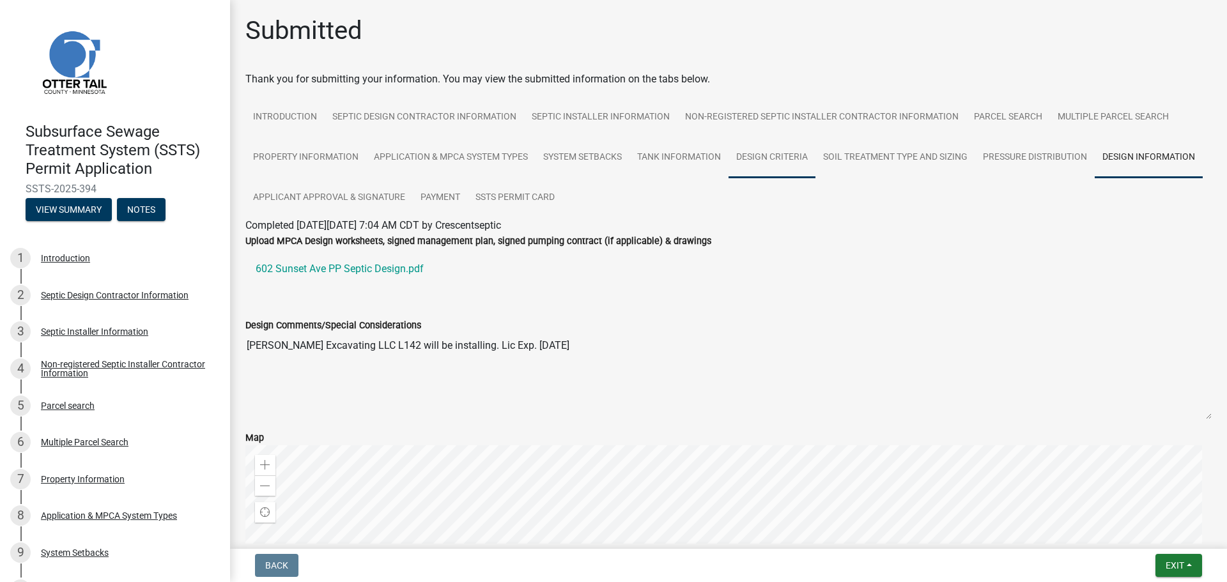
click at [775, 160] on link "Design Criteria" at bounding box center [772, 157] width 87 height 41
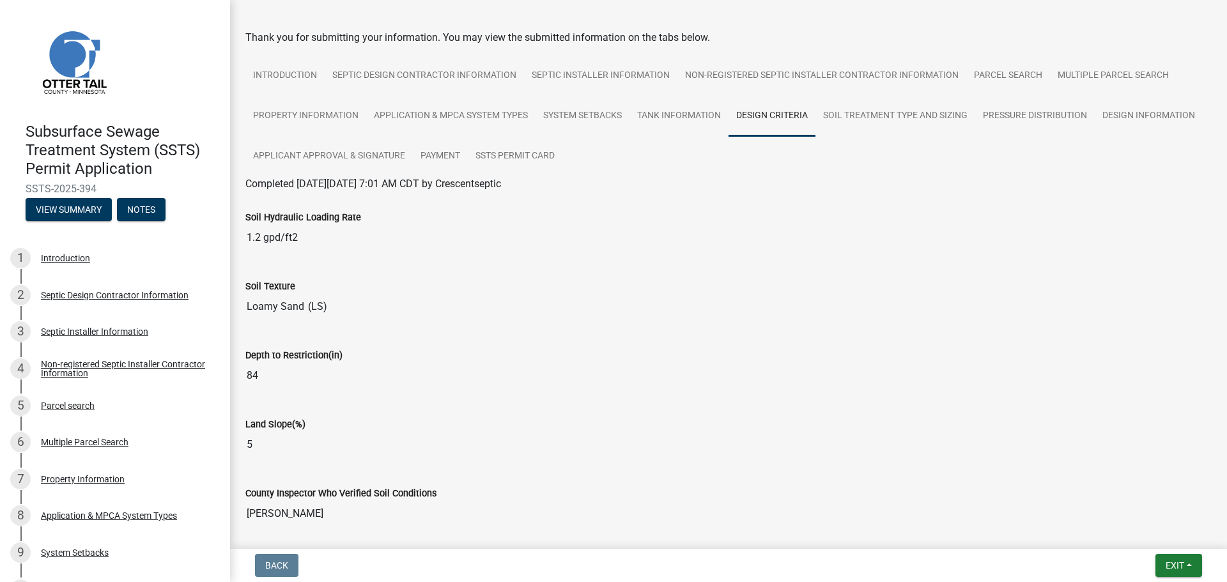
scroll to position [64, 0]
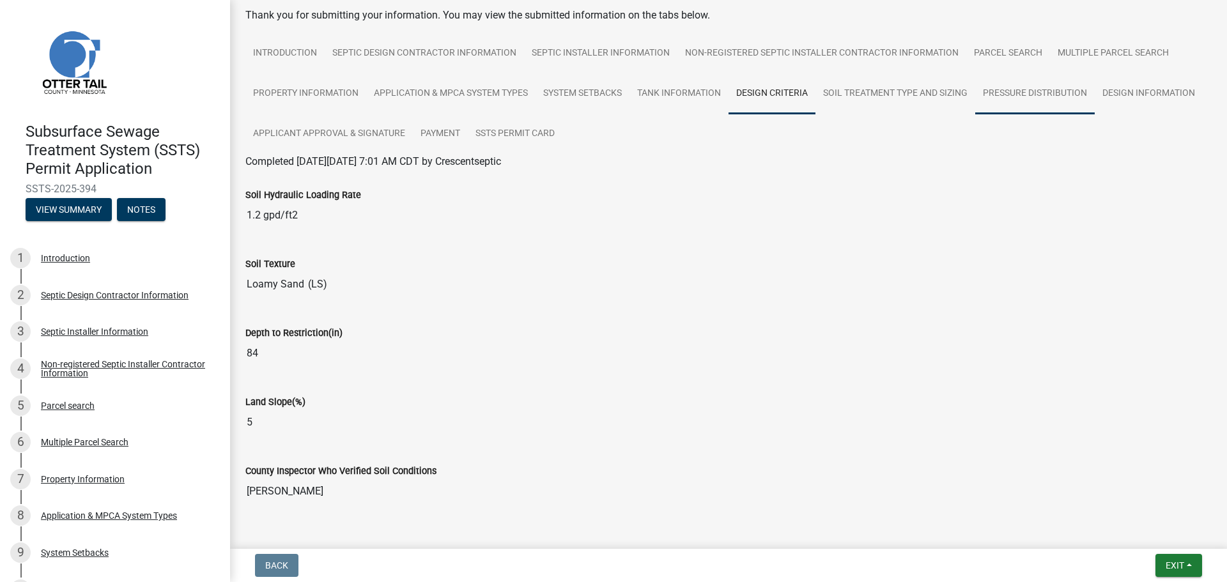
click at [1025, 95] on link "Pressure Distribution" at bounding box center [1035, 93] width 120 height 41
